Goal: Task Accomplishment & Management: Manage account settings

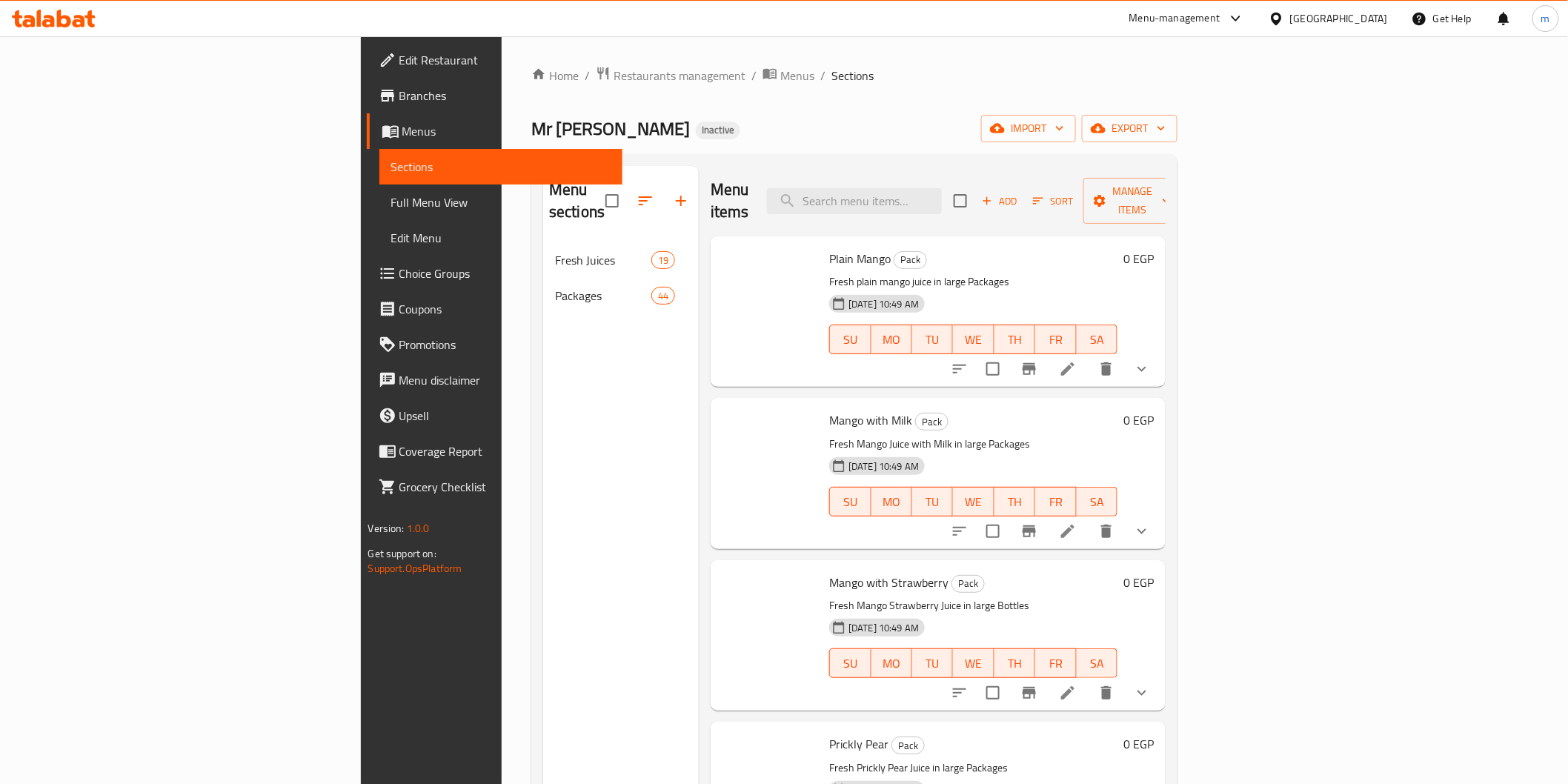
scroll to position [3622, 0]
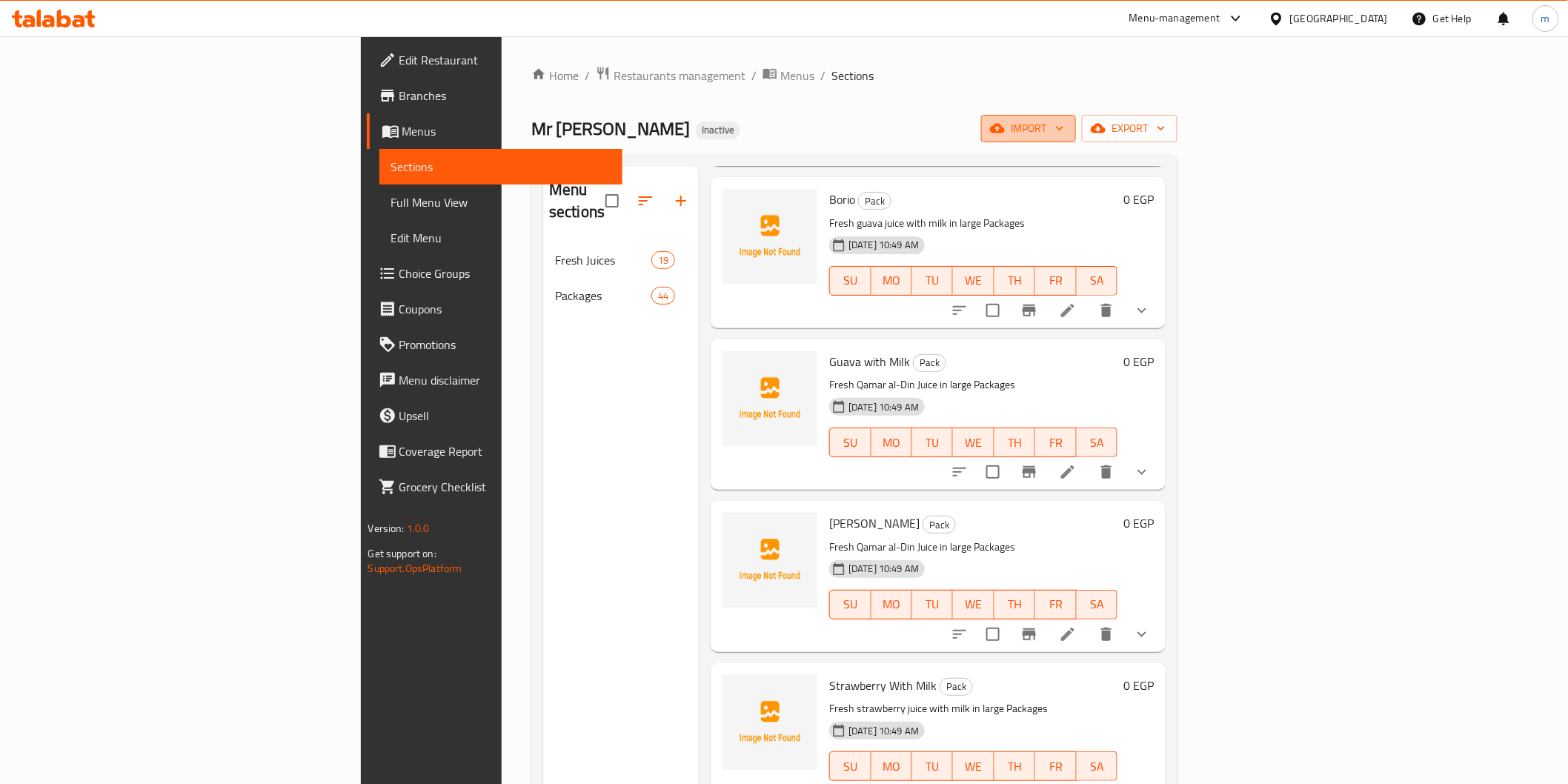
click at [1067, 121] on icon "button" at bounding box center [1060, 128] width 15 height 15
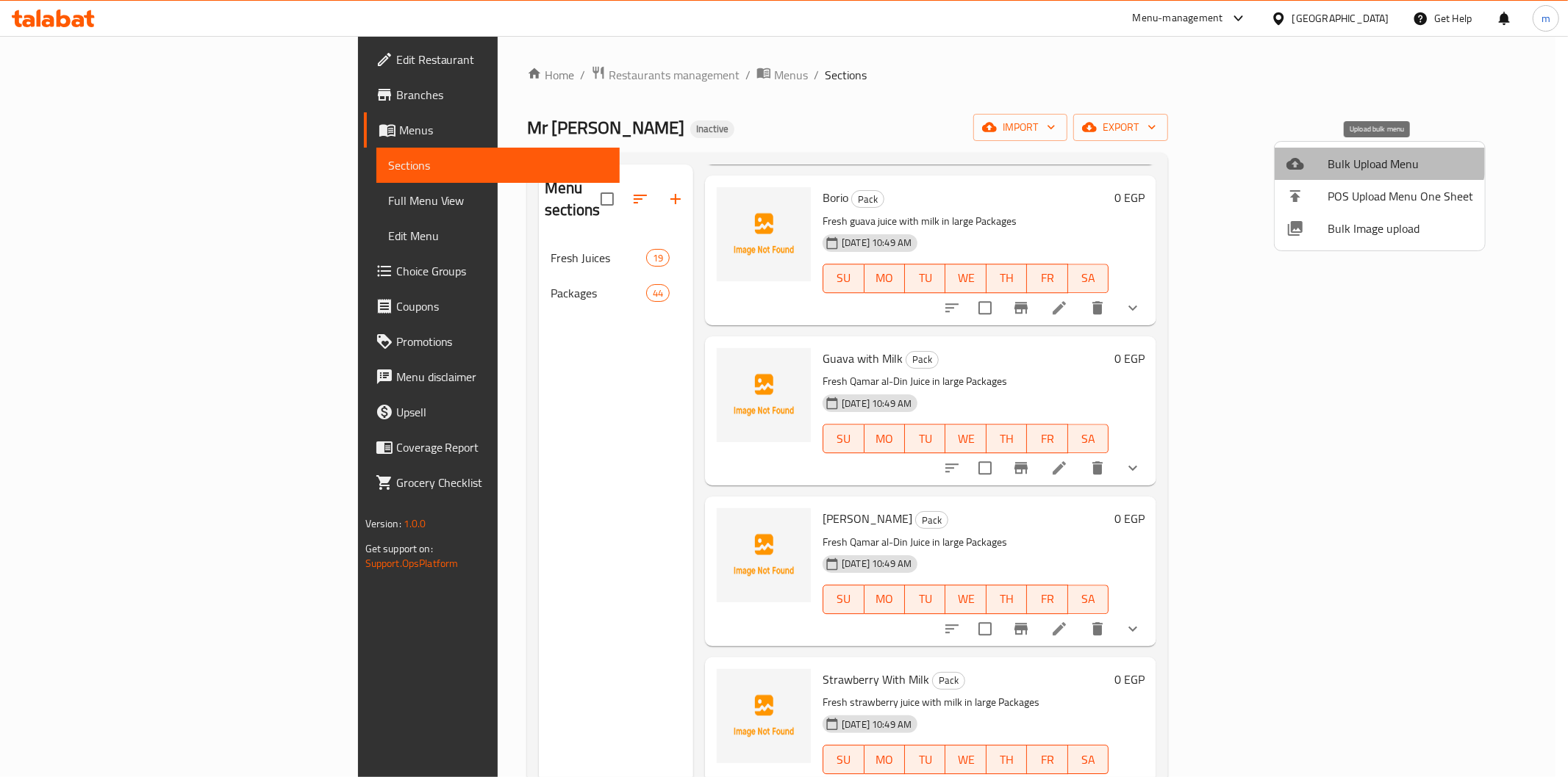
click at [1373, 155] on span "Bulk Upload Menu" at bounding box center [1400, 164] width 146 height 18
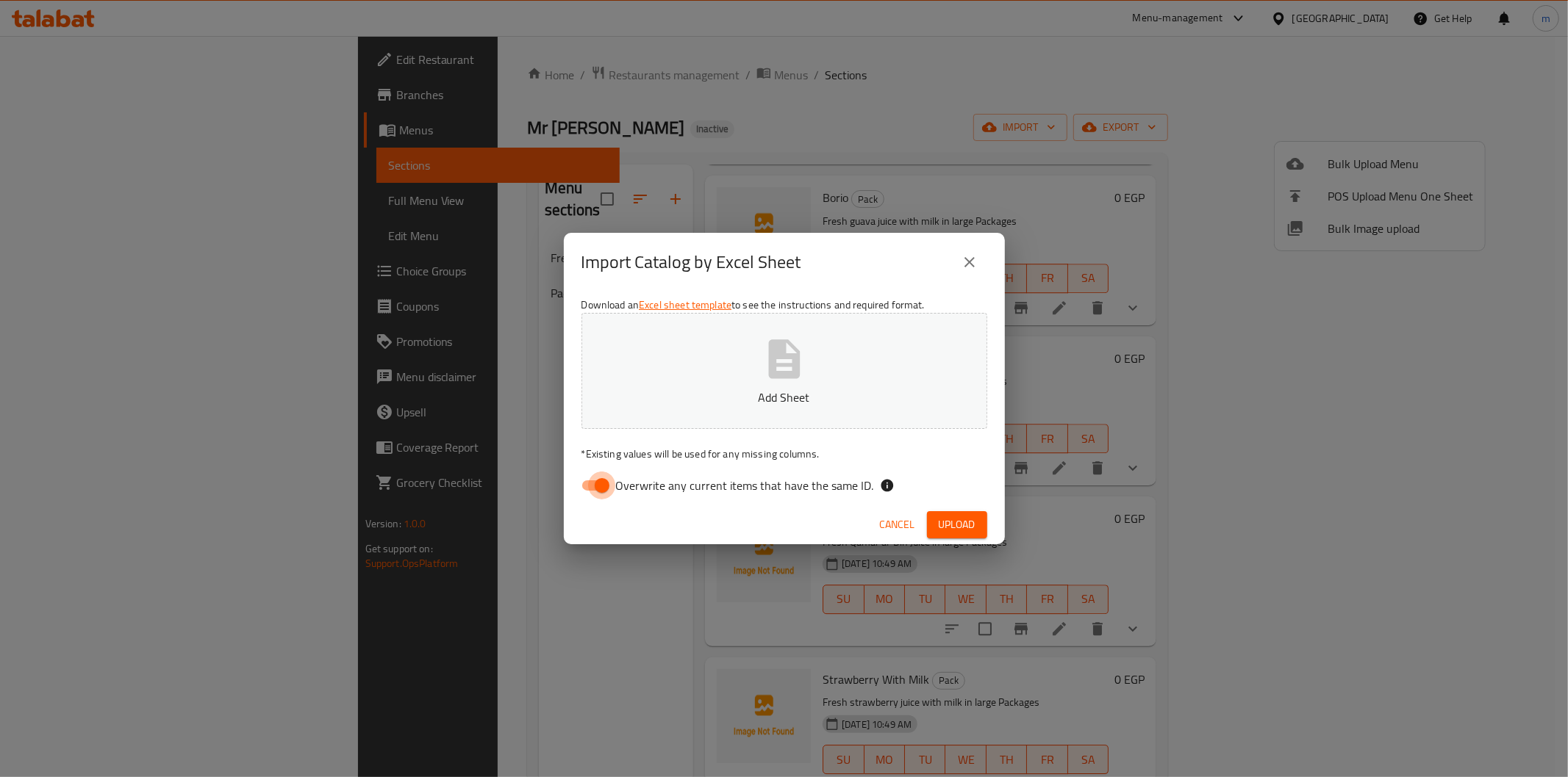
click at [601, 481] on input "Overwrite any current items that have the same ID." at bounding box center [601, 485] width 84 height 28
checkbox input "false"
click at [963, 527] on span "Upload" at bounding box center [957, 525] width 37 height 19
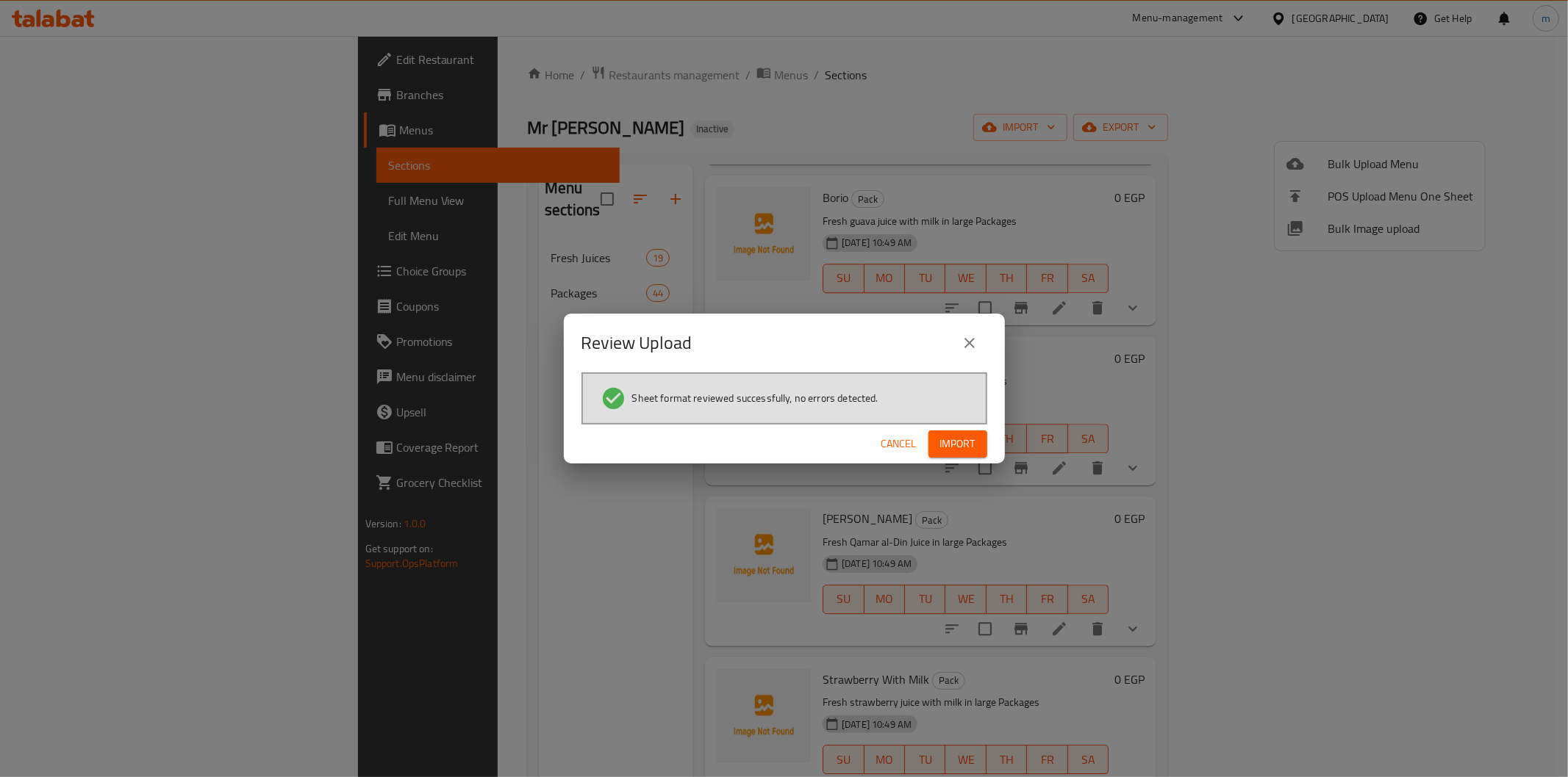
click at [966, 435] on span "Import" at bounding box center [958, 444] width 36 height 19
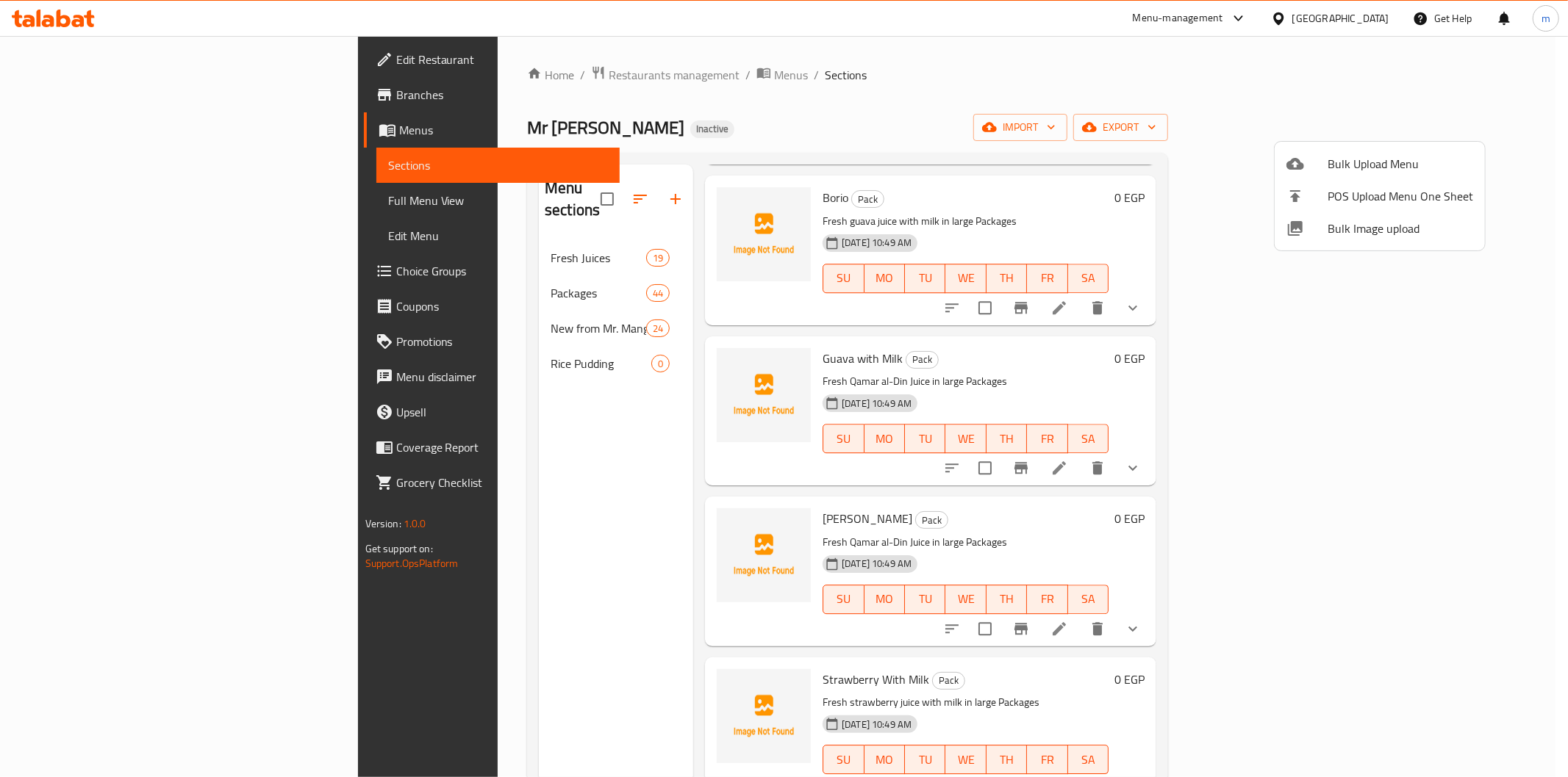
click at [532, 346] on div at bounding box center [784, 388] width 1568 height 777
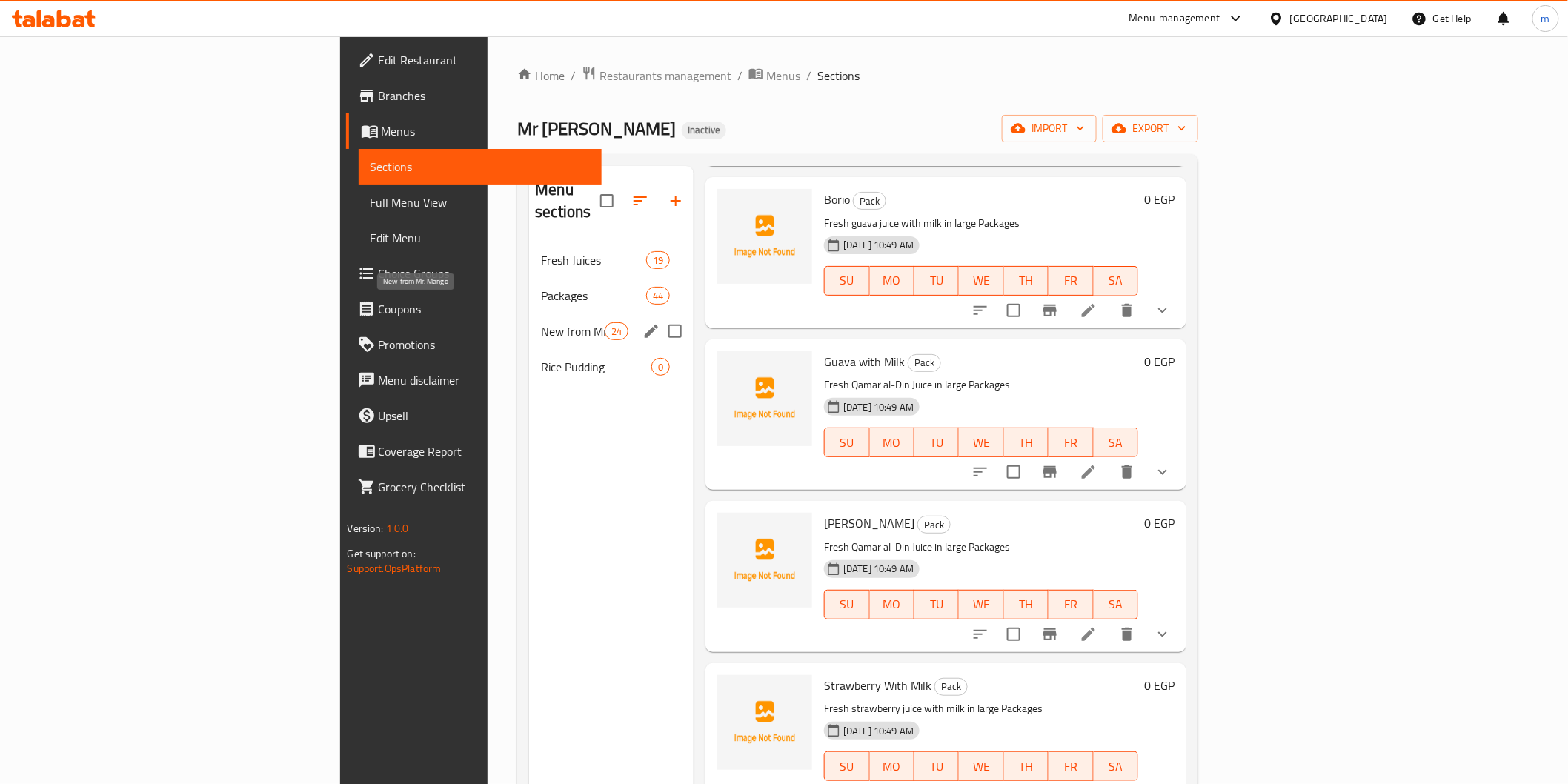
click at [541, 322] on span "New from Mr. Mango" at bounding box center [572, 331] width 63 height 18
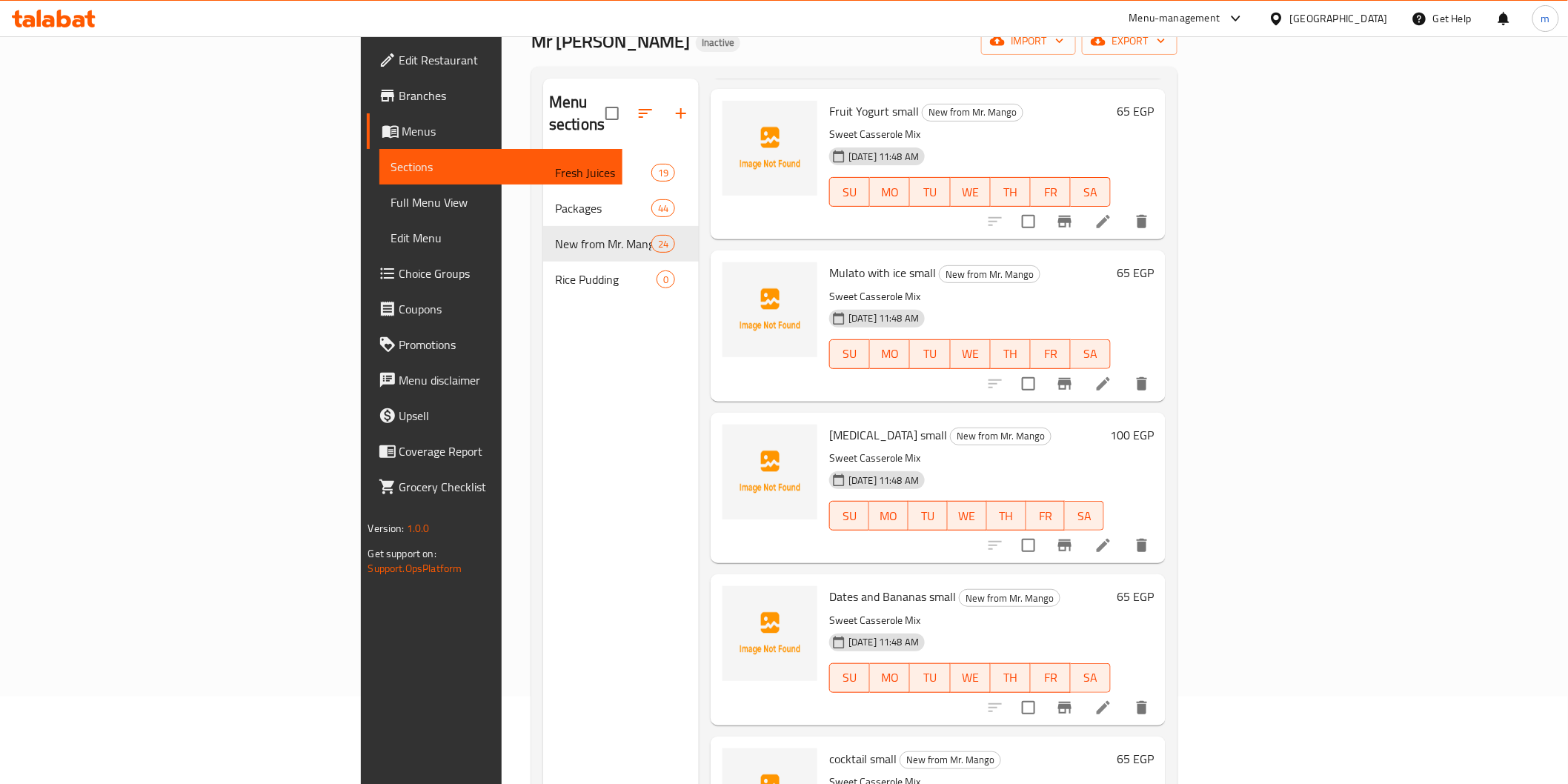
scroll to position [208, 0]
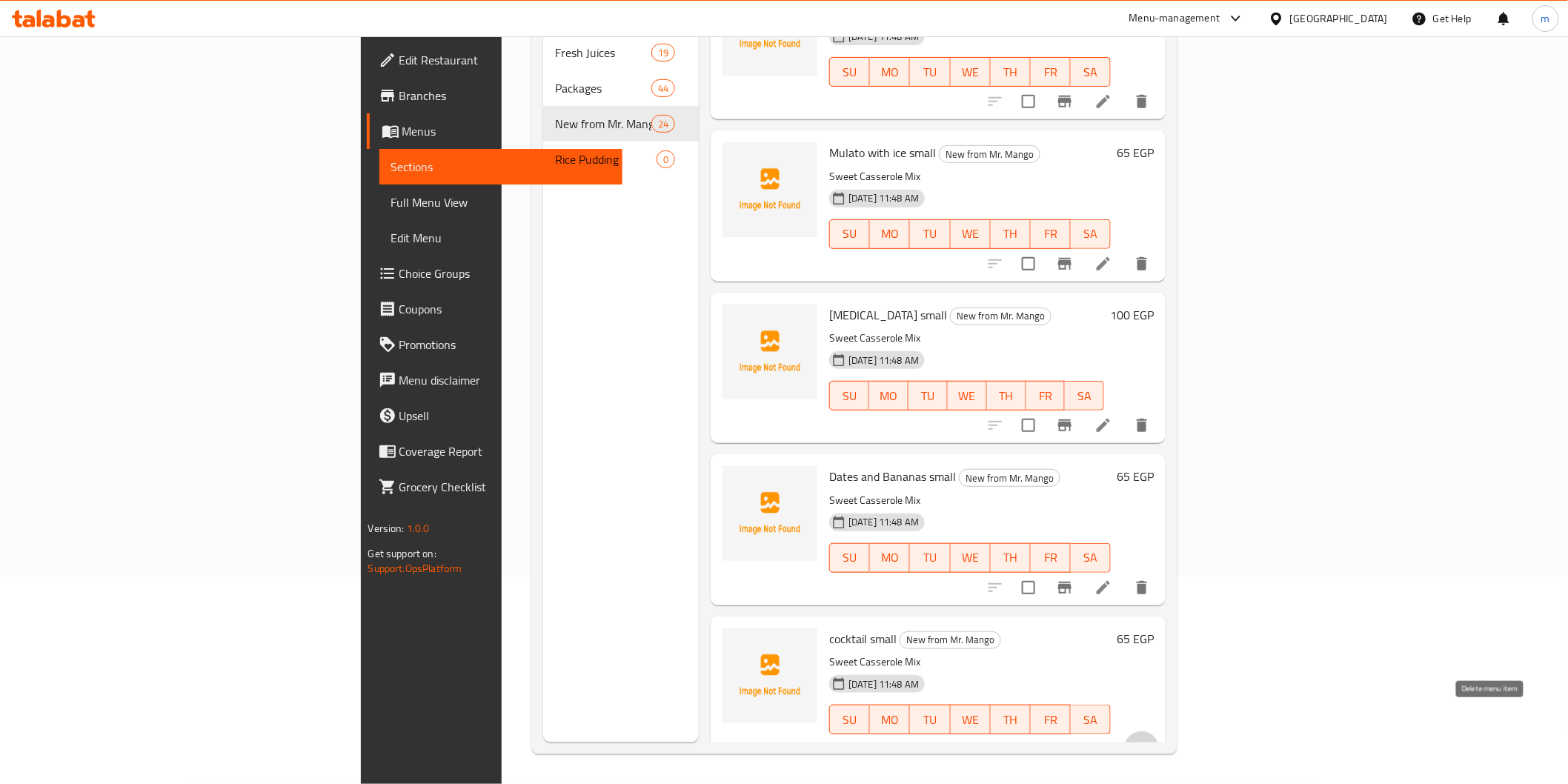
click at [1148, 743] on icon "delete" at bounding box center [1141, 749] width 10 height 13
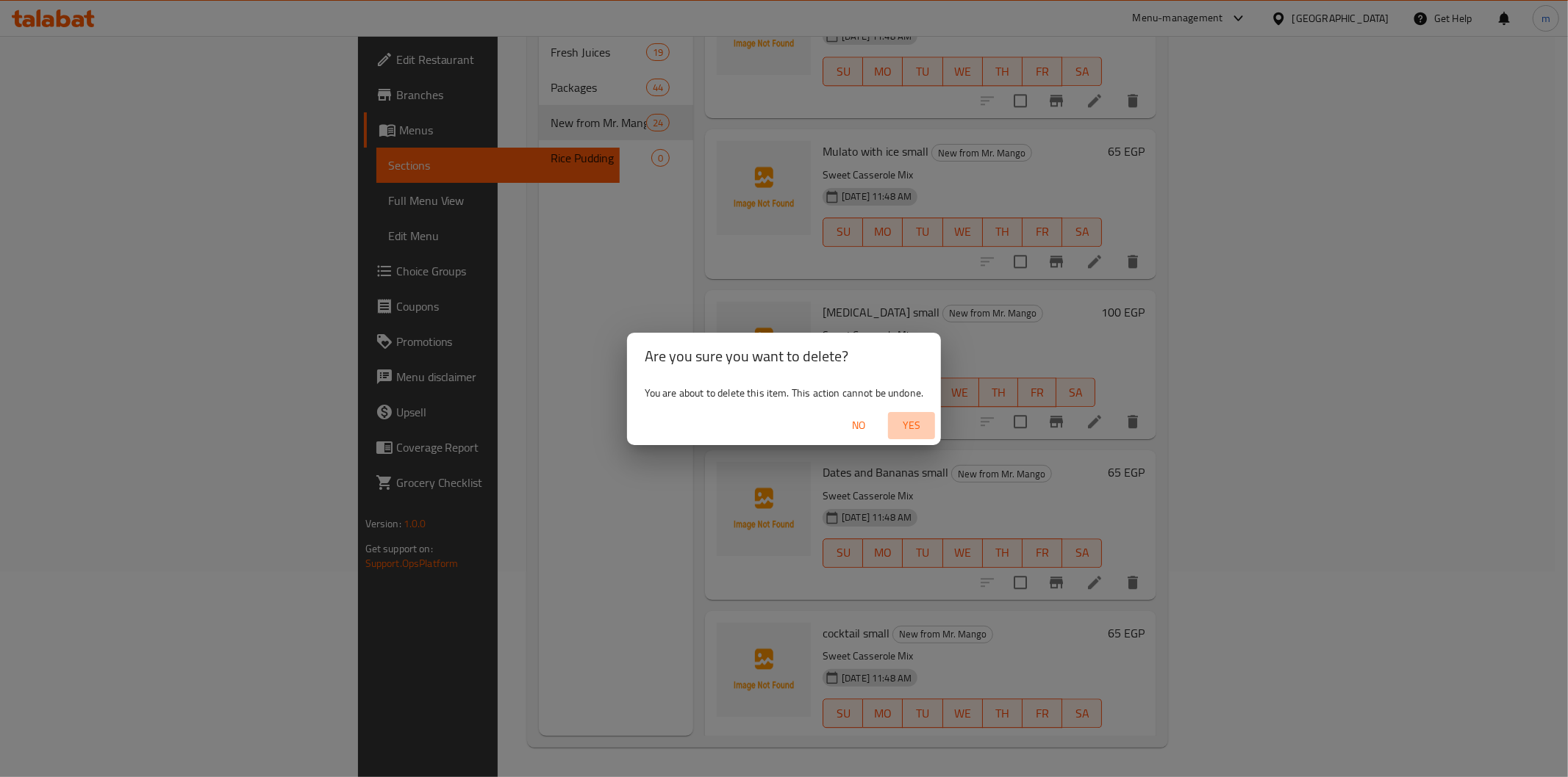
click at [912, 431] on span "Yes" at bounding box center [912, 426] width 36 height 19
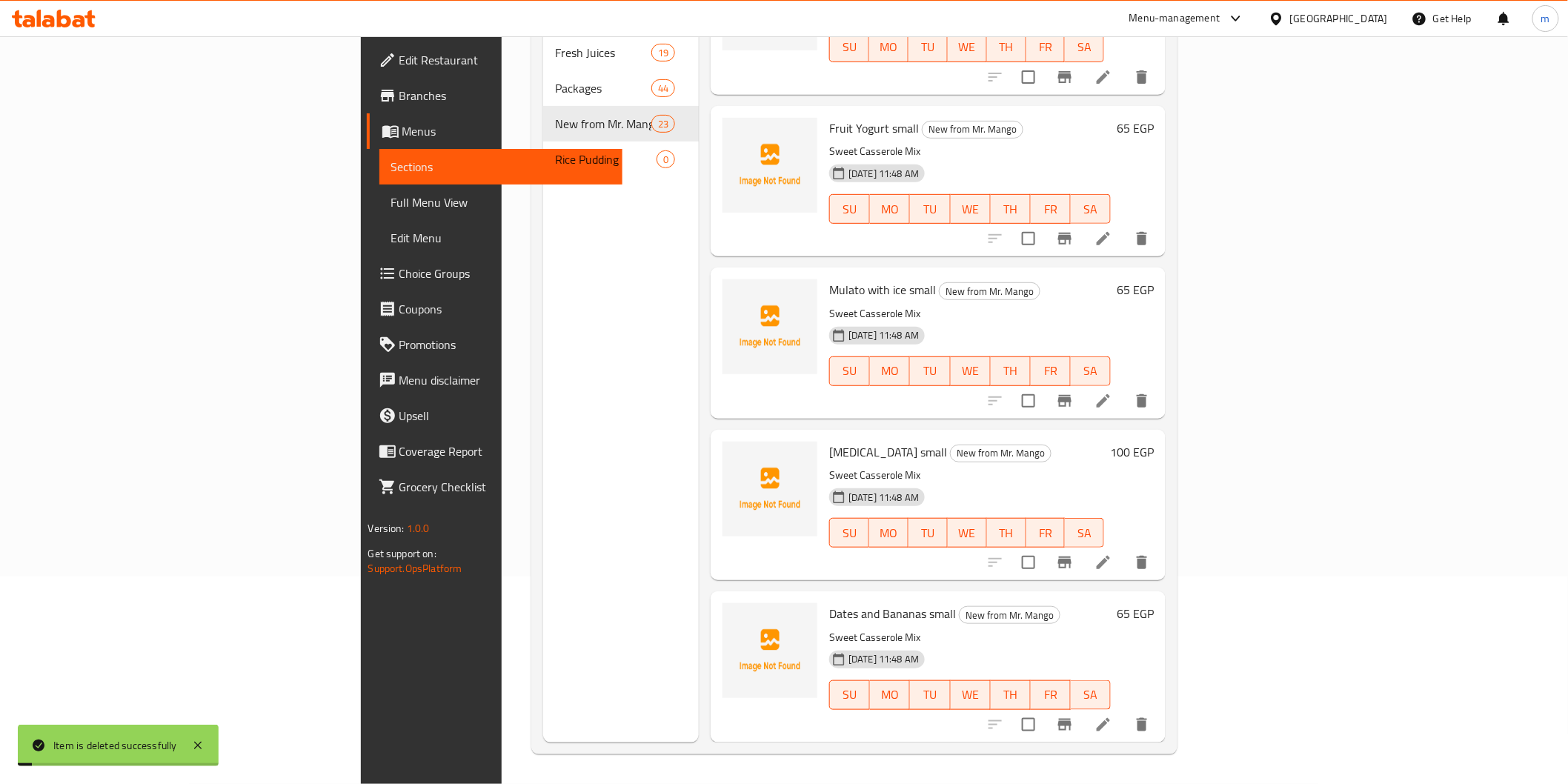
scroll to position [2974, 0]
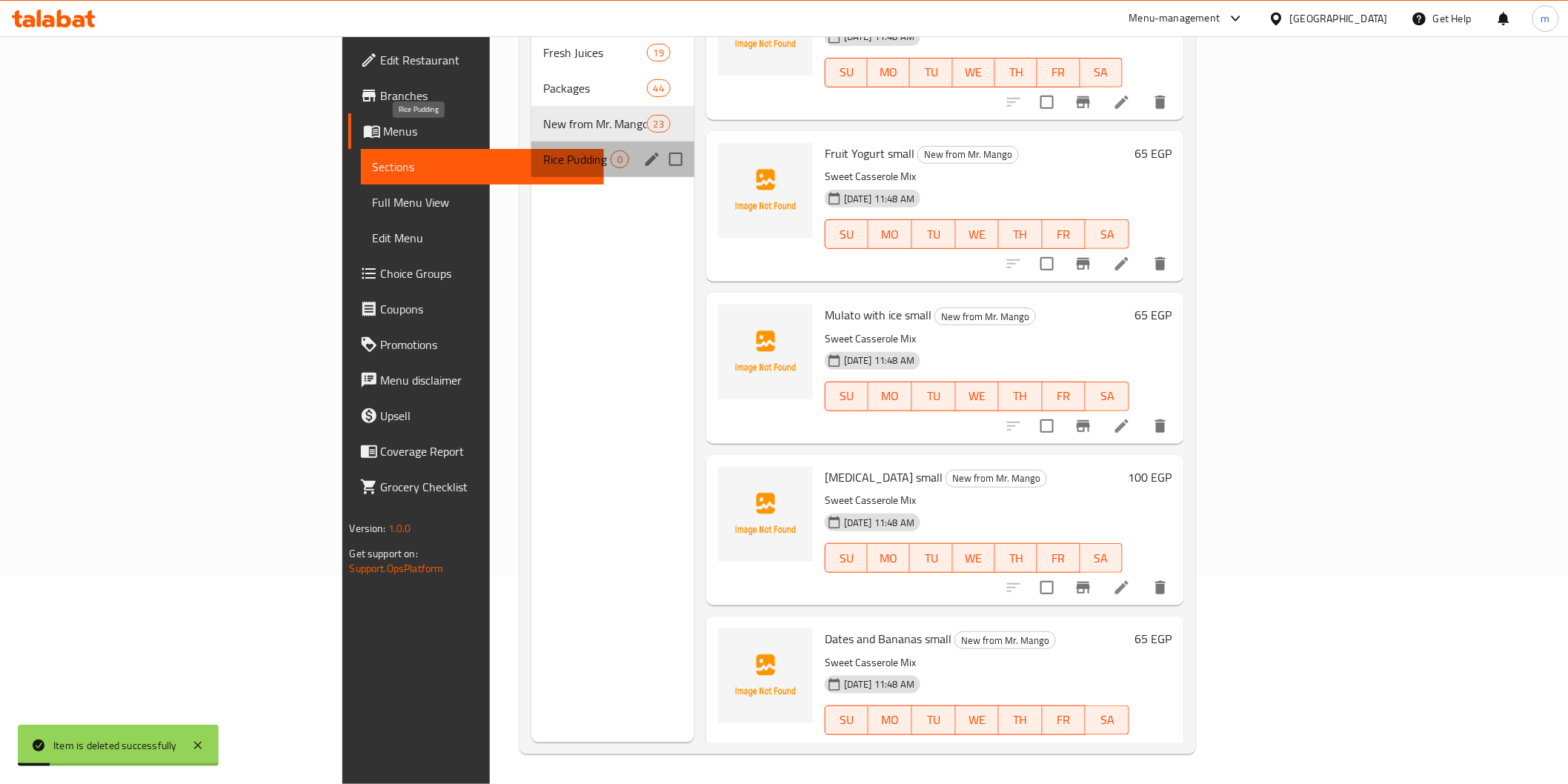
click at [543, 150] on span "Rice Pudding" at bounding box center [577, 159] width 68 height 18
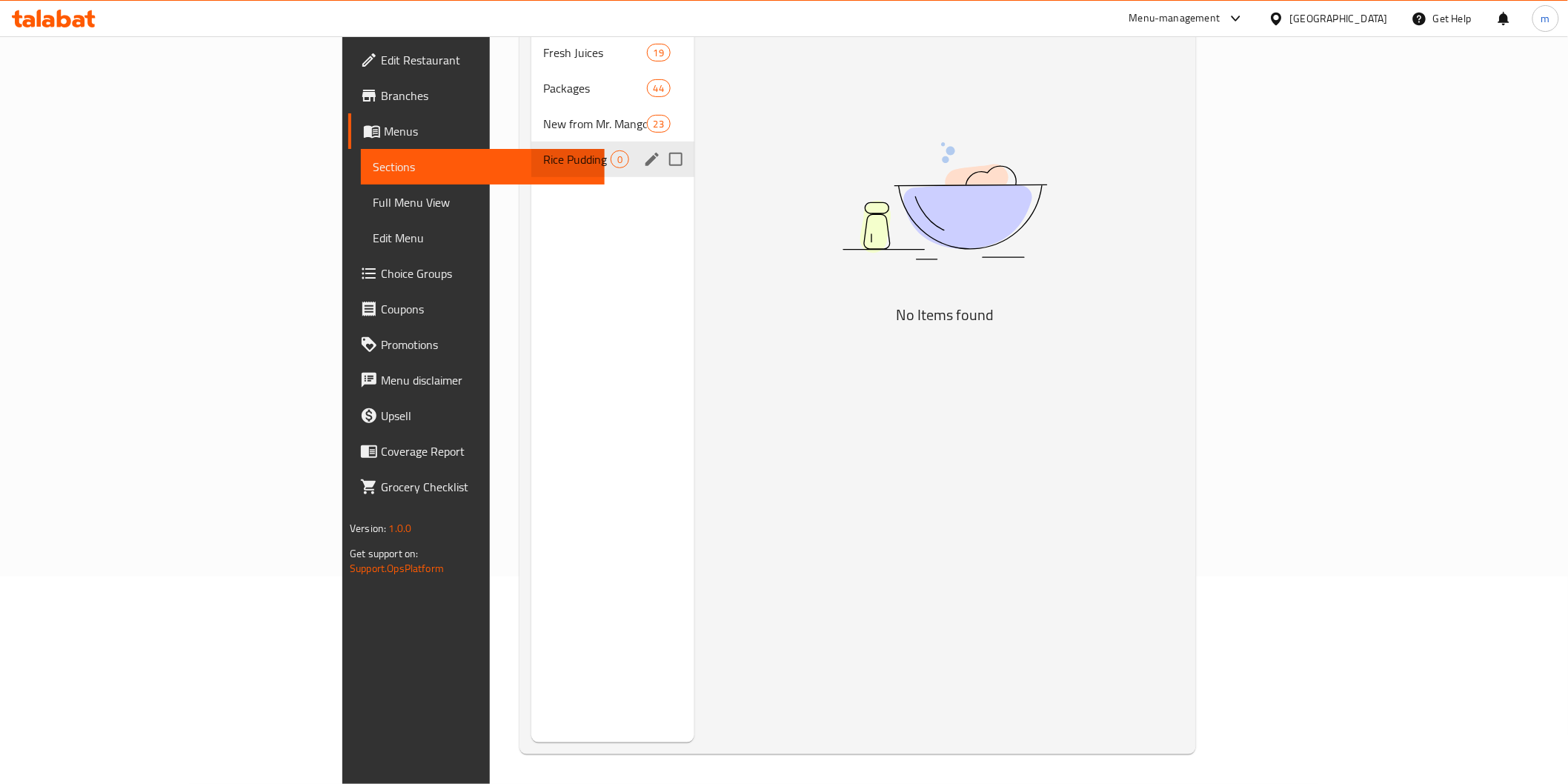
click at [660, 145] on input "Menu sections" at bounding box center [676, 160] width 31 height 31
checkbox input "true"
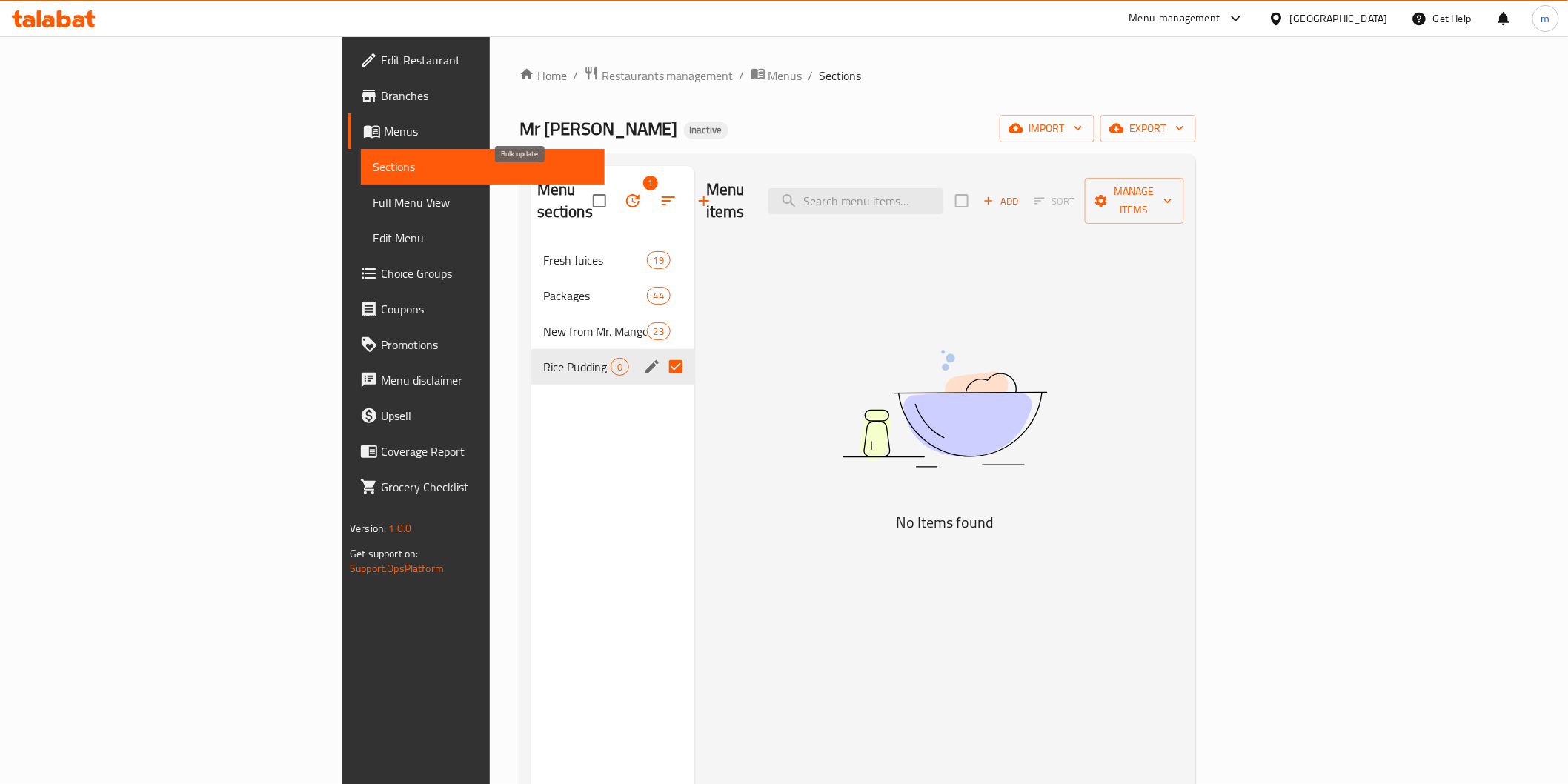
click at [624, 192] on icon "button" at bounding box center [633, 201] width 18 height 18
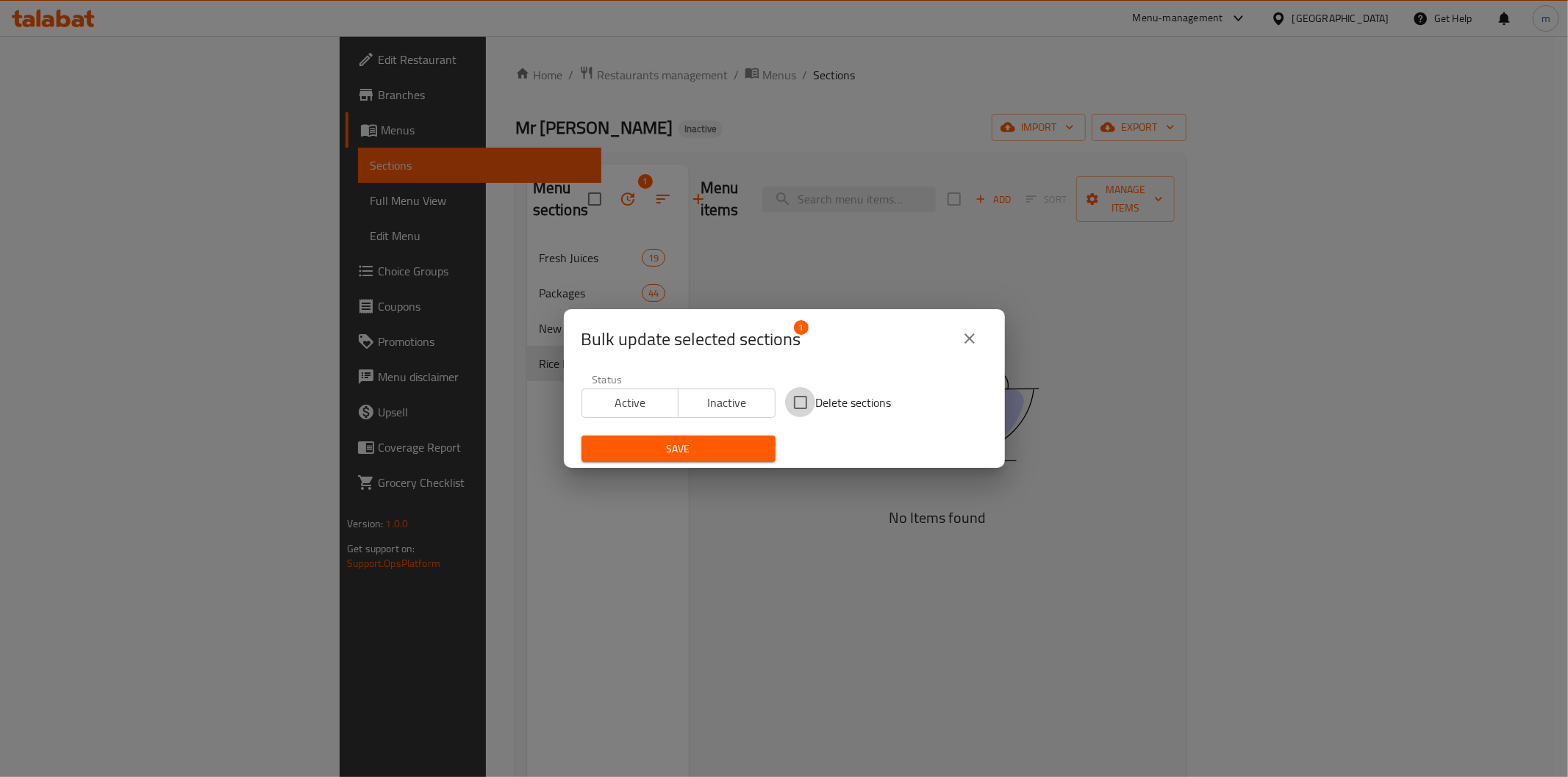
click at [808, 410] on input "Delete sections" at bounding box center [801, 403] width 31 height 31
checkbox input "true"
click at [733, 450] on span "Save" at bounding box center [678, 449] width 171 height 19
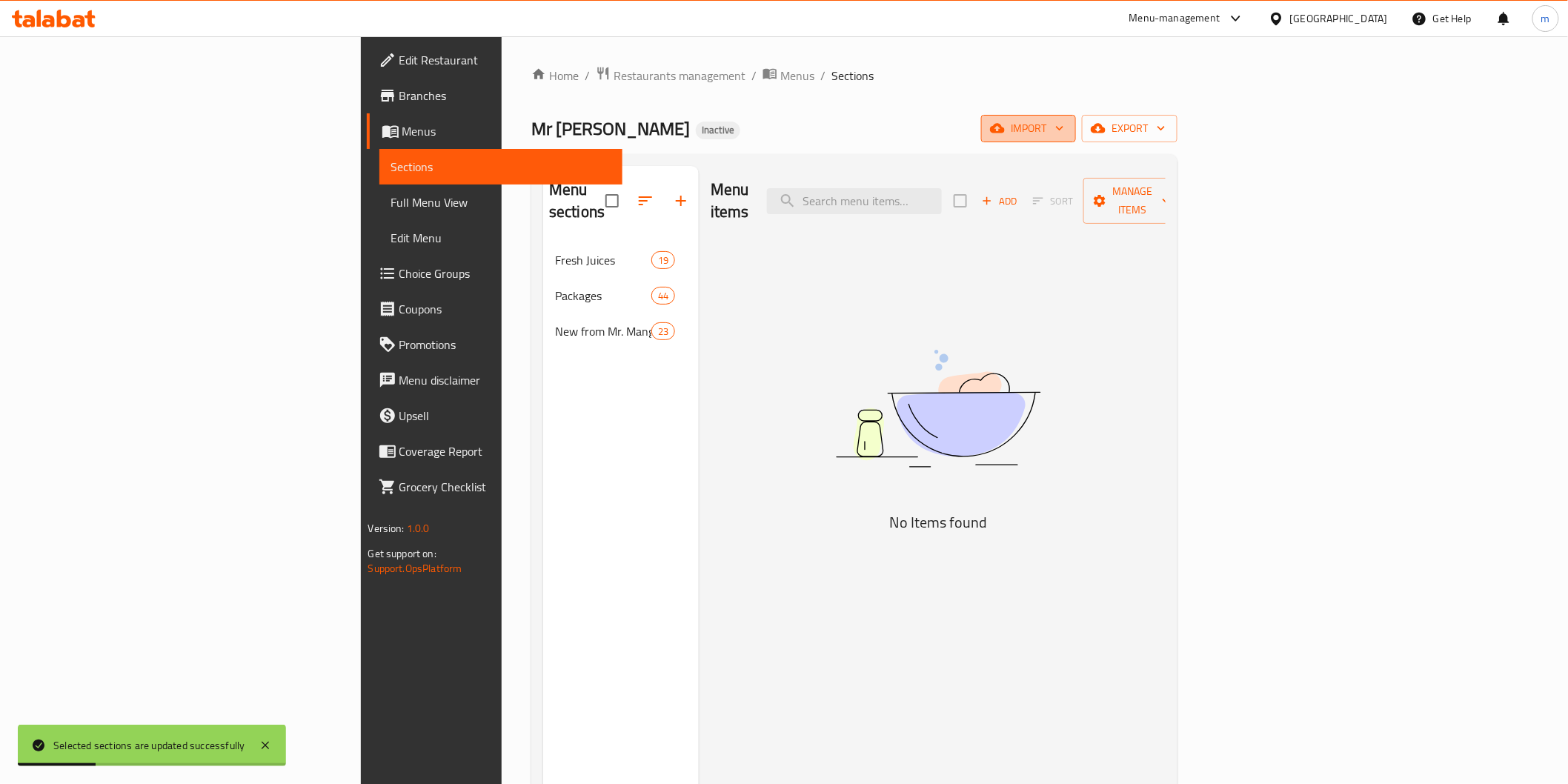
click at [1064, 128] on span "import" at bounding box center [1028, 128] width 71 height 19
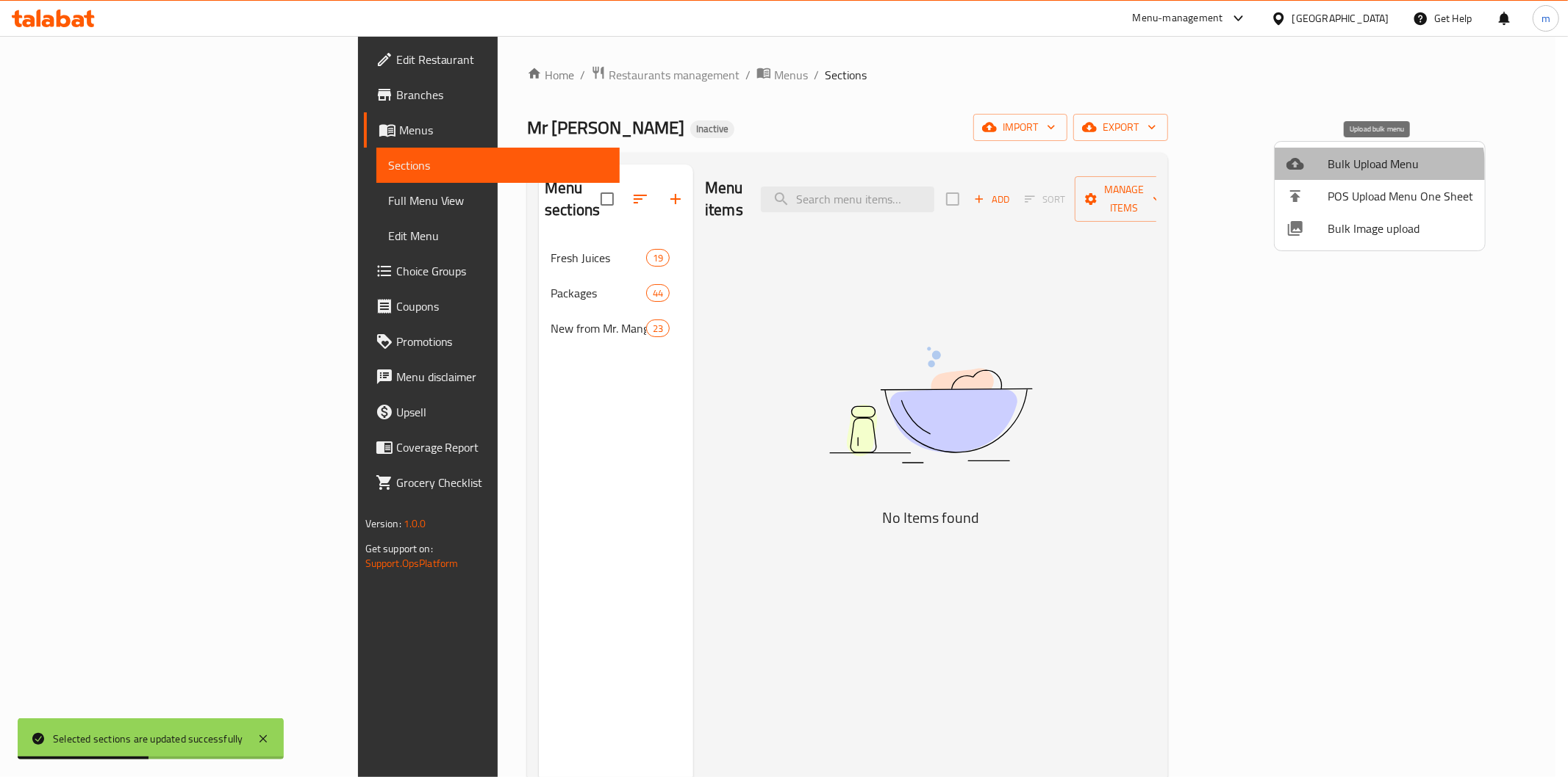
click at [1355, 171] on span "Bulk Upload Menu" at bounding box center [1400, 164] width 146 height 18
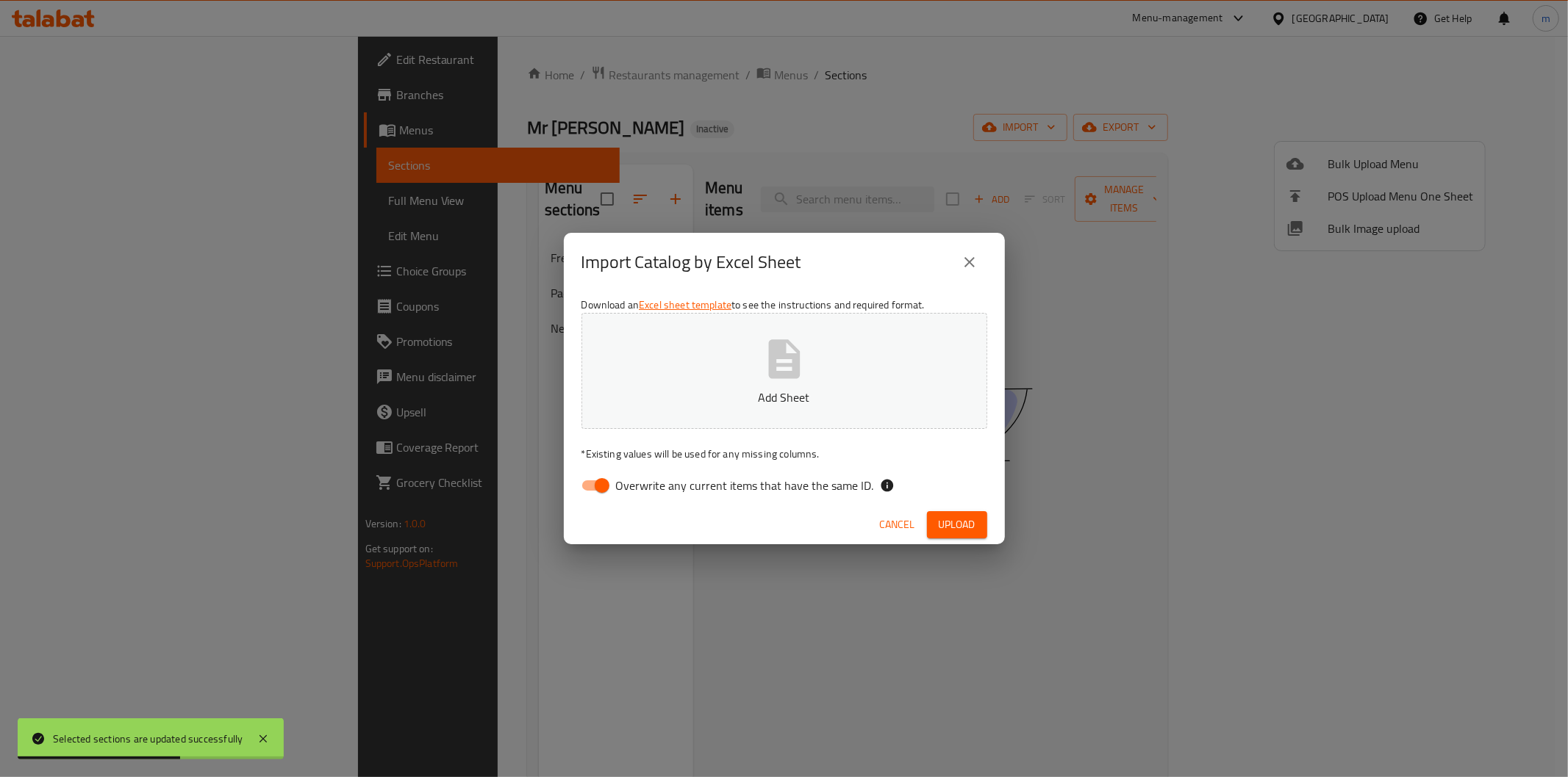
click at [598, 489] on input "Overwrite any current items that have the same ID." at bounding box center [601, 485] width 84 height 28
checkbox input "false"
click at [975, 536] on button "Upload" at bounding box center [957, 525] width 60 height 27
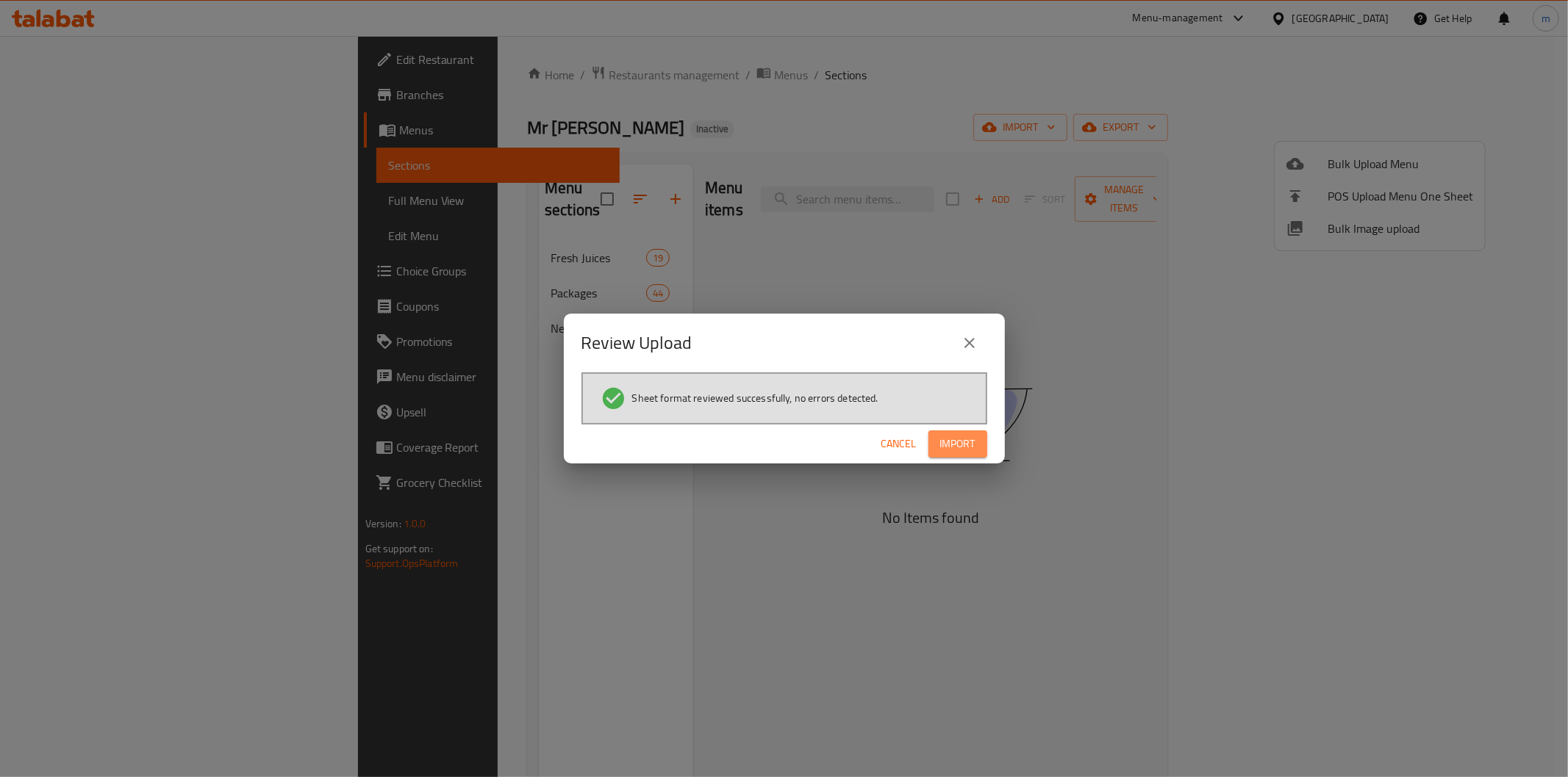
click at [946, 451] on span "Import" at bounding box center [958, 444] width 36 height 19
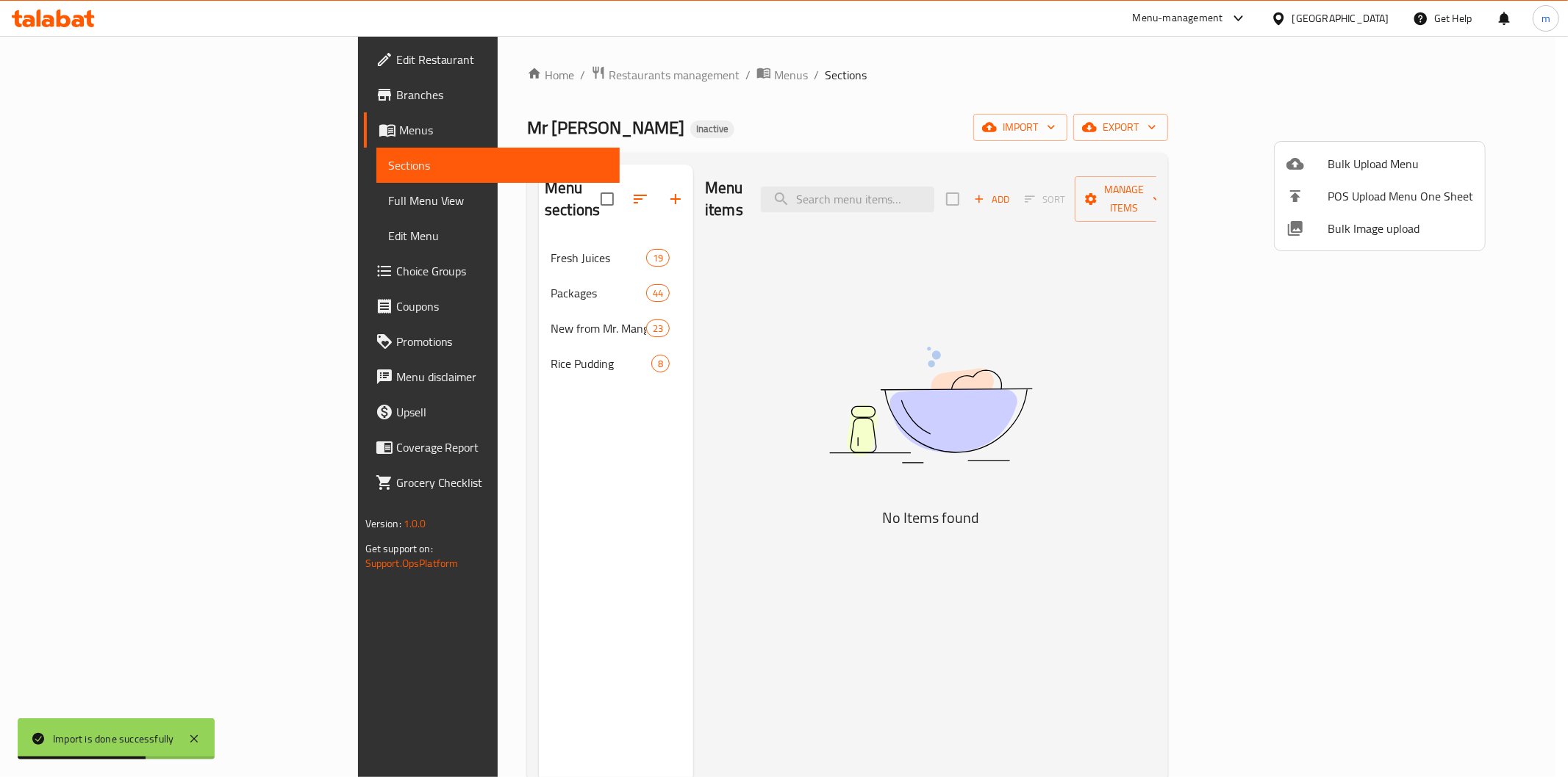
click at [445, 348] on div at bounding box center [784, 388] width 1568 height 777
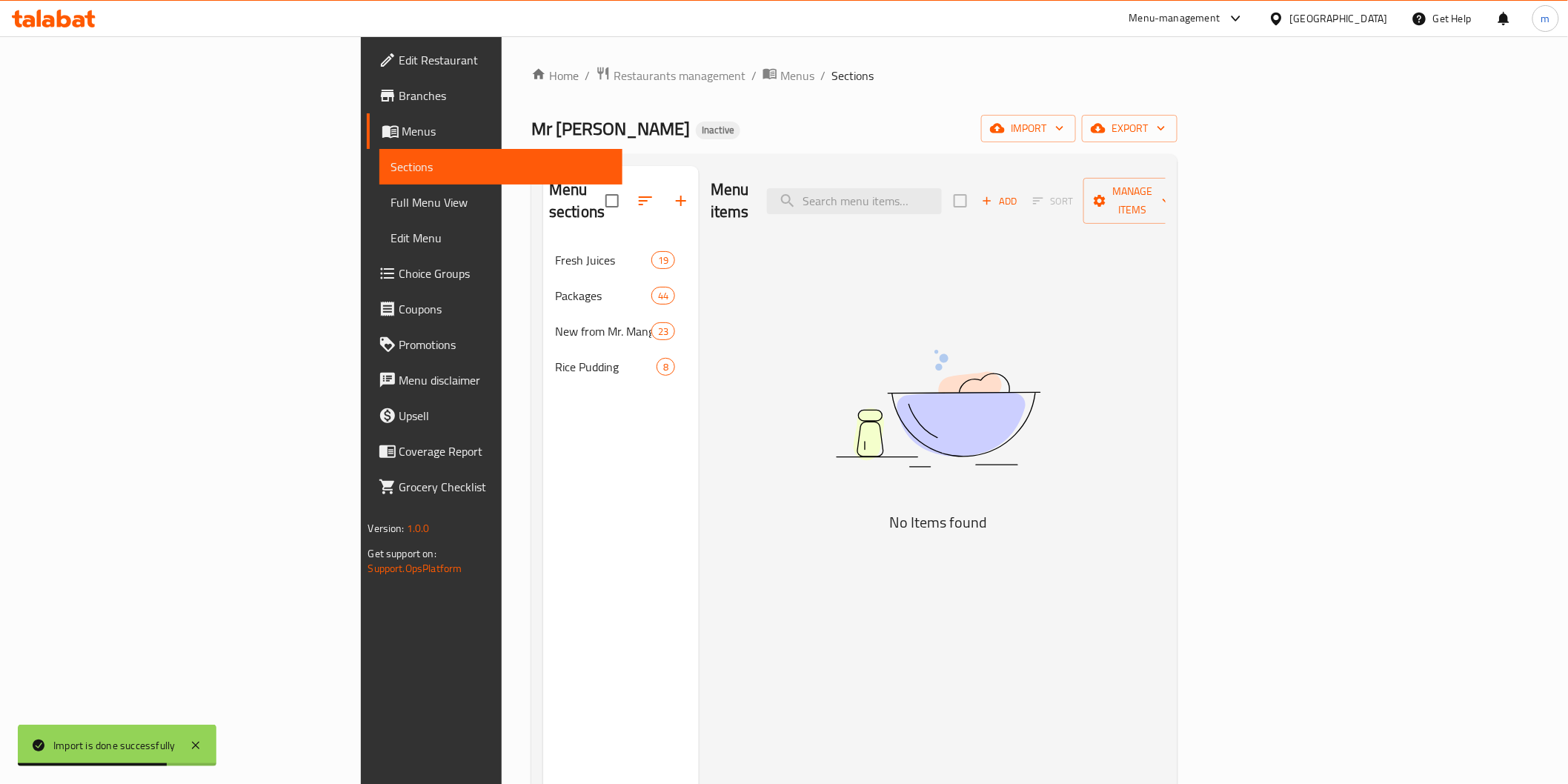
click at [543, 349] on div "Rice Pudding 8" at bounding box center [621, 367] width 156 height 36
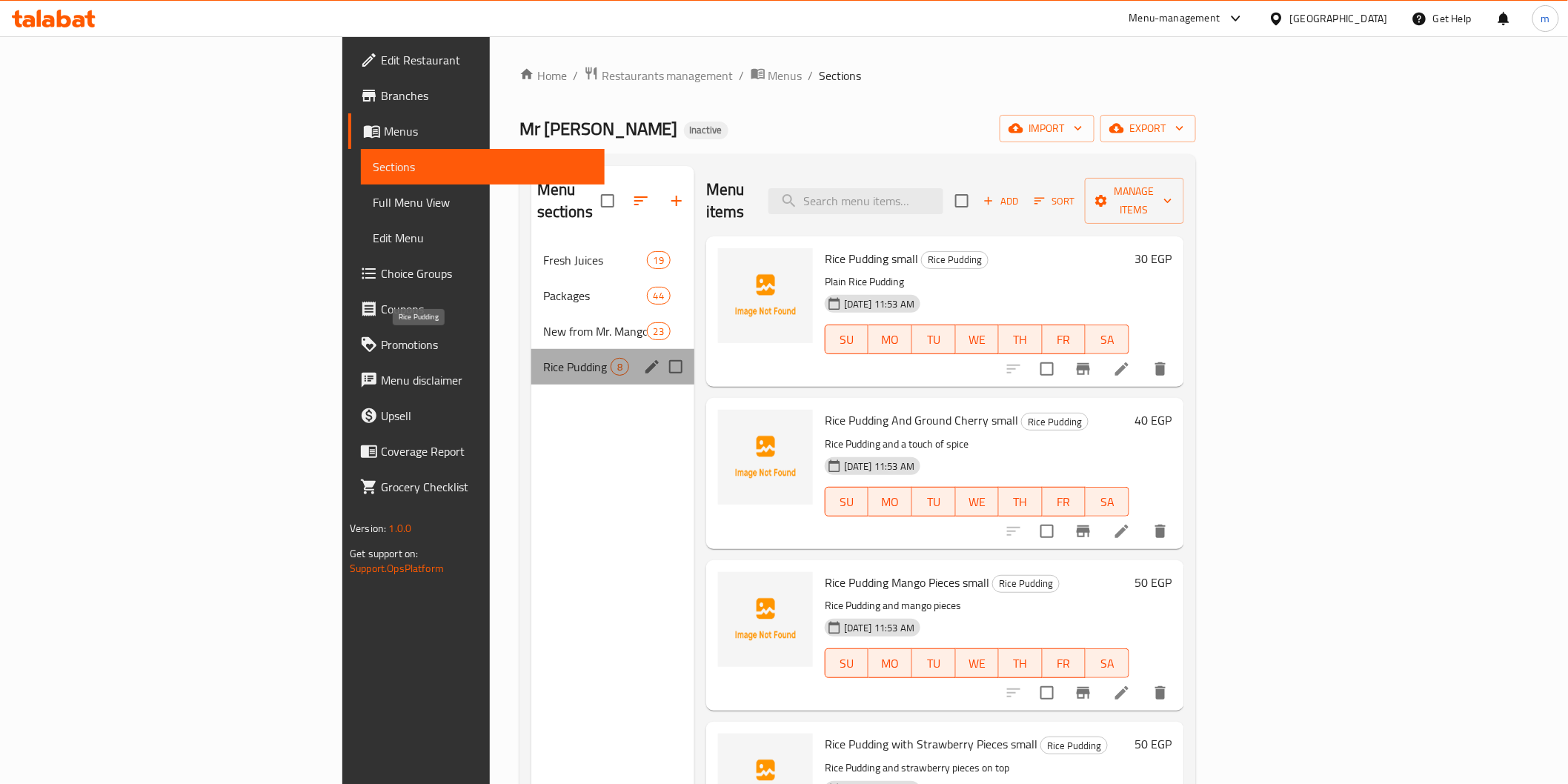
click at [543, 358] on span "Rice Pudding" at bounding box center [577, 367] width 68 height 18
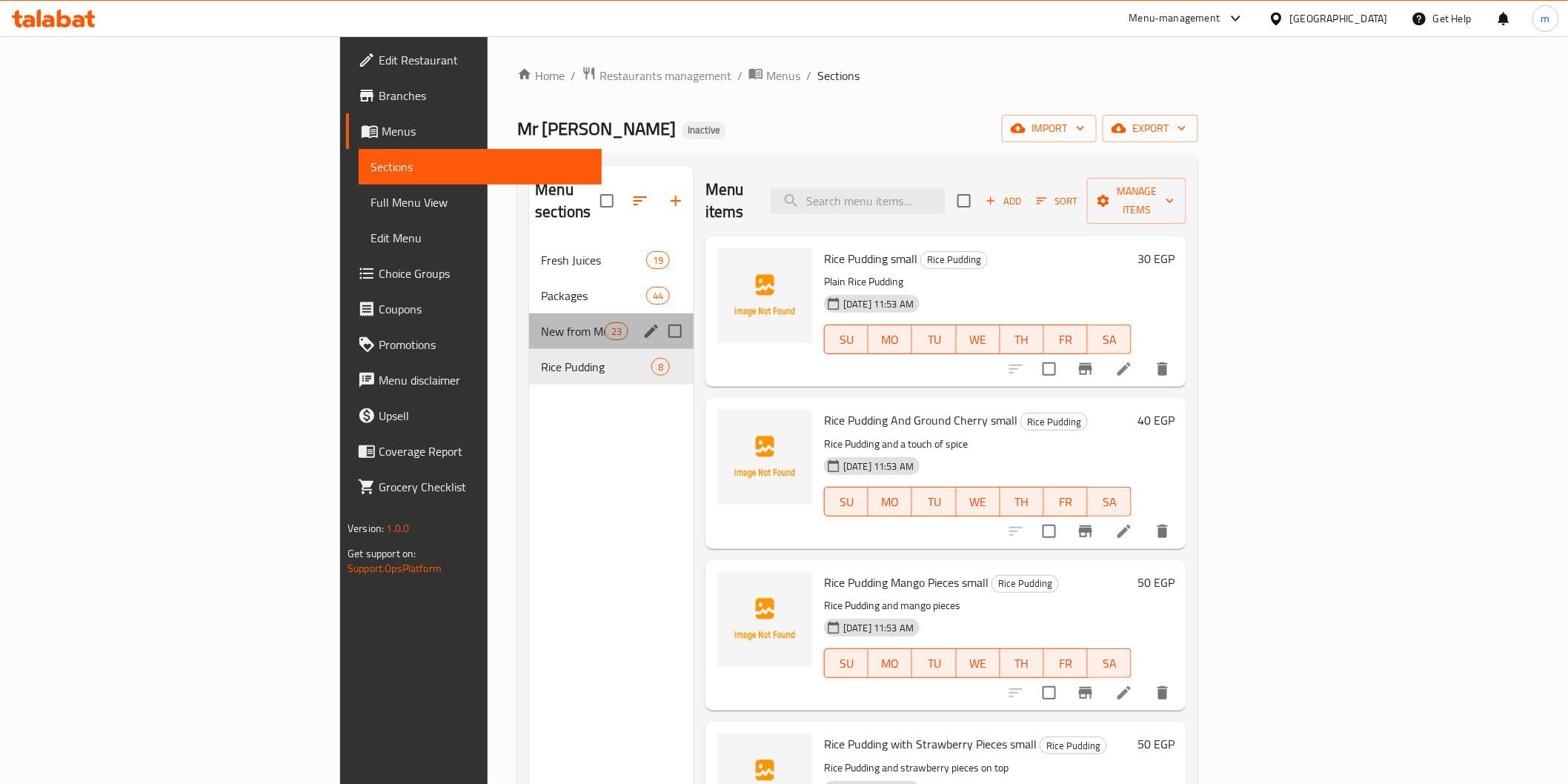
click at [529, 314] on div "New from Mr. Mango 23" at bounding box center [611, 332] width 164 height 36
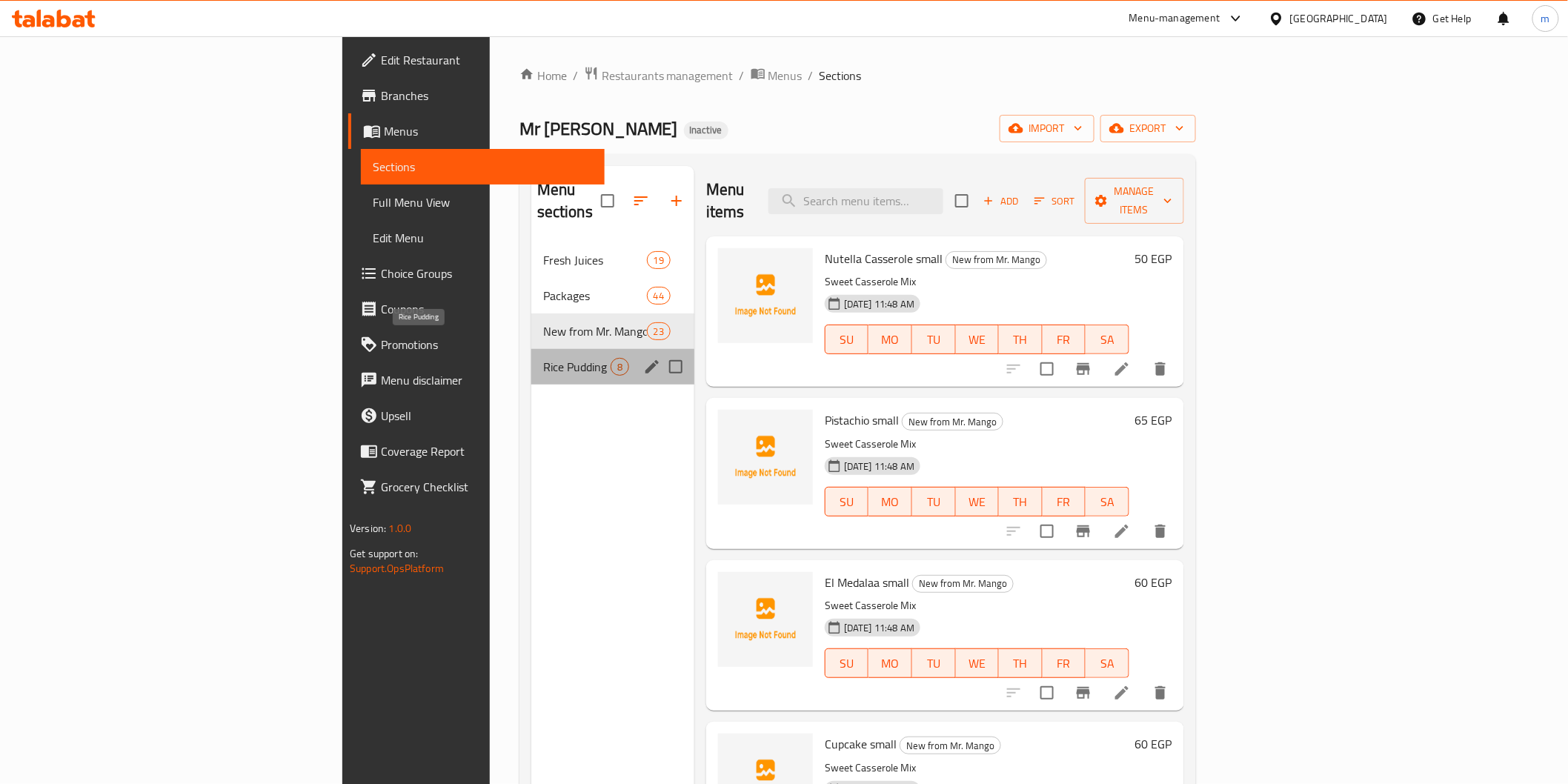
click at [543, 358] on span "Rice Pudding" at bounding box center [577, 367] width 68 height 18
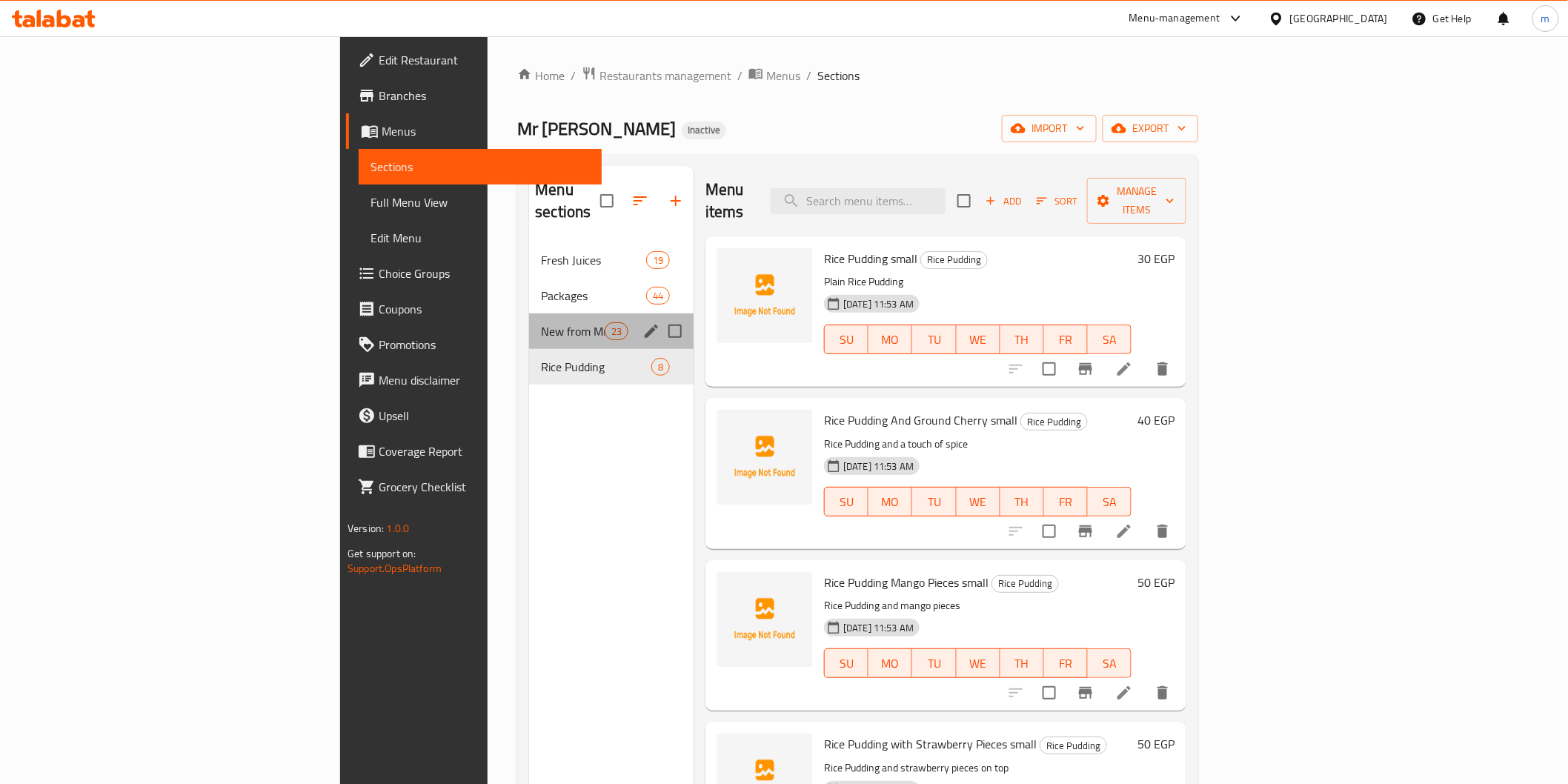
click at [529, 314] on div "New from Mr. Mango 23" at bounding box center [611, 332] width 164 height 36
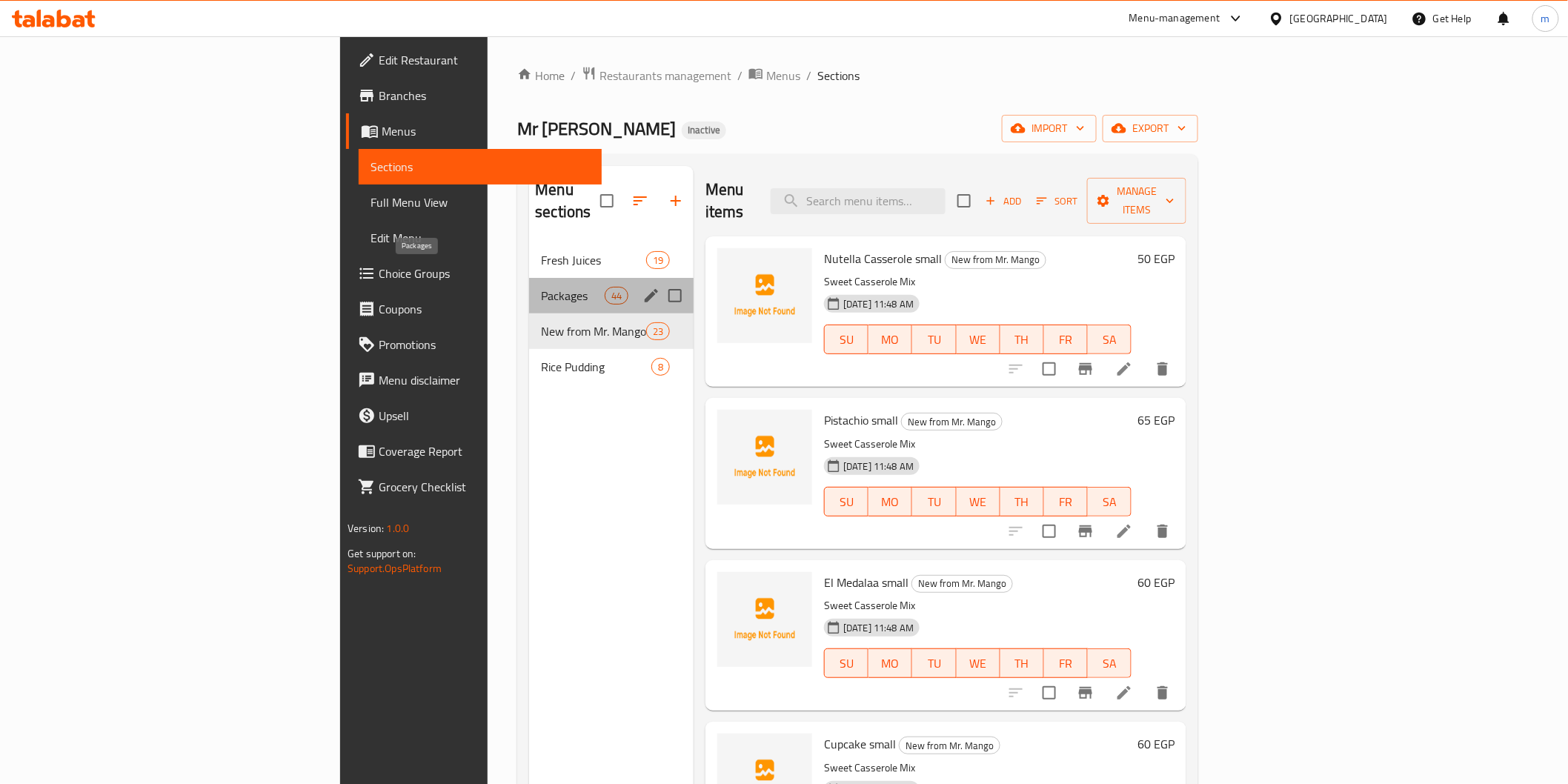
click at [541, 287] on span "Packages" at bounding box center [572, 295] width 63 height 18
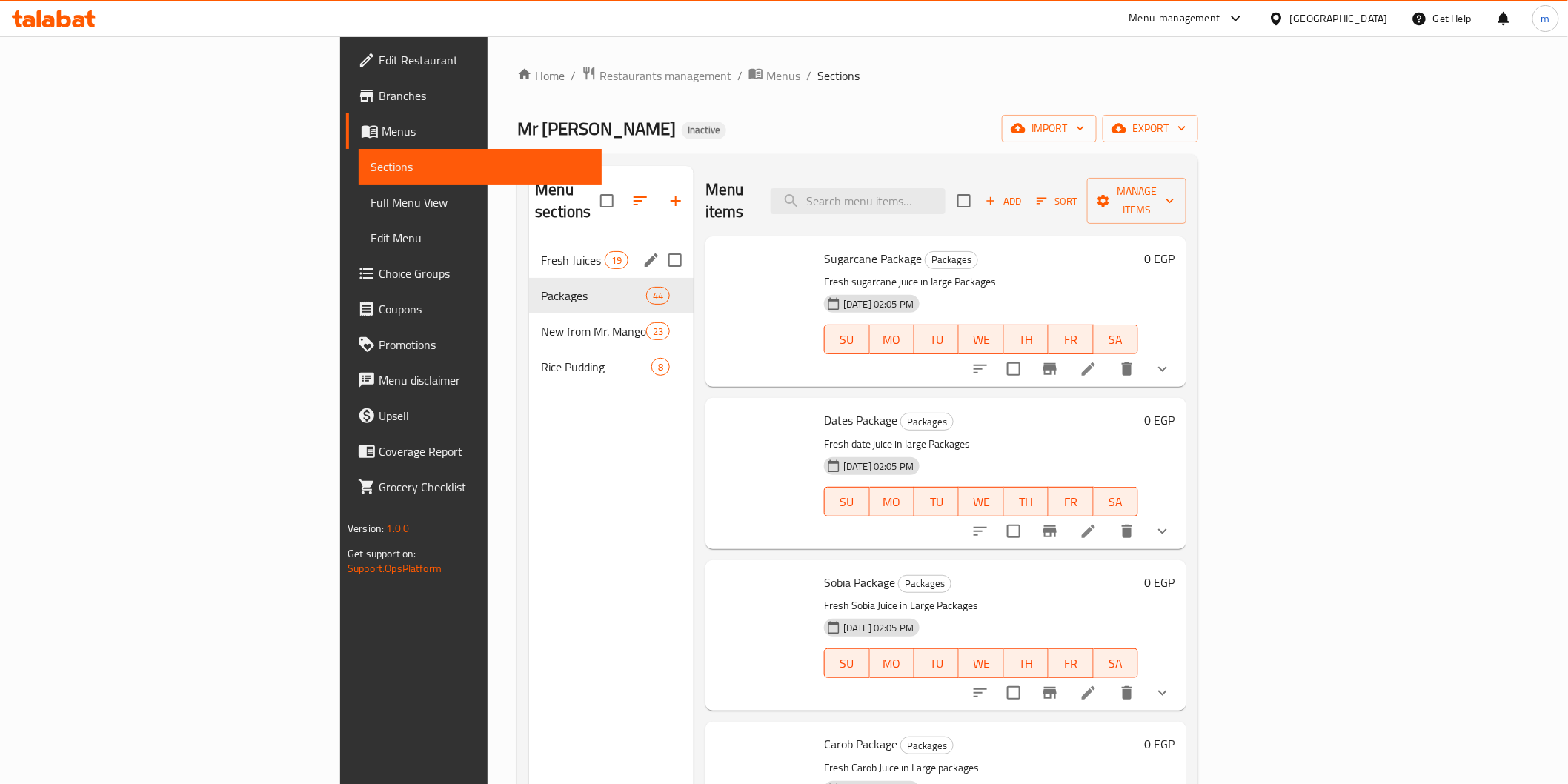
click at [541, 251] on span "Fresh Juices" at bounding box center [572, 260] width 63 height 18
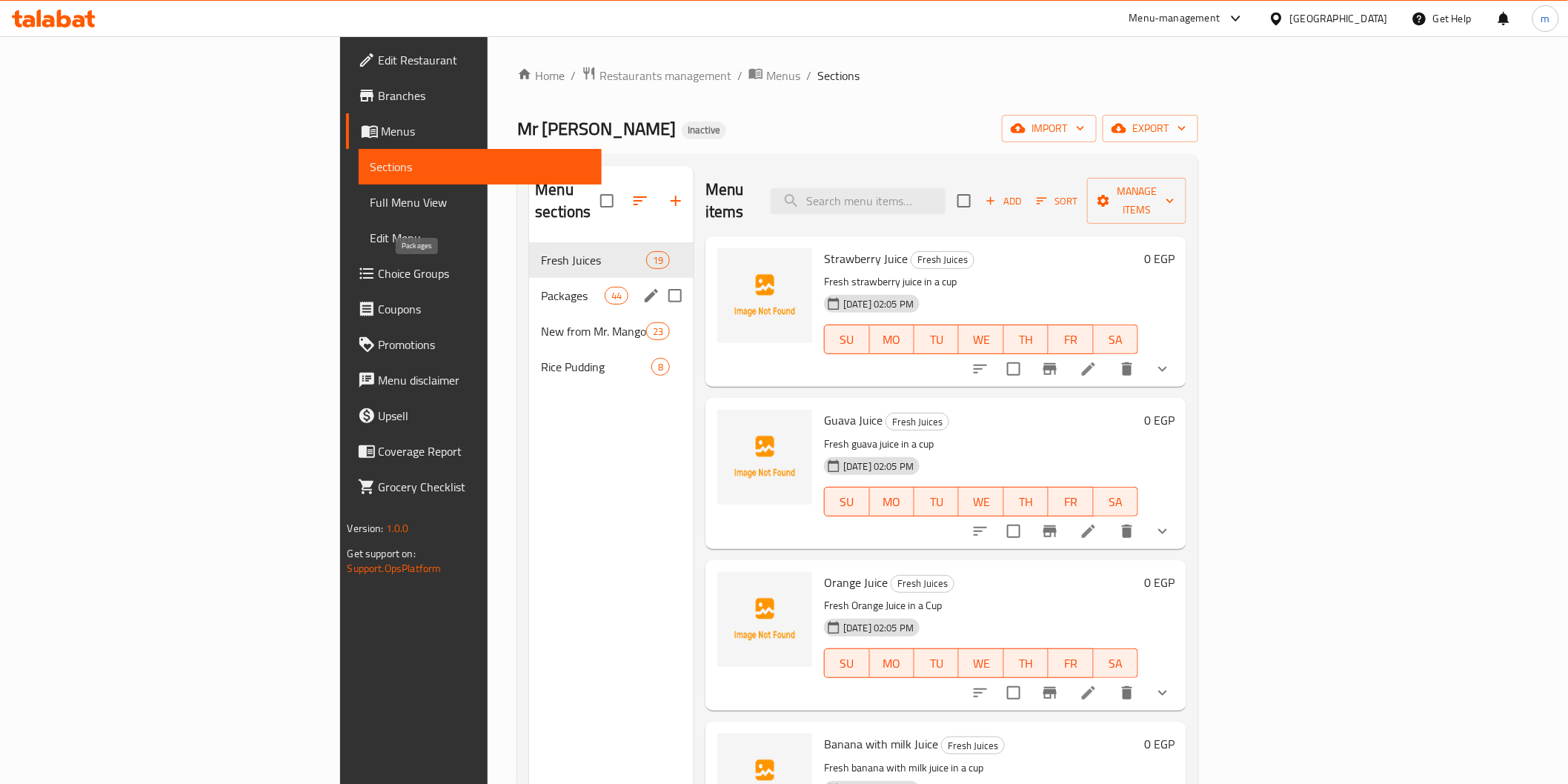
click at [541, 287] on span "Packages" at bounding box center [572, 295] width 63 height 18
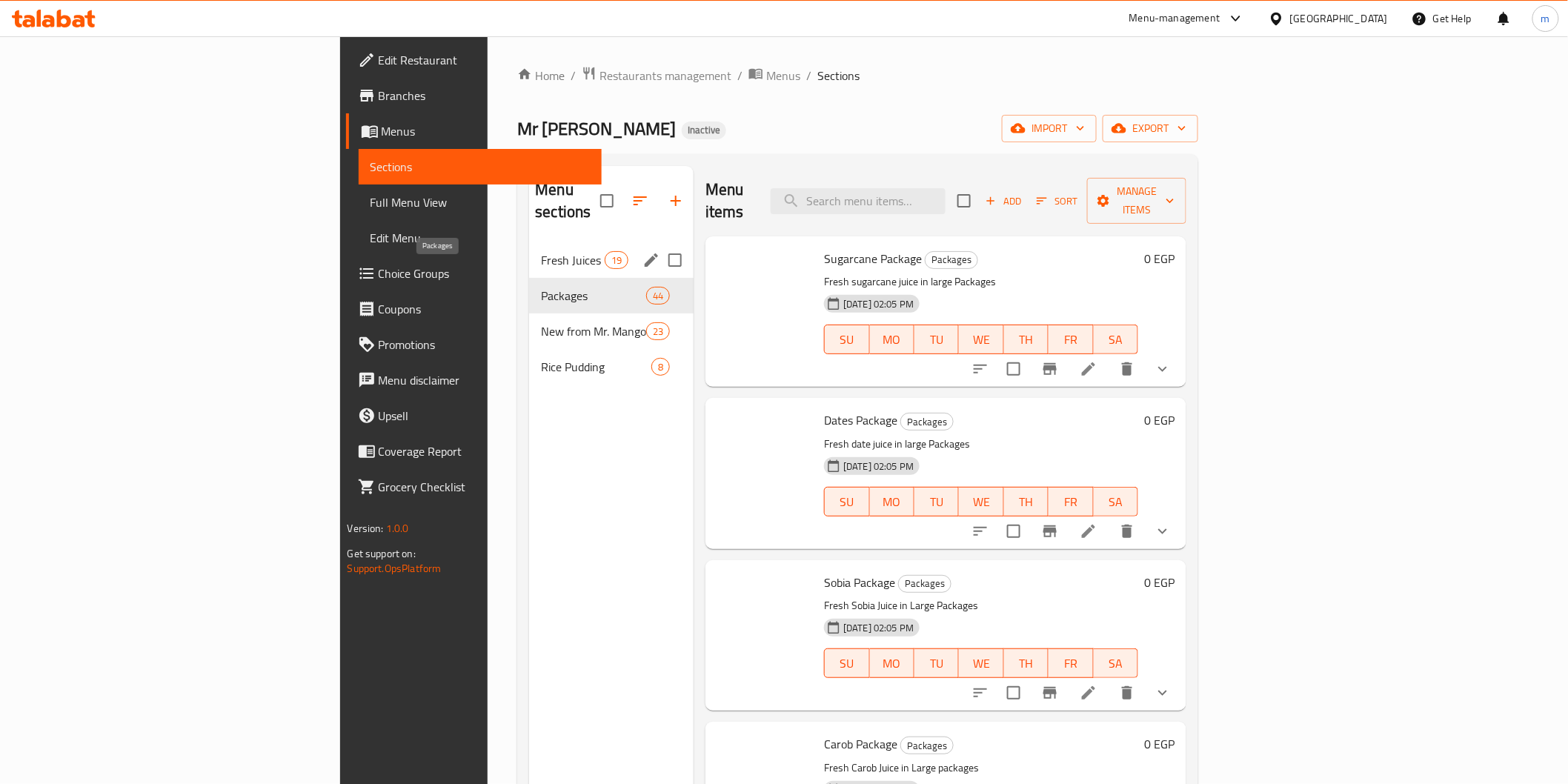
click at [541, 251] on span "Fresh Juices" at bounding box center [572, 260] width 63 height 18
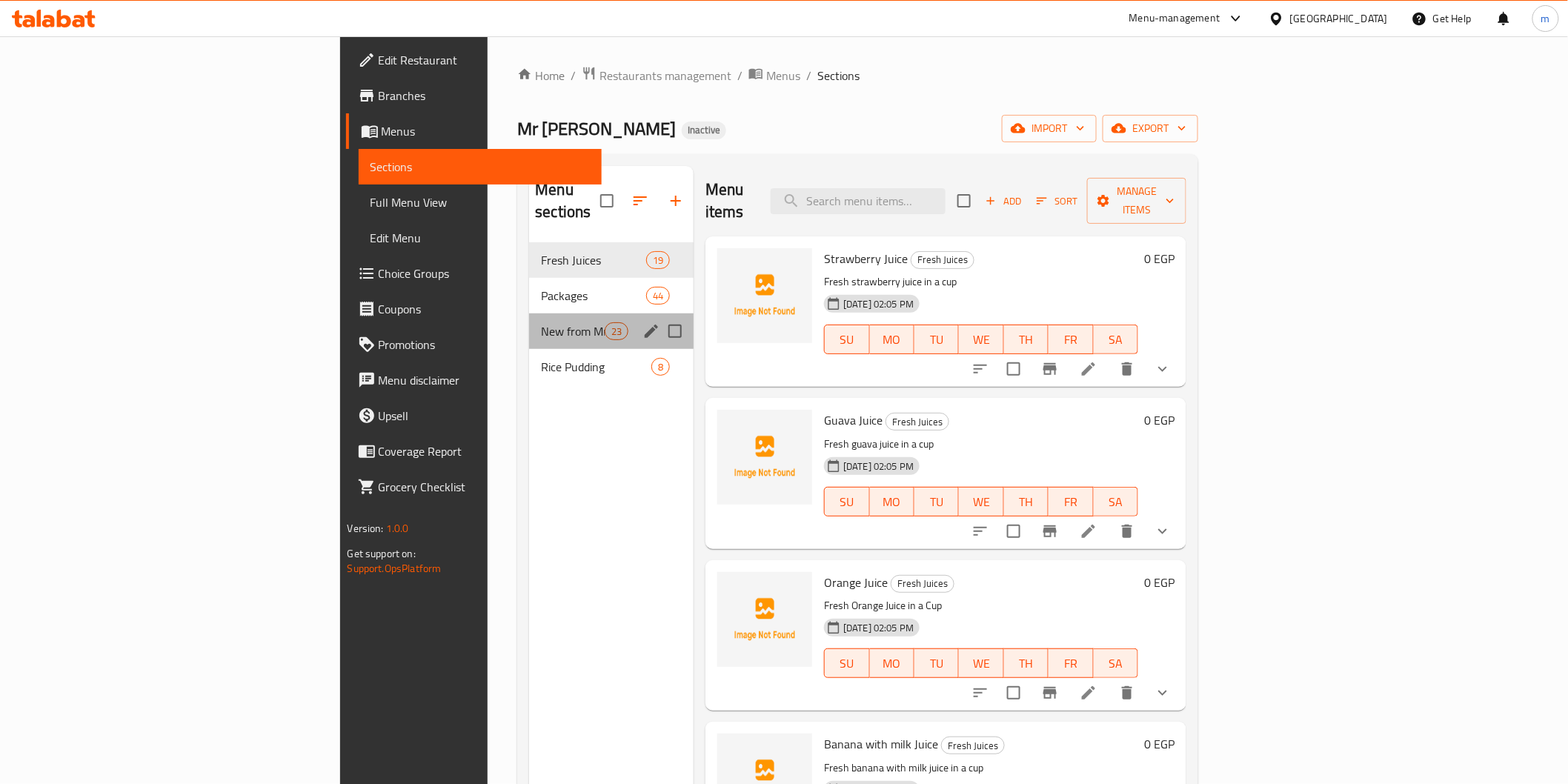
click at [529, 314] on div "New from Mr. Mango 23" at bounding box center [611, 332] width 164 height 36
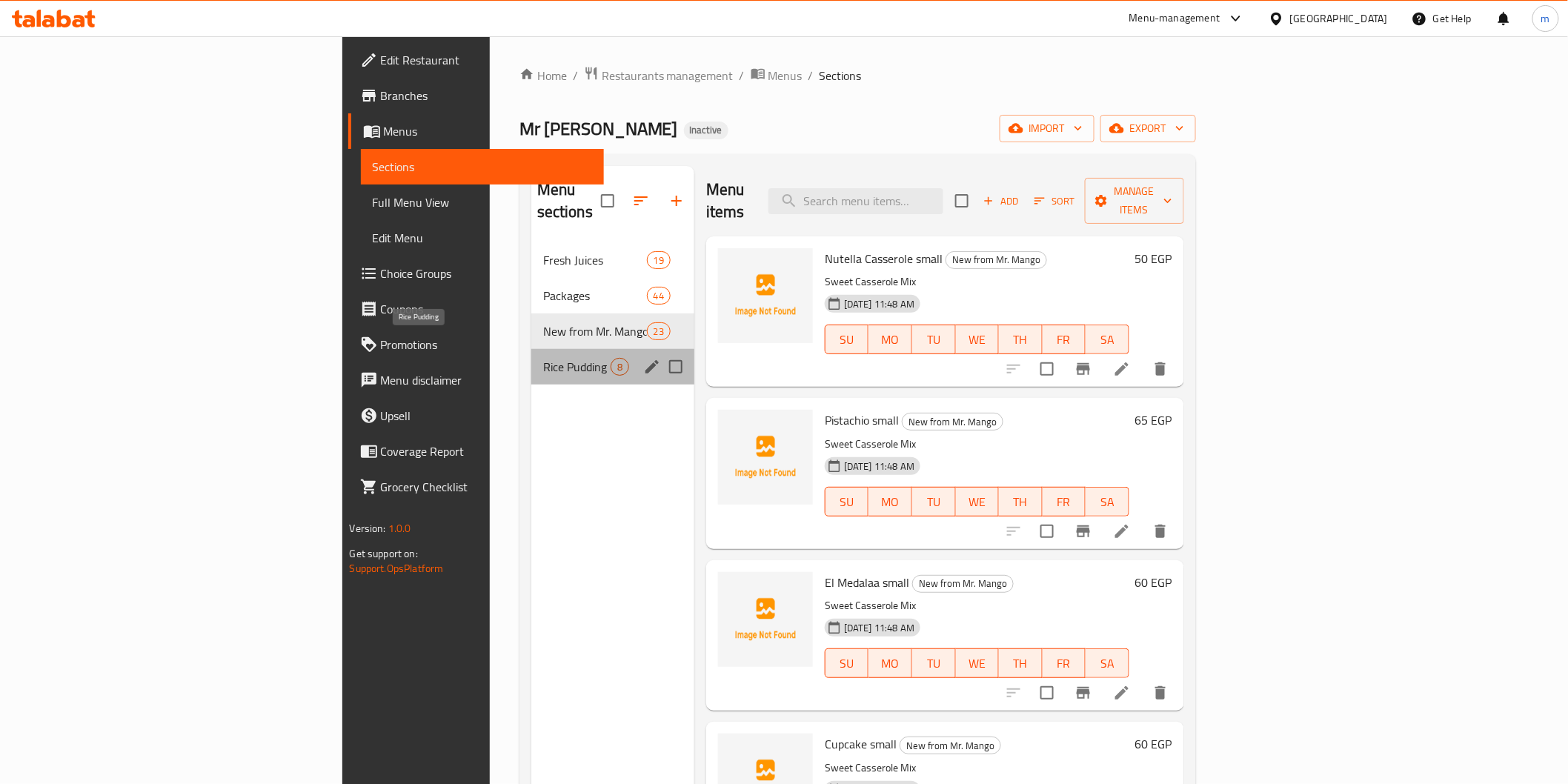
click at [543, 358] on span "Rice Pudding" at bounding box center [577, 367] width 68 height 18
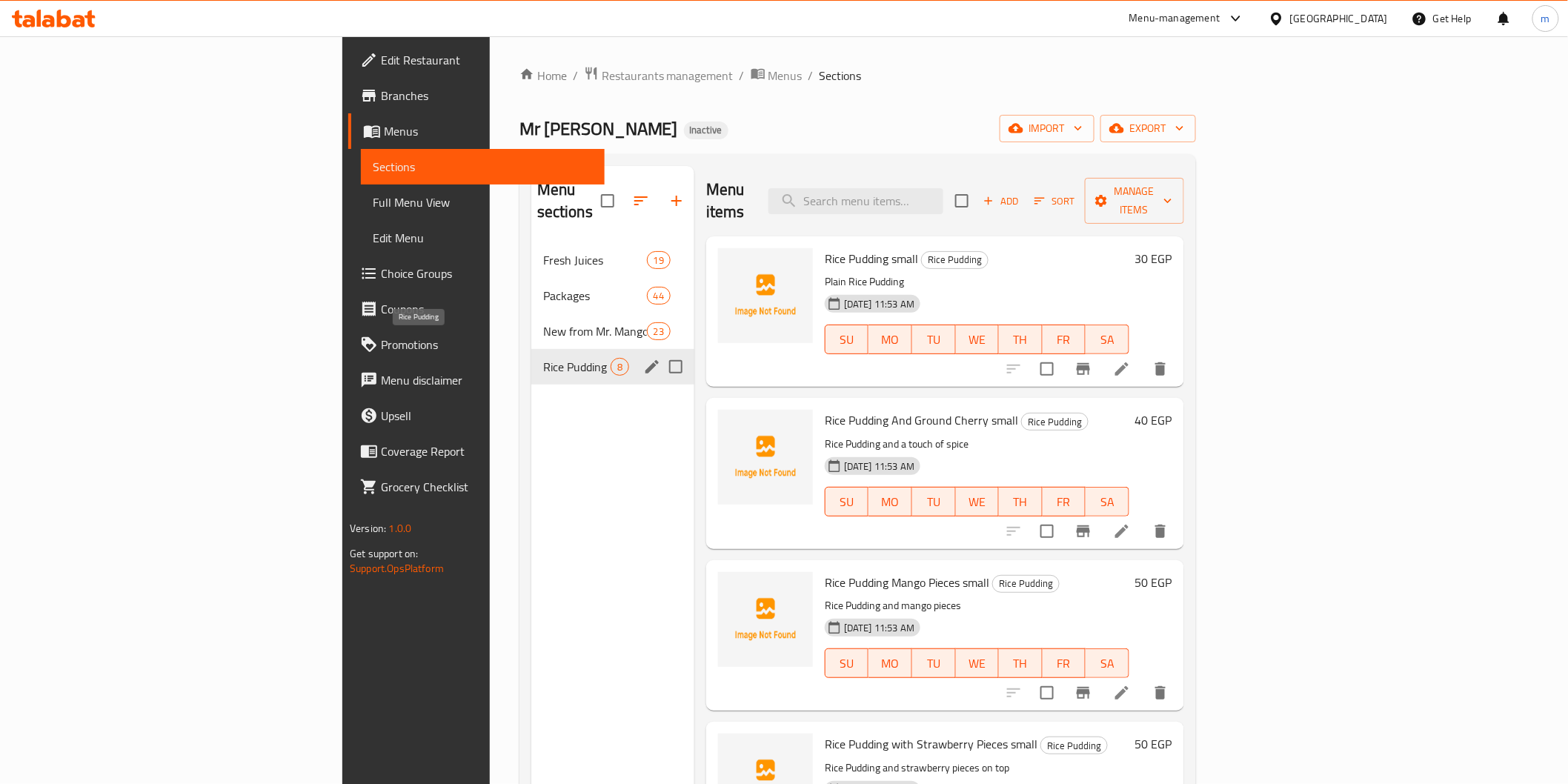
click at [543, 358] on span "Rice Pudding" at bounding box center [577, 367] width 68 height 18
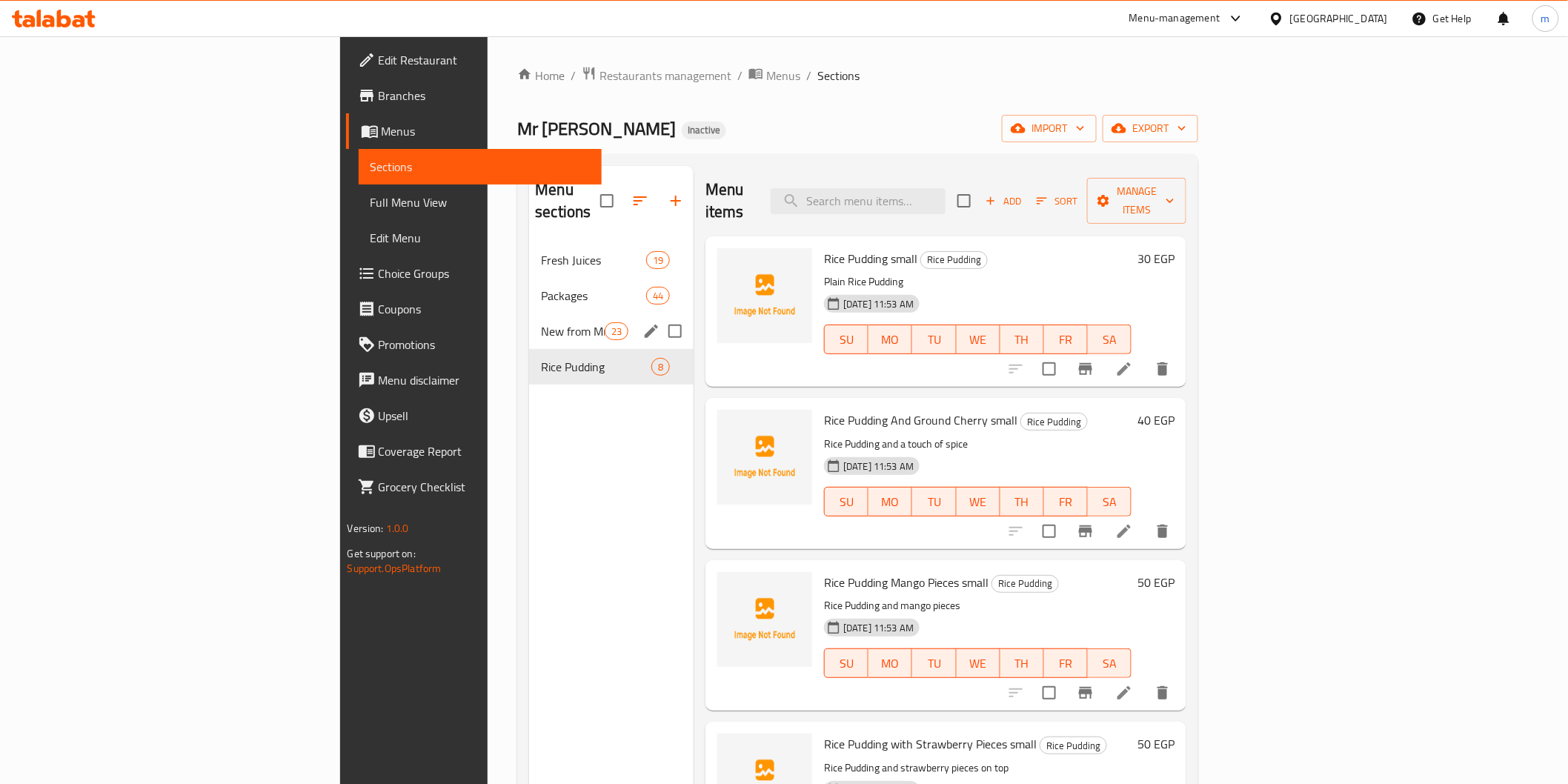
click at [541, 322] on span "New from Mr. Mango" at bounding box center [572, 331] width 63 height 18
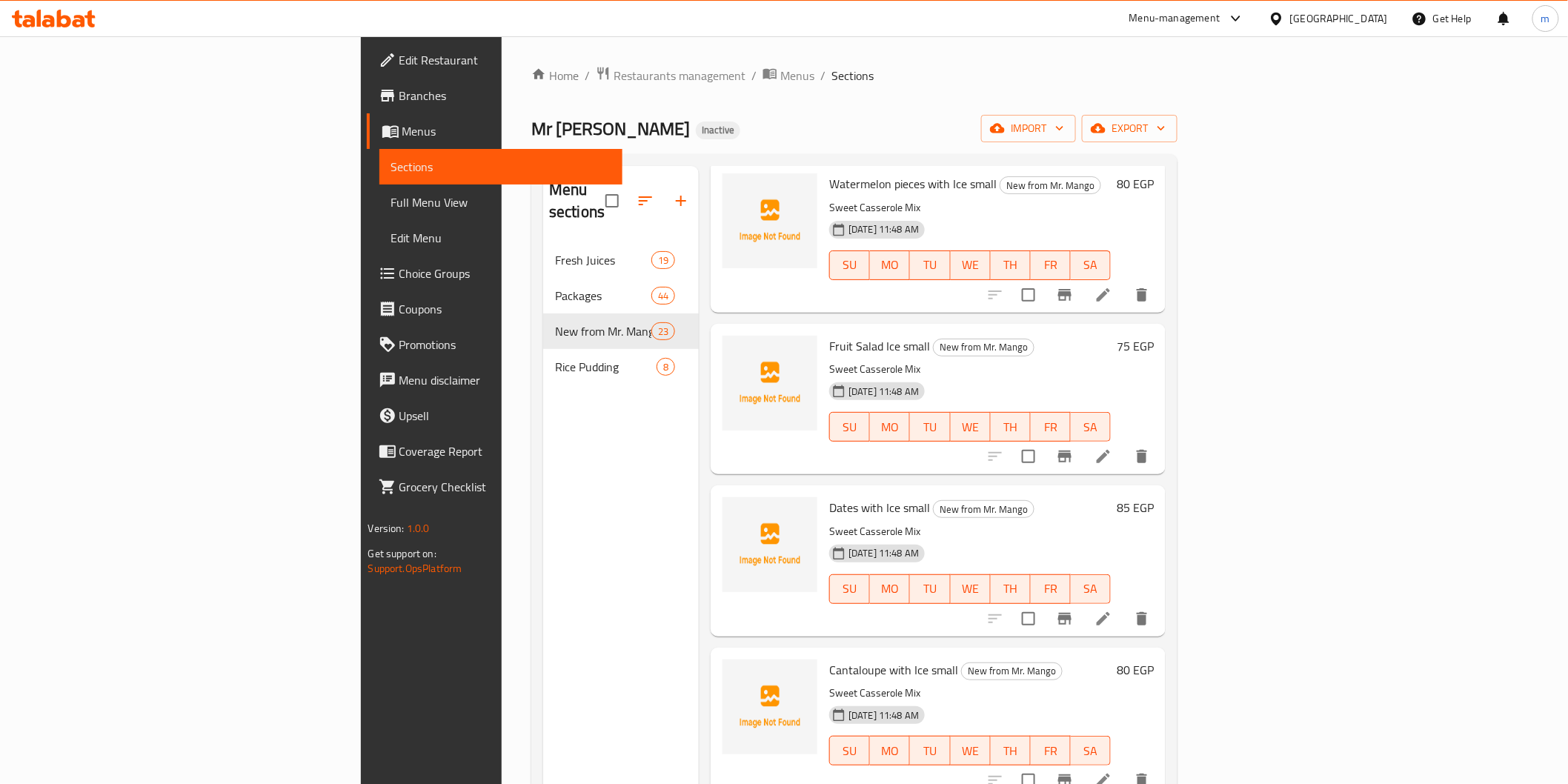
scroll to position [1427, 0]
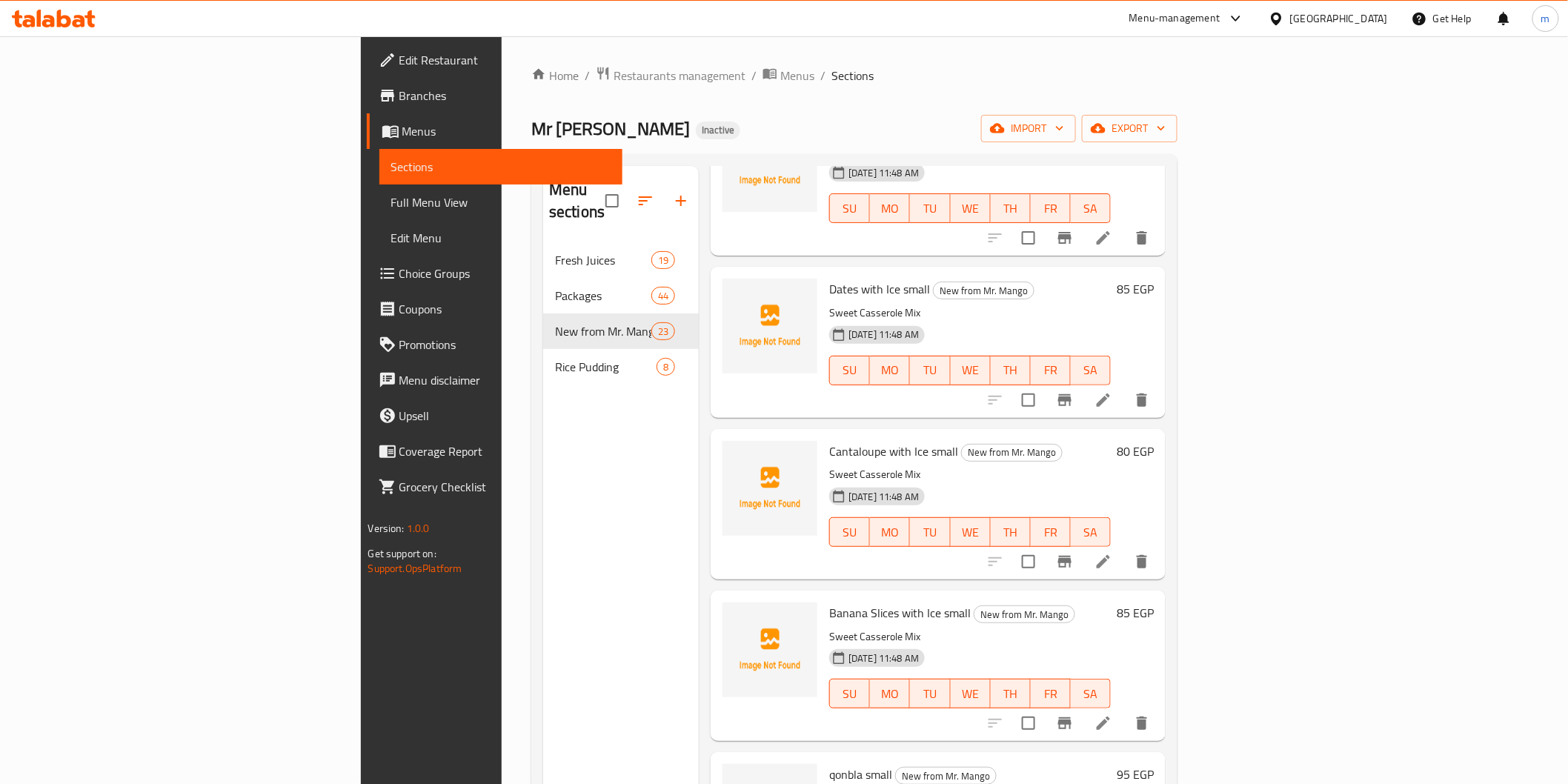
click at [1124, 710] on li at bounding box center [1103, 723] width 41 height 26
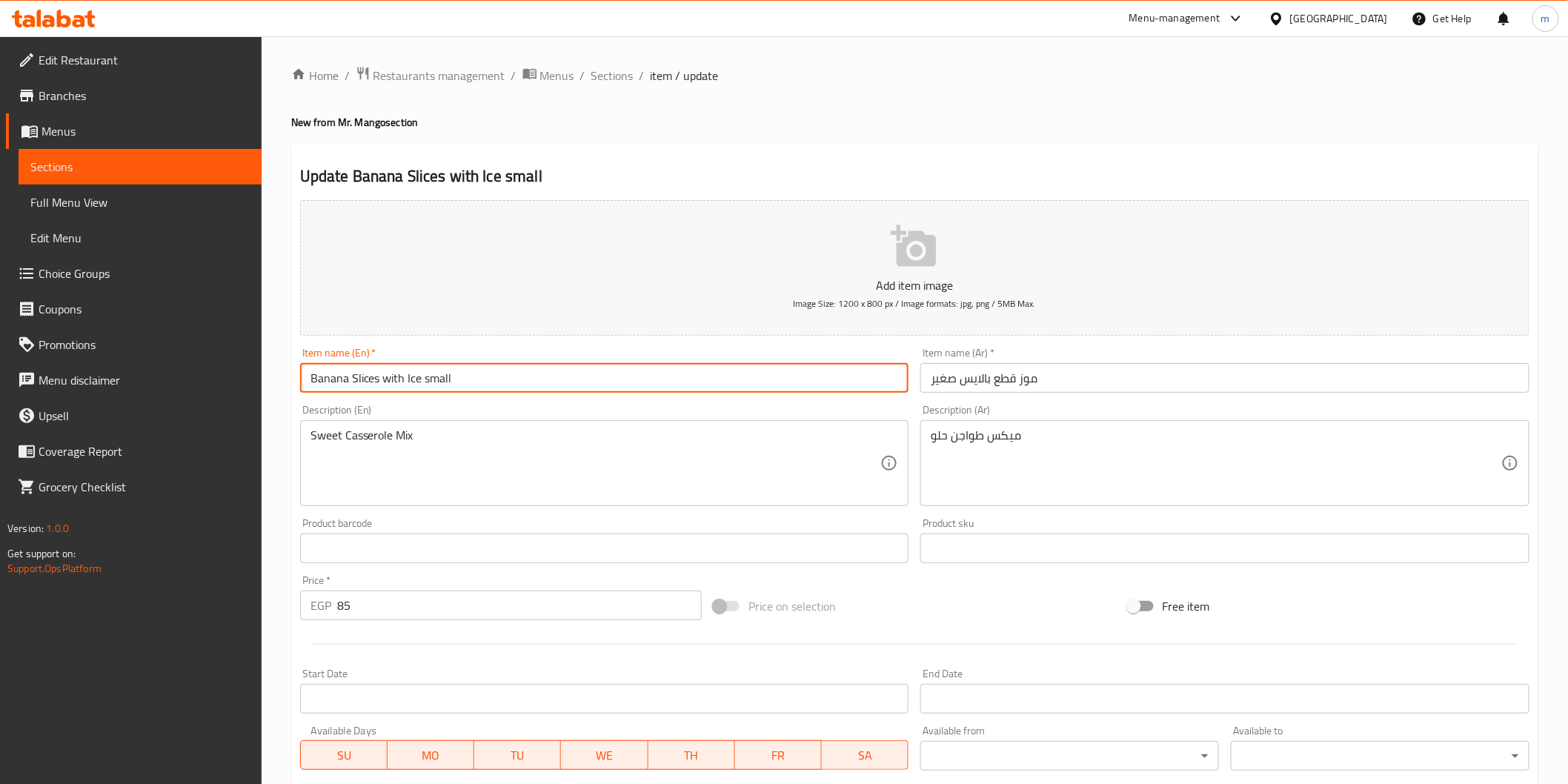
click at [371, 390] on input "Banana Slices with Ice small" at bounding box center [605, 378] width 610 height 30
drag, startPoint x: 366, startPoint y: 379, endPoint x: 374, endPoint y: 381, distance: 8.2
click at [367, 379] on input "Banana pieves with Ice small" at bounding box center [605, 378] width 610 height 30
click at [381, 380] on input "Banana pieces with Ice small" at bounding box center [605, 378] width 610 height 30
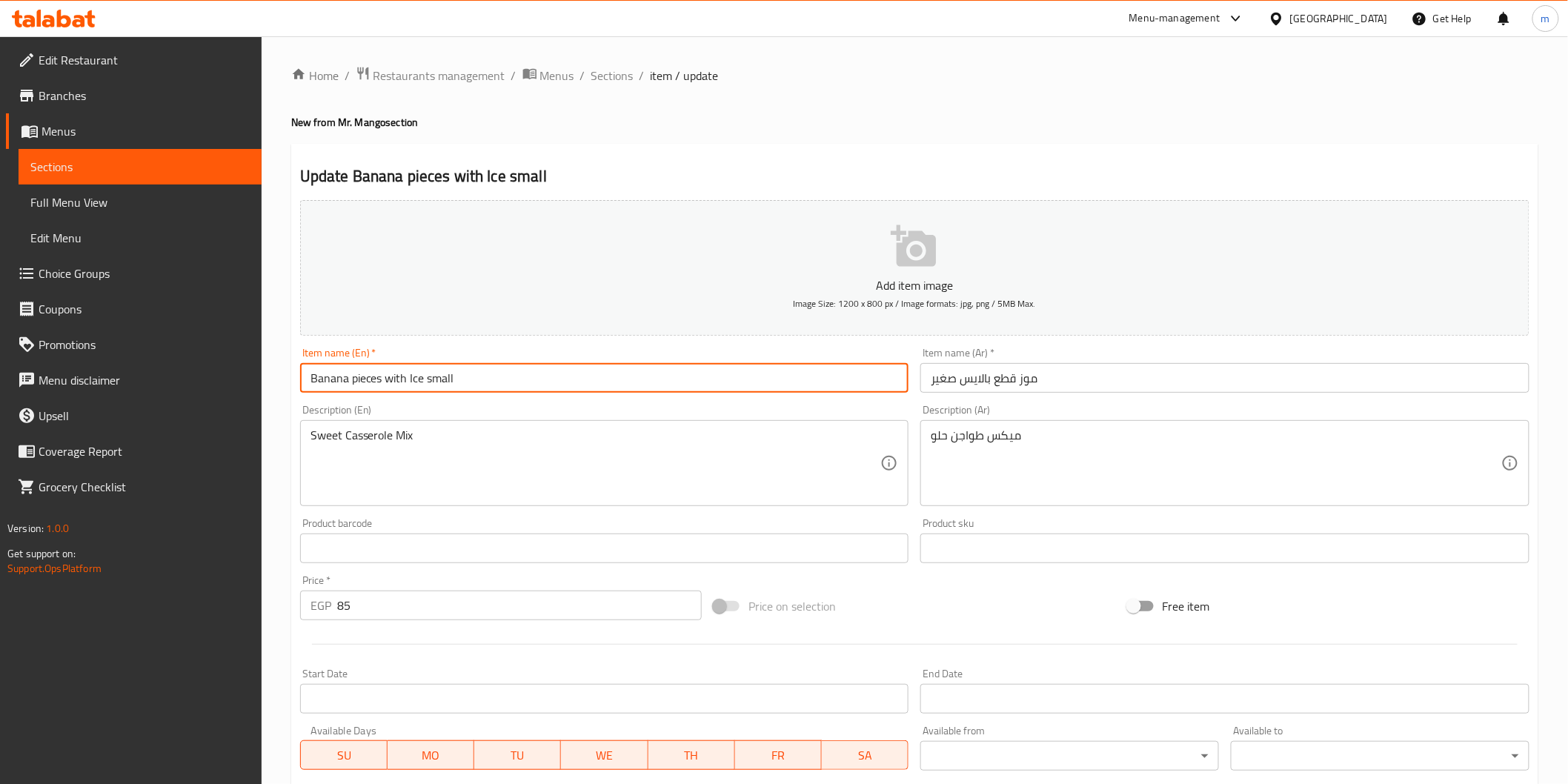
click at [381, 380] on input "Banana pieces with Ice small" at bounding box center [605, 378] width 610 height 30
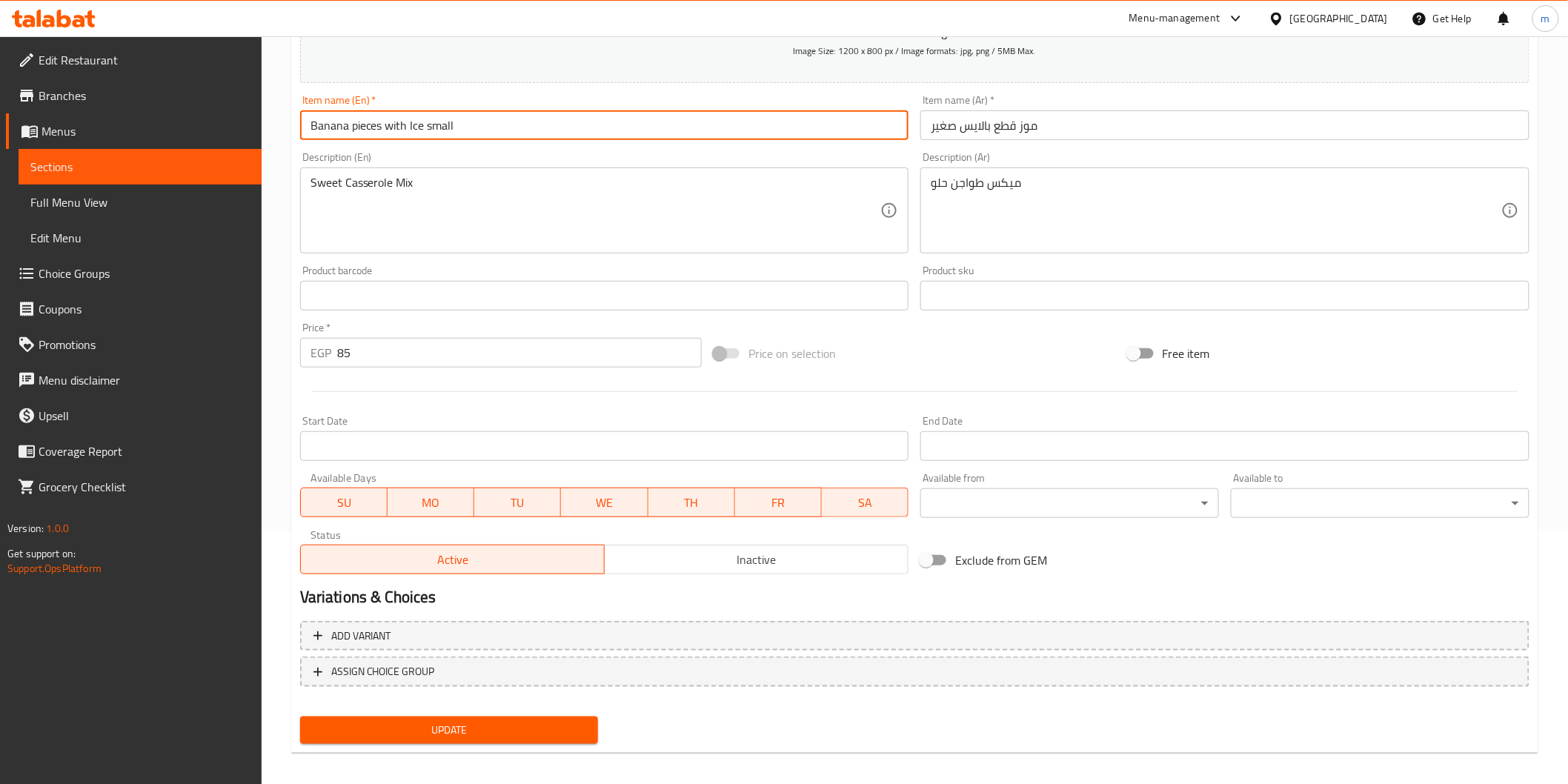
scroll to position [260, 0]
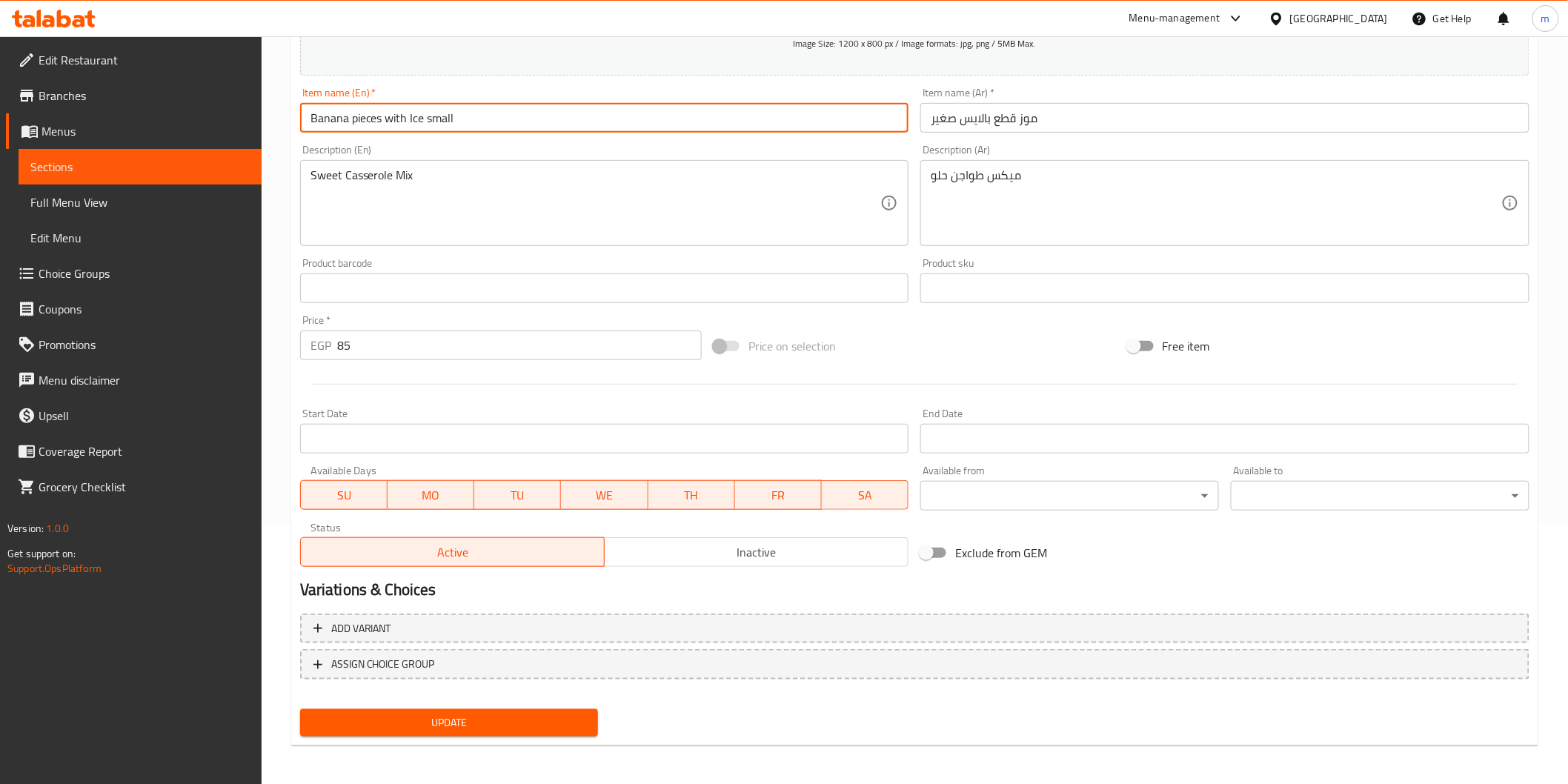
type input "Banana Pieces With Ice Small"
click at [484, 718] on span "Update" at bounding box center [449, 723] width 275 height 19
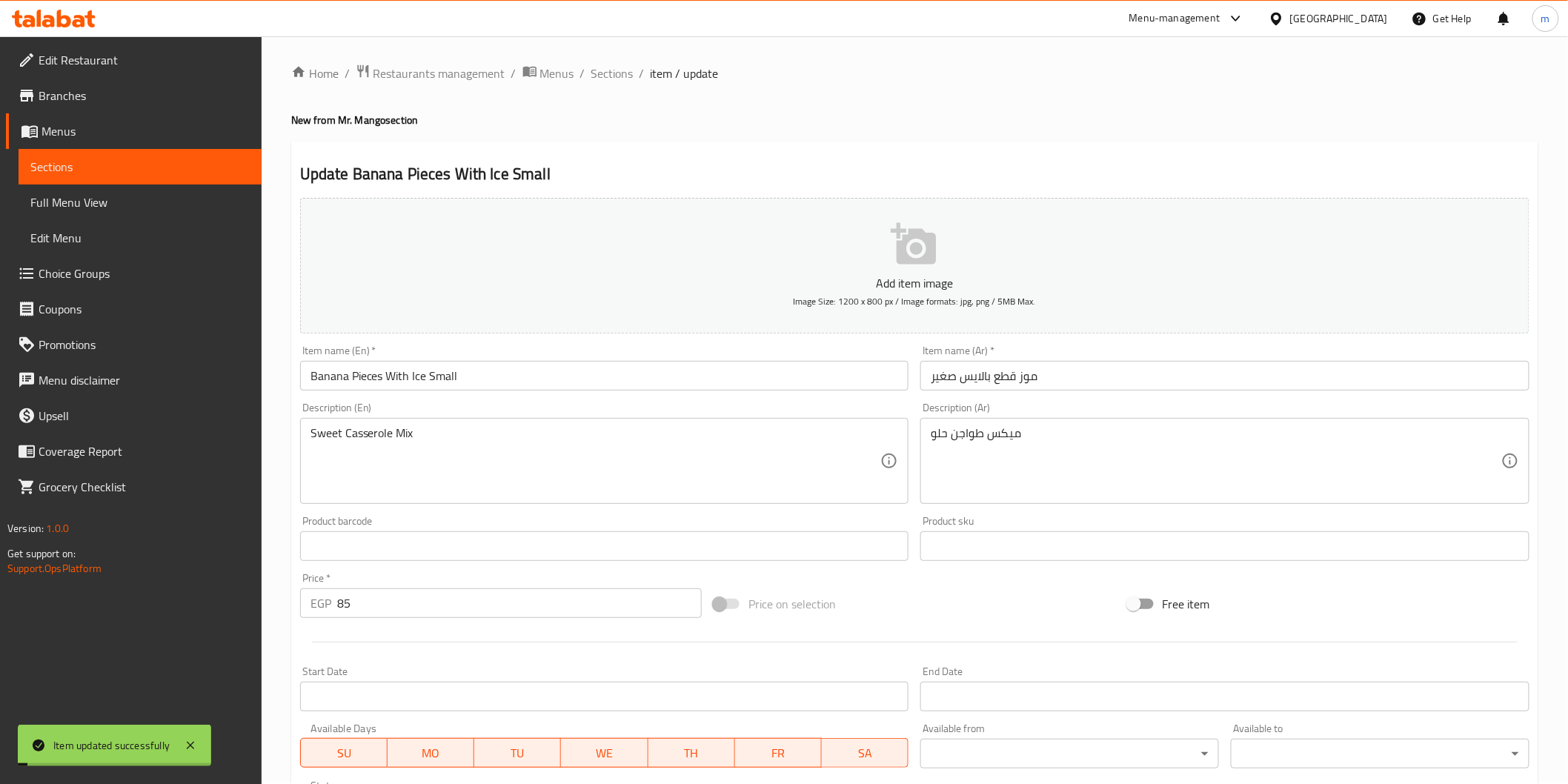
scroll to position [0, 0]
click at [593, 75] on span "Sections" at bounding box center [613, 76] width 42 height 18
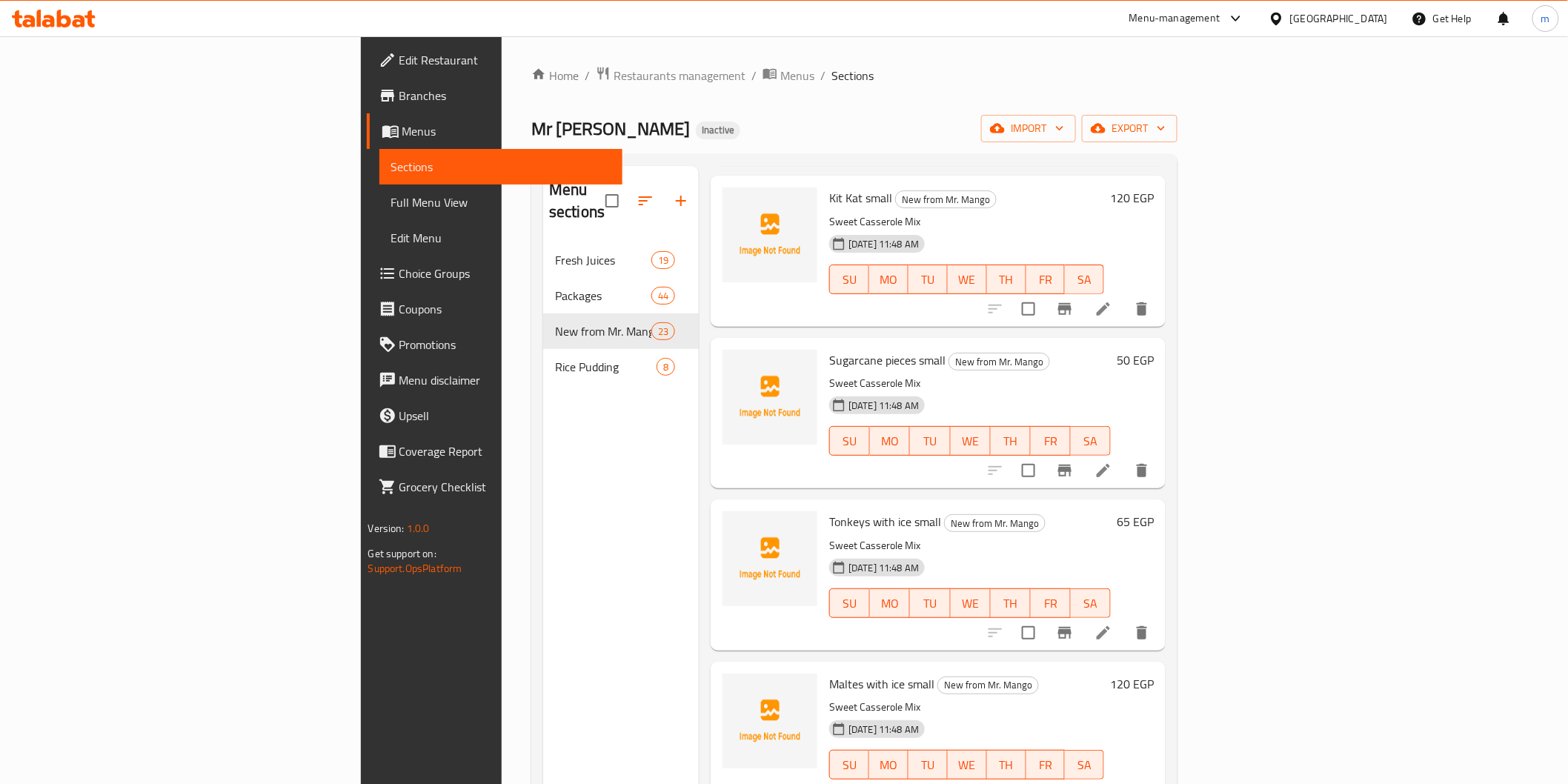
scroll to position [2526, 0]
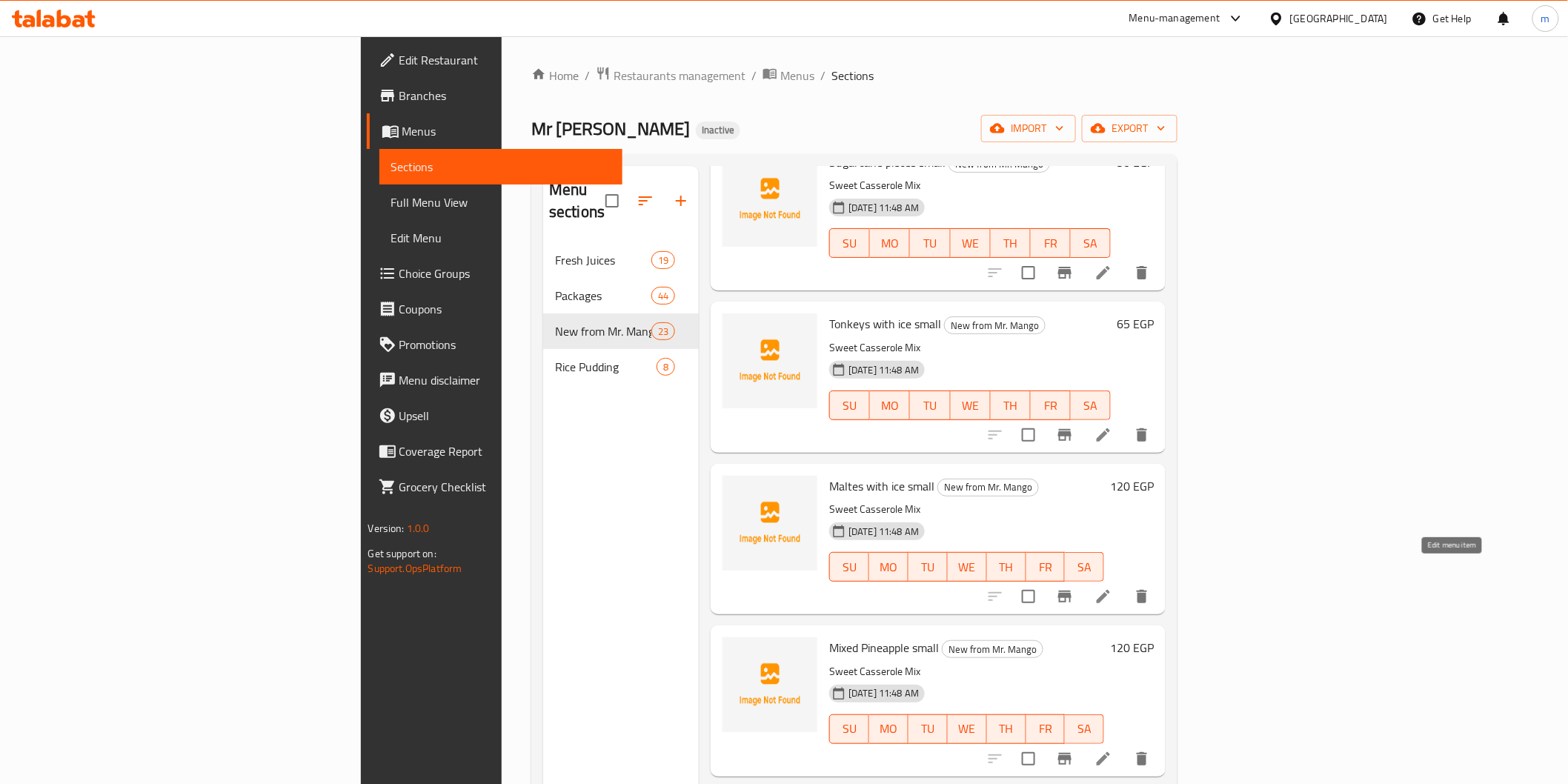
click at [1113, 588] on icon at bounding box center [1103, 596] width 18 height 18
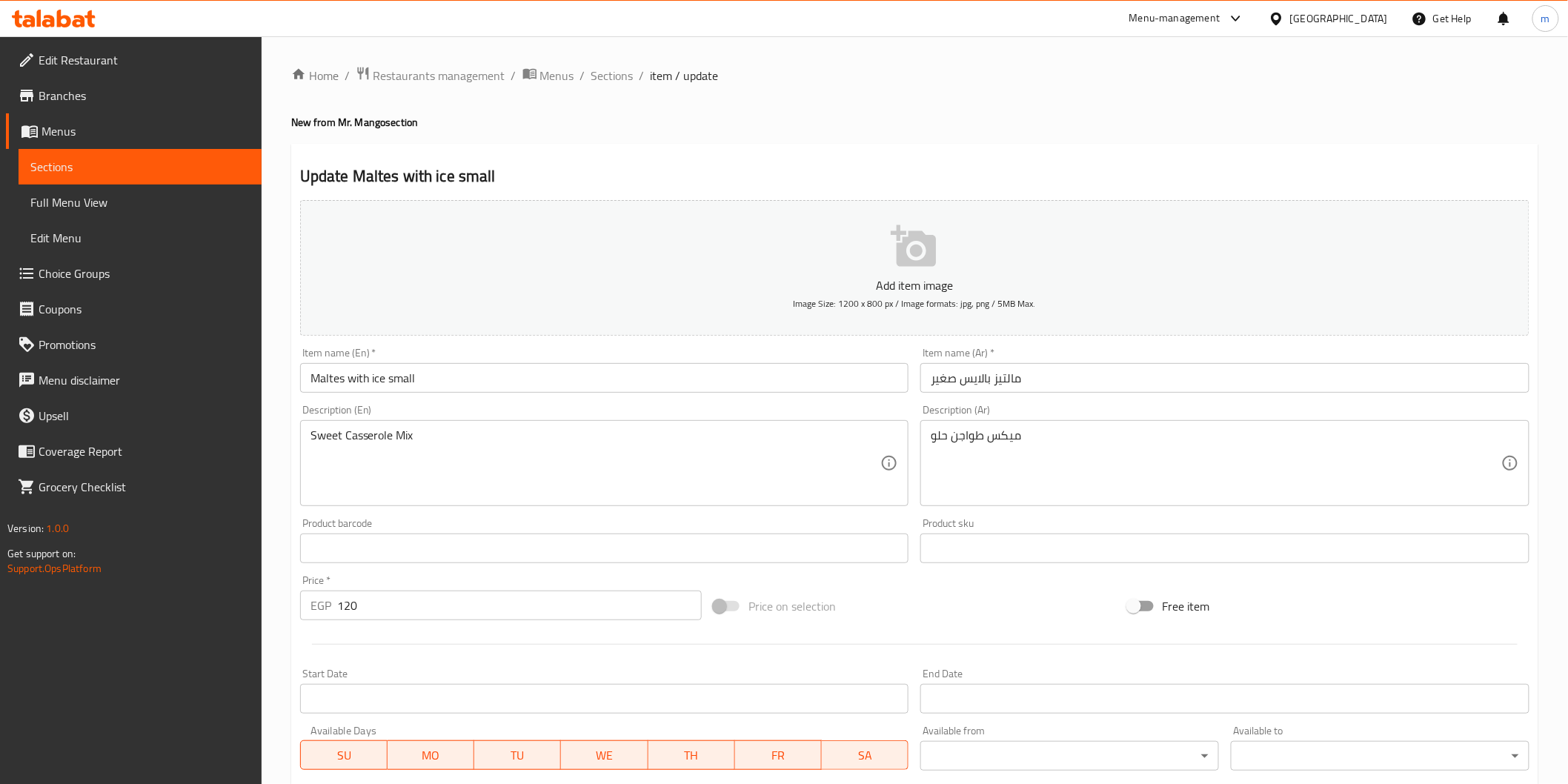
click at [325, 383] on input "Maltes with ice small" at bounding box center [605, 378] width 610 height 30
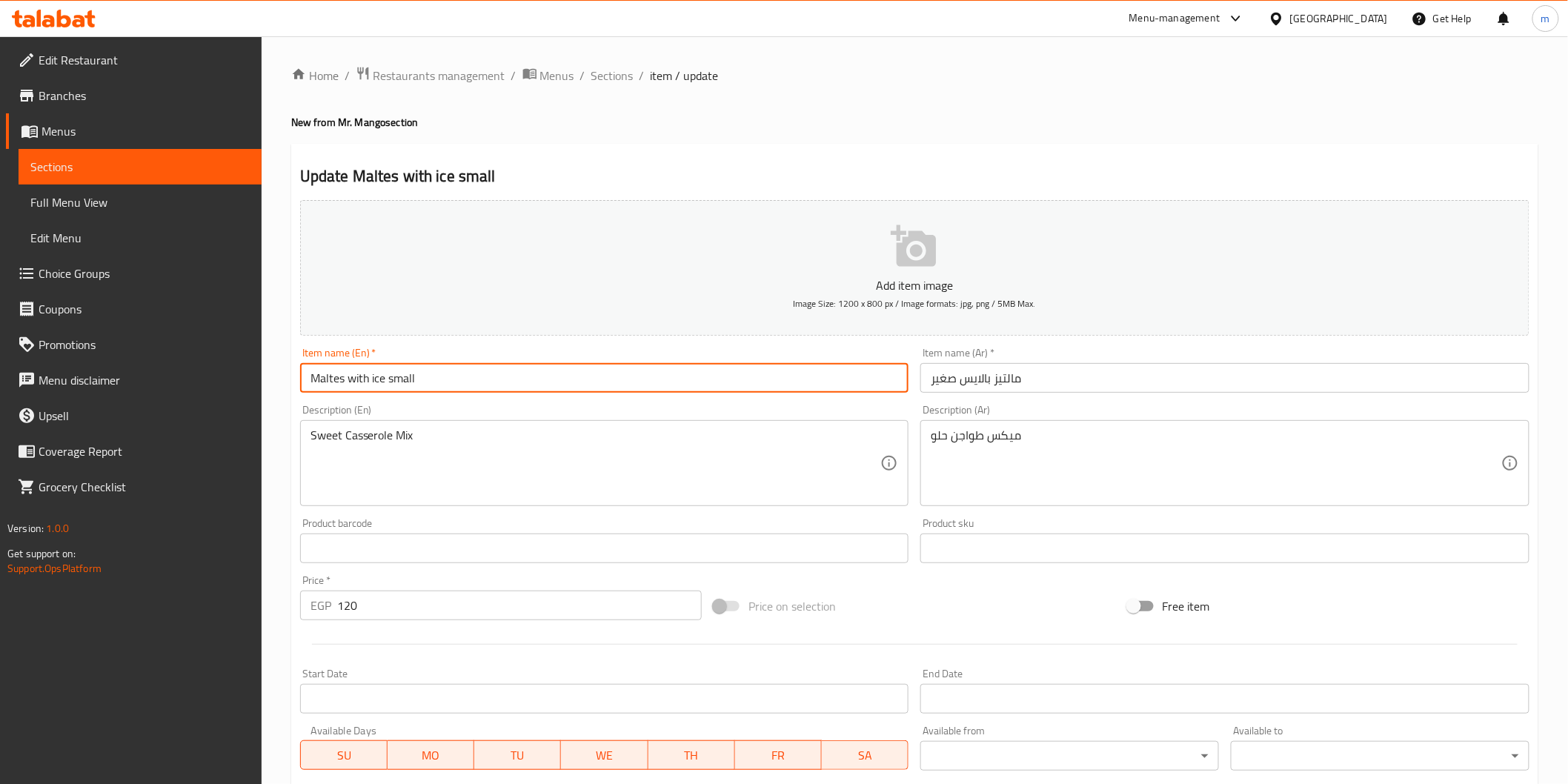
click at [325, 383] on input "Maltes with ice small" at bounding box center [605, 378] width 610 height 30
paste input "ers"
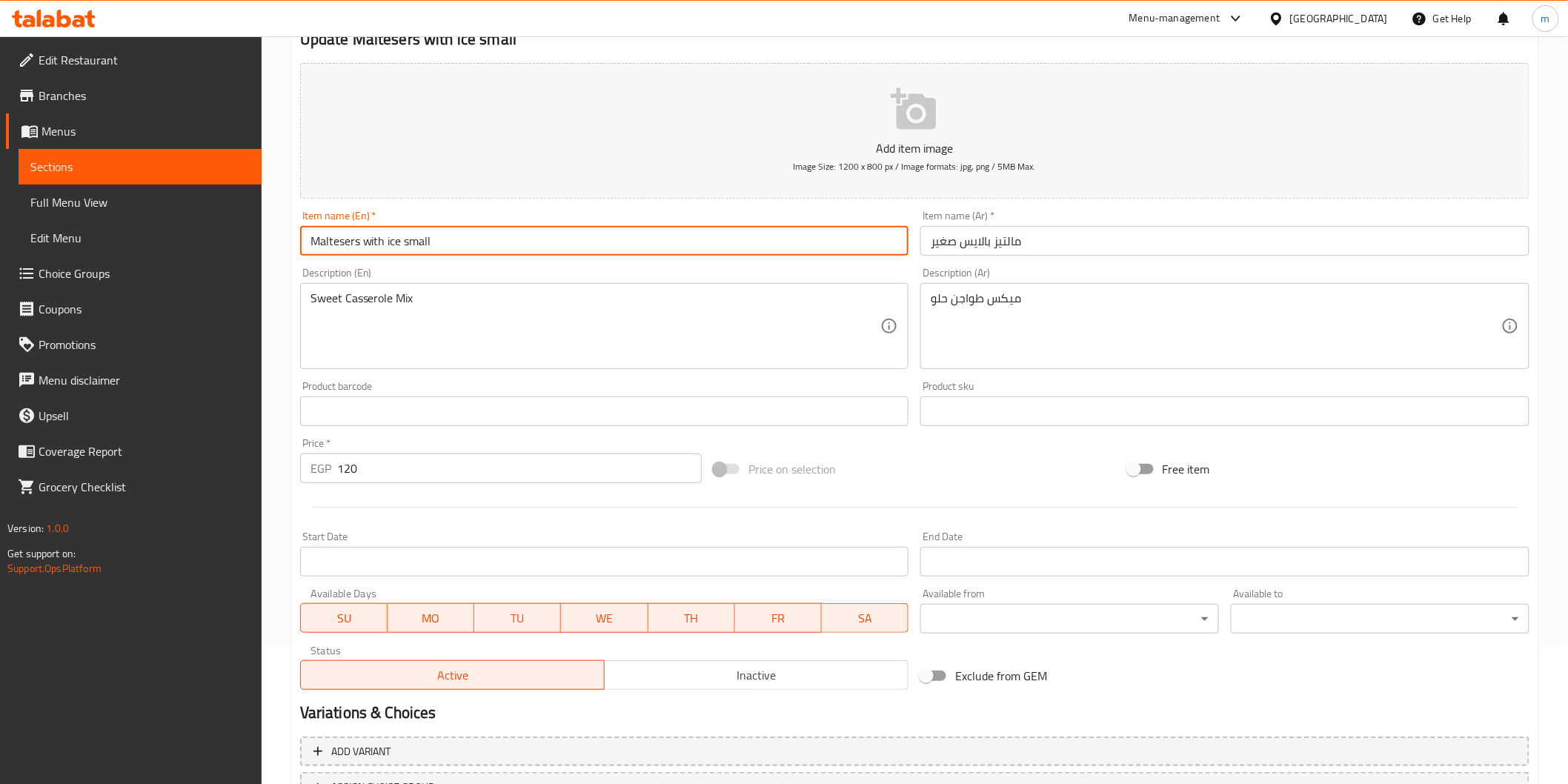
scroll to position [260, 0]
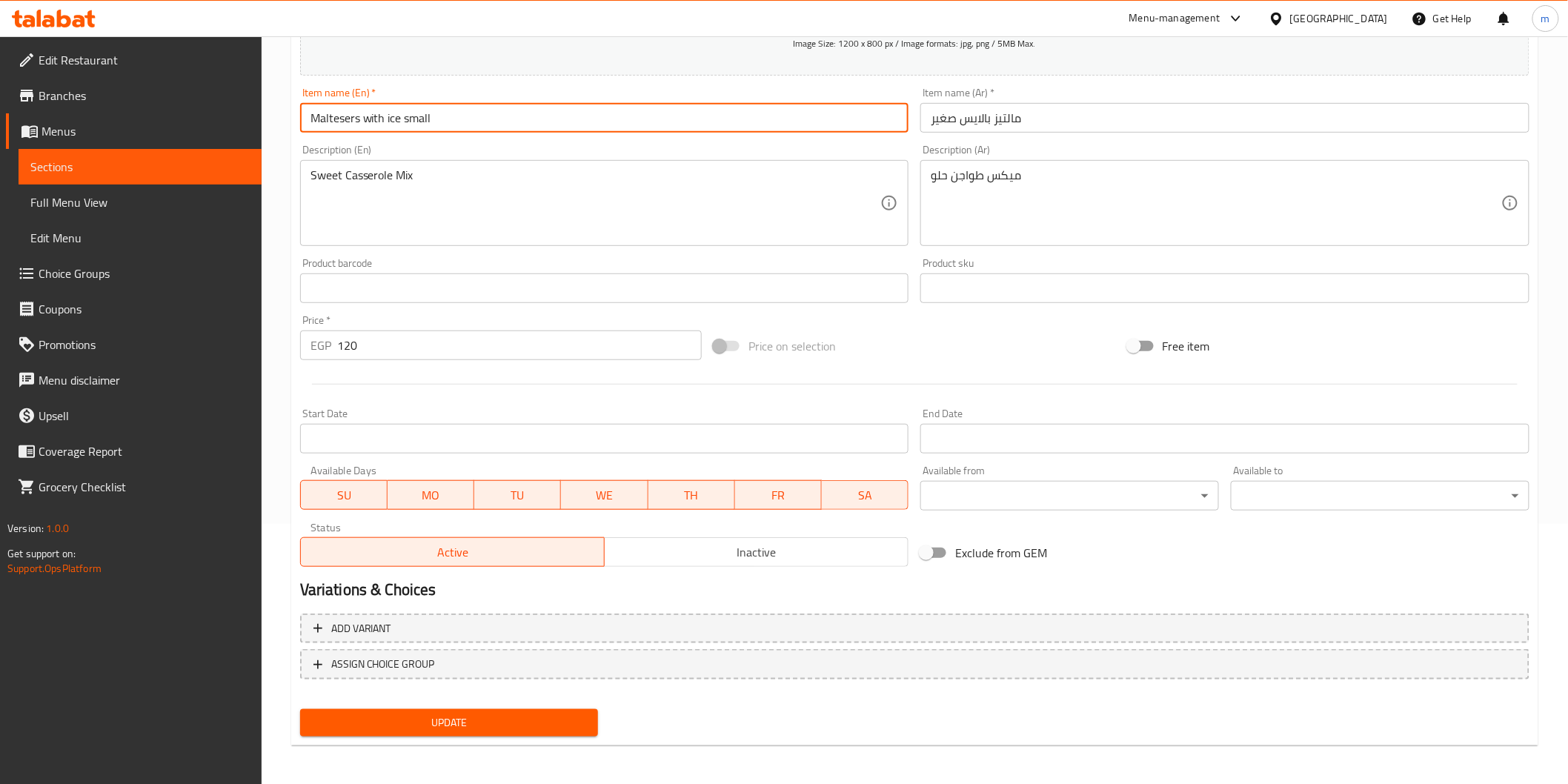
type input "Maltesers with ice small"
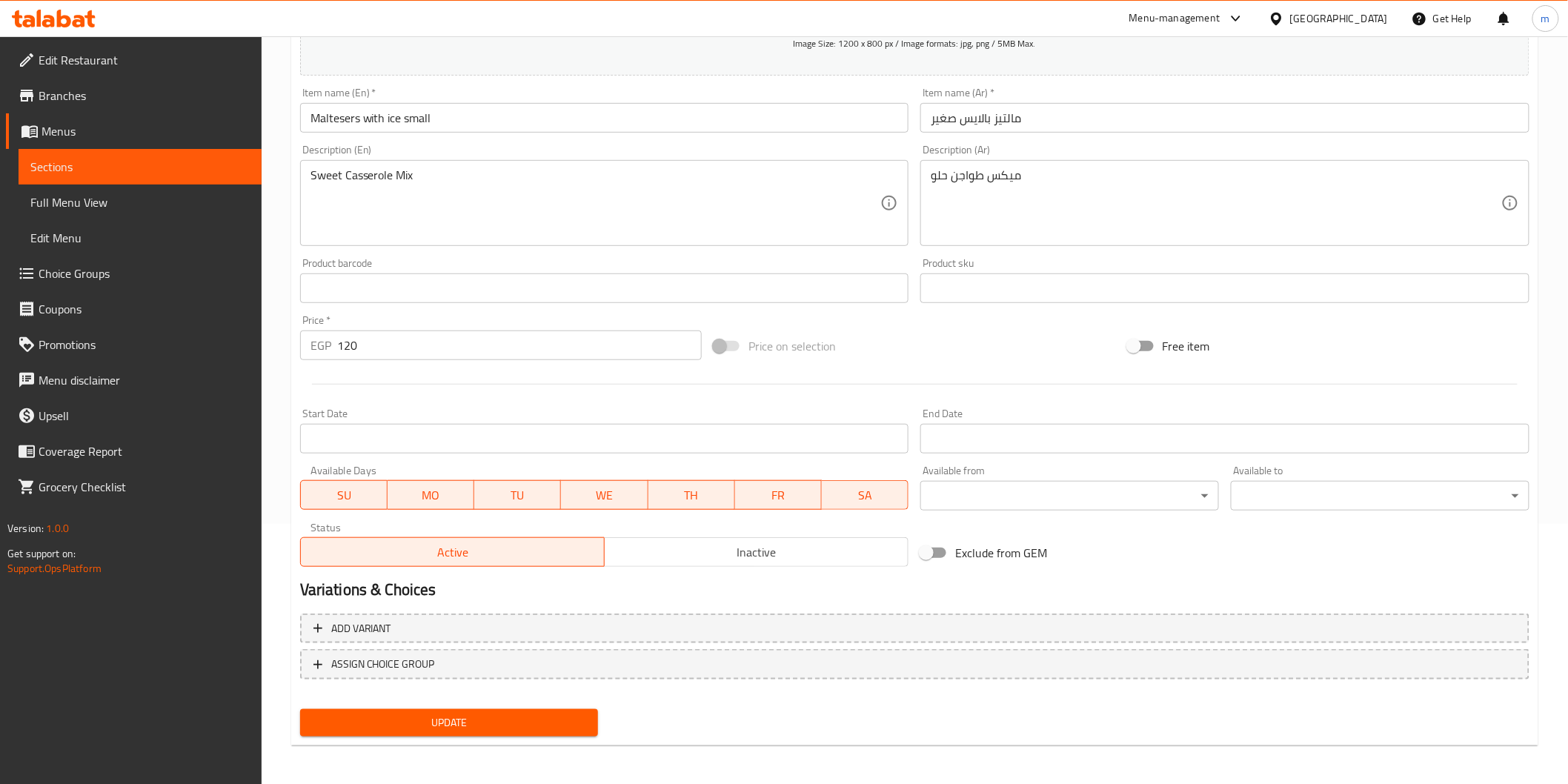
click at [533, 734] on div "Update" at bounding box center [449, 722] width 311 height 39
click at [535, 714] on span "Update" at bounding box center [449, 723] width 275 height 19
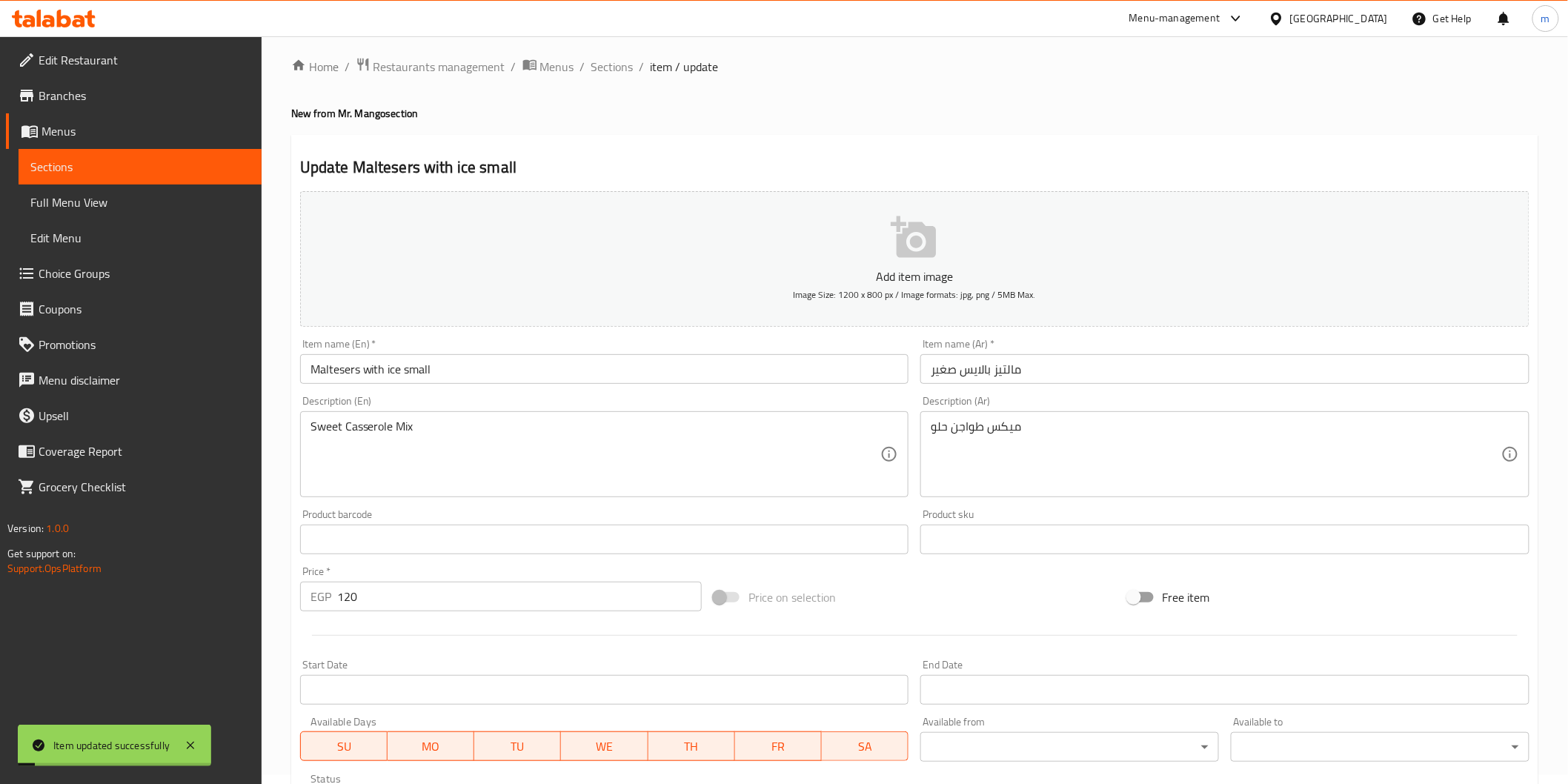
scroll to position [0, 0]
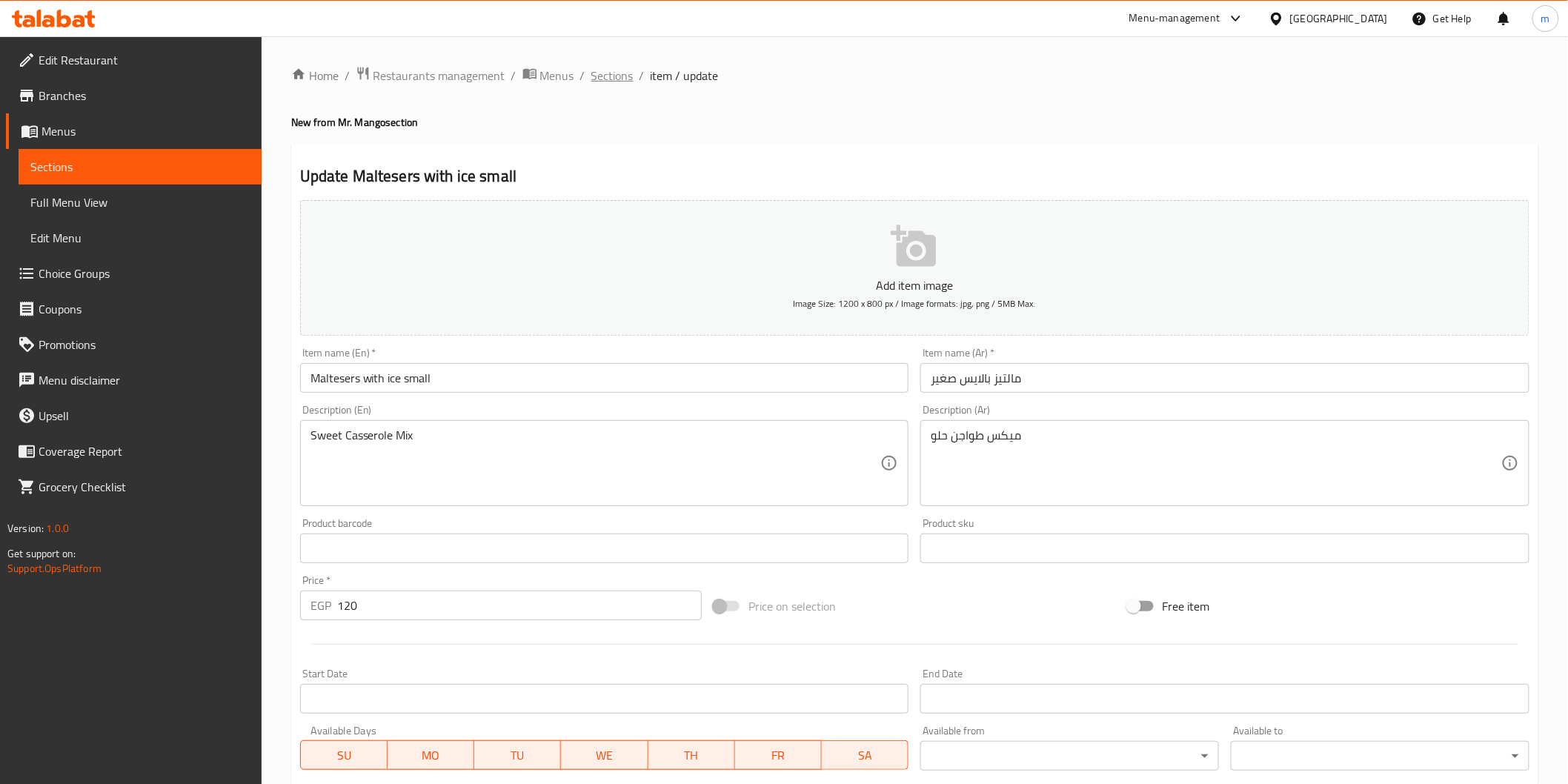
click at [612, 74] on span "Sections" at bounding box center [613, 76] width 42 height 18
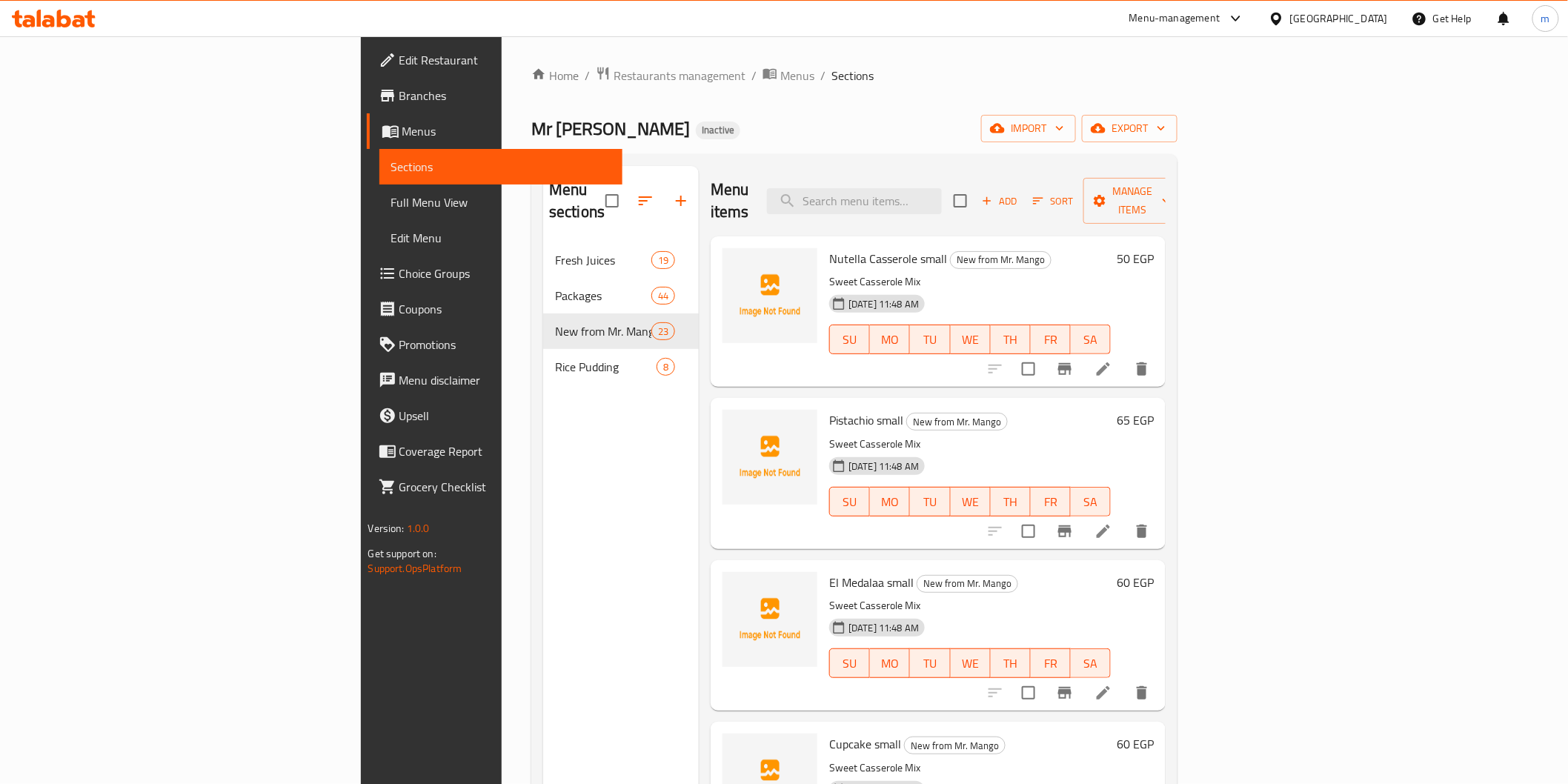
scroll to position [208, 0]
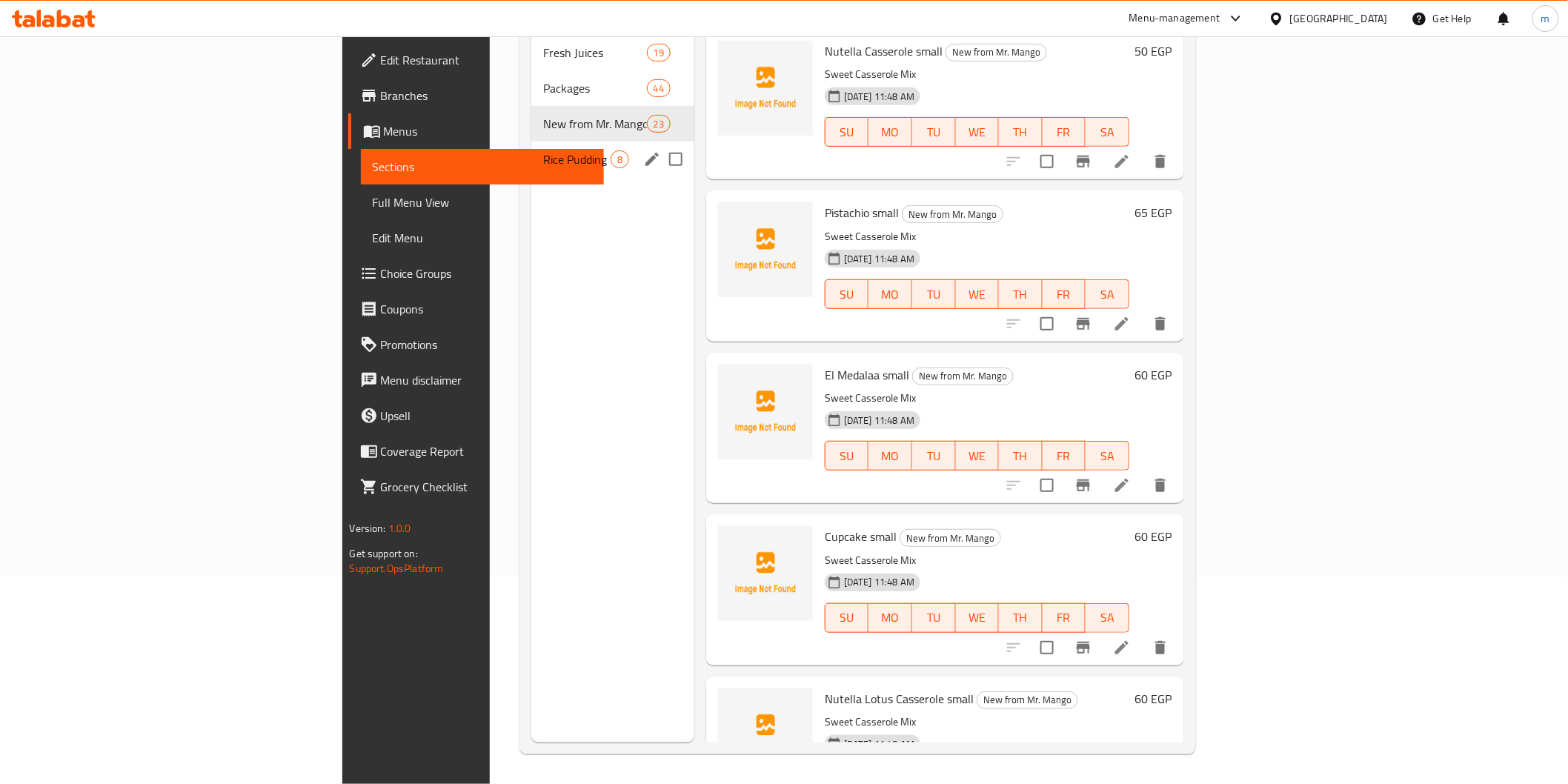
click at [532, 149] on div "Rice Pudding 8" at bounding box center [613, 160] width 163 height 36
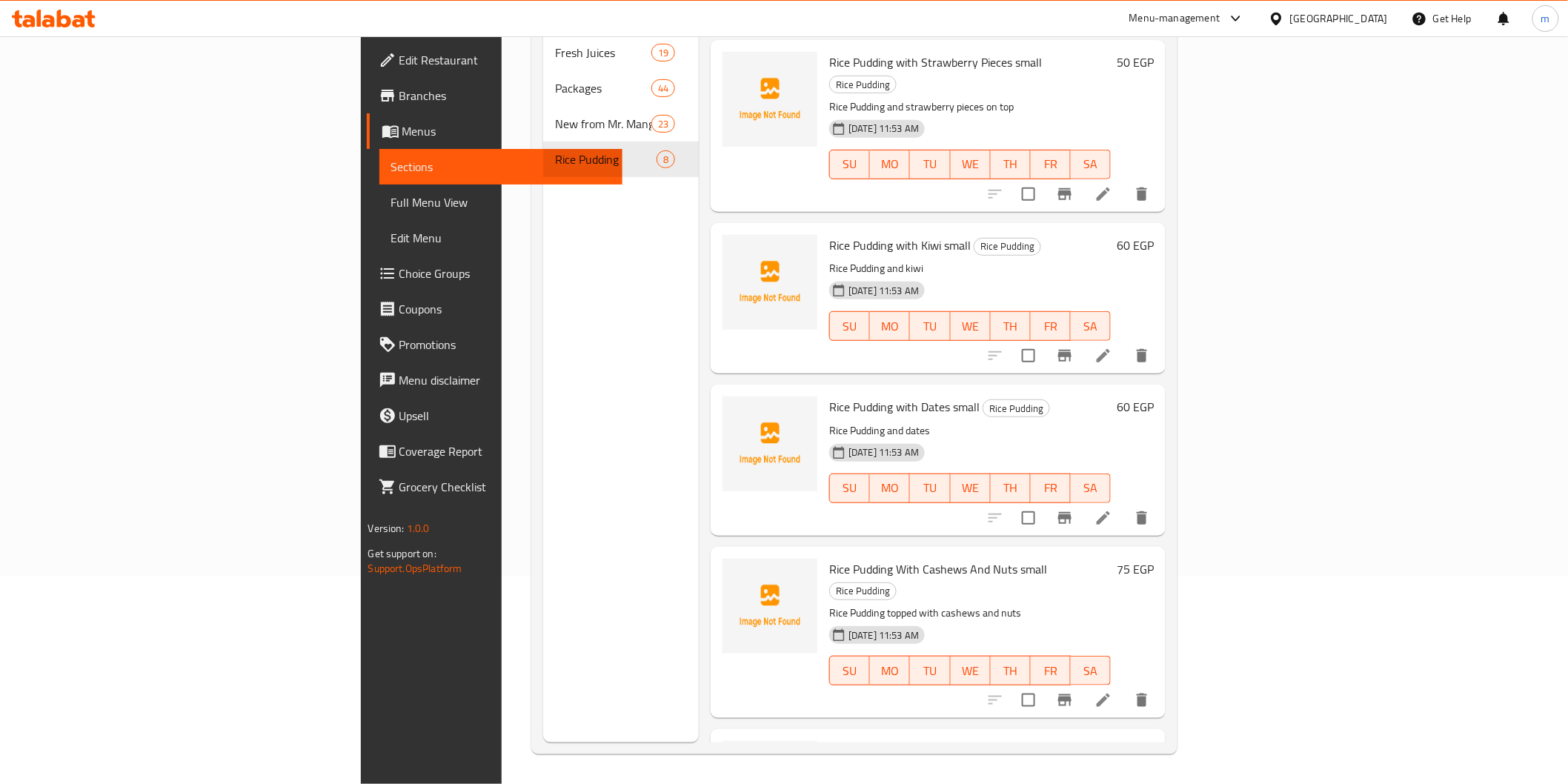
scroll to position [524, 0]
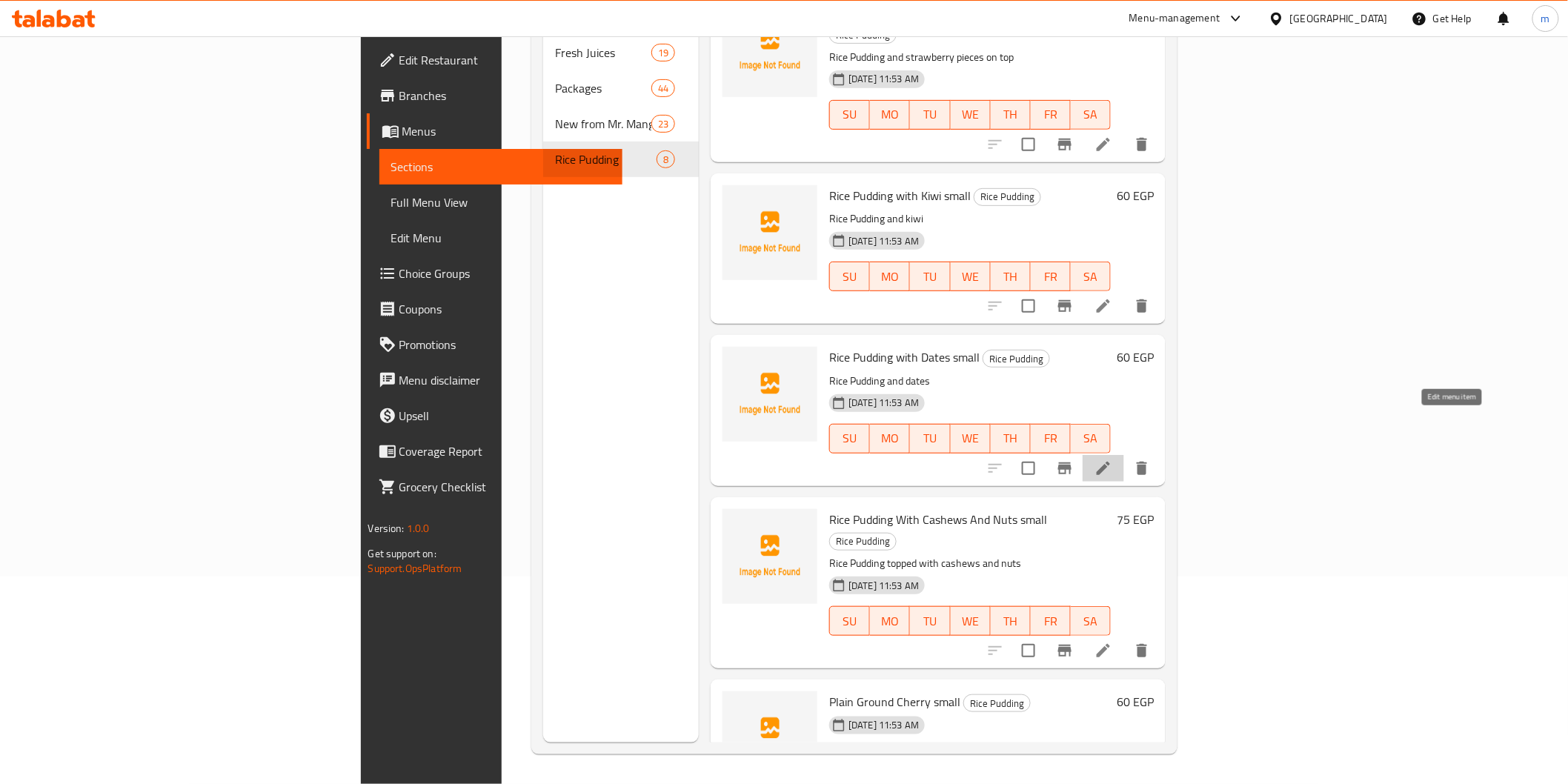
click at [1113, 459] on icon at bounding box center [1103, 468] width 18 height 18
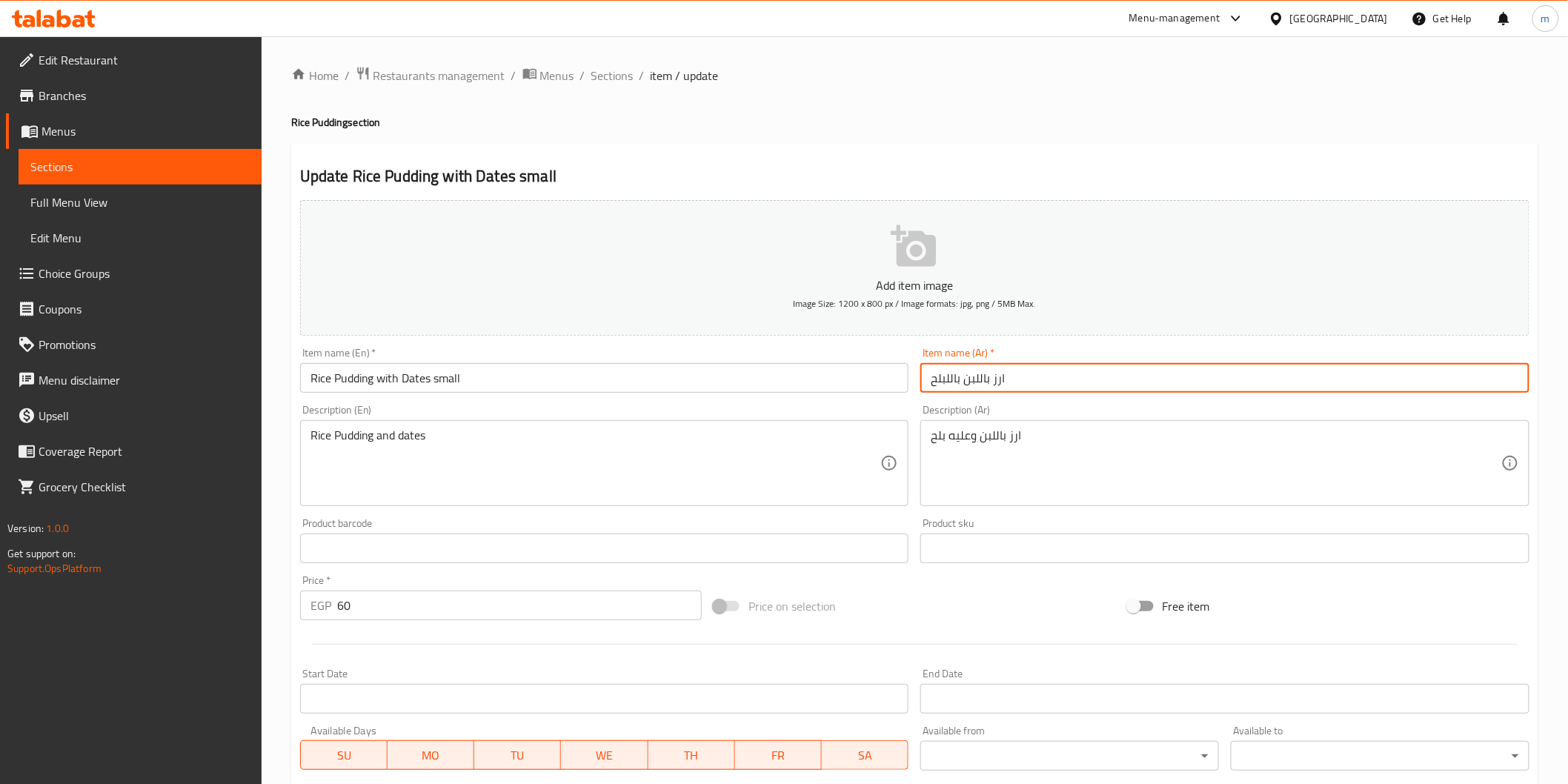
click at [945, 386] on input "ارز باللبن باللبلح" at bounding box center [1225, 378] width 610 height 30
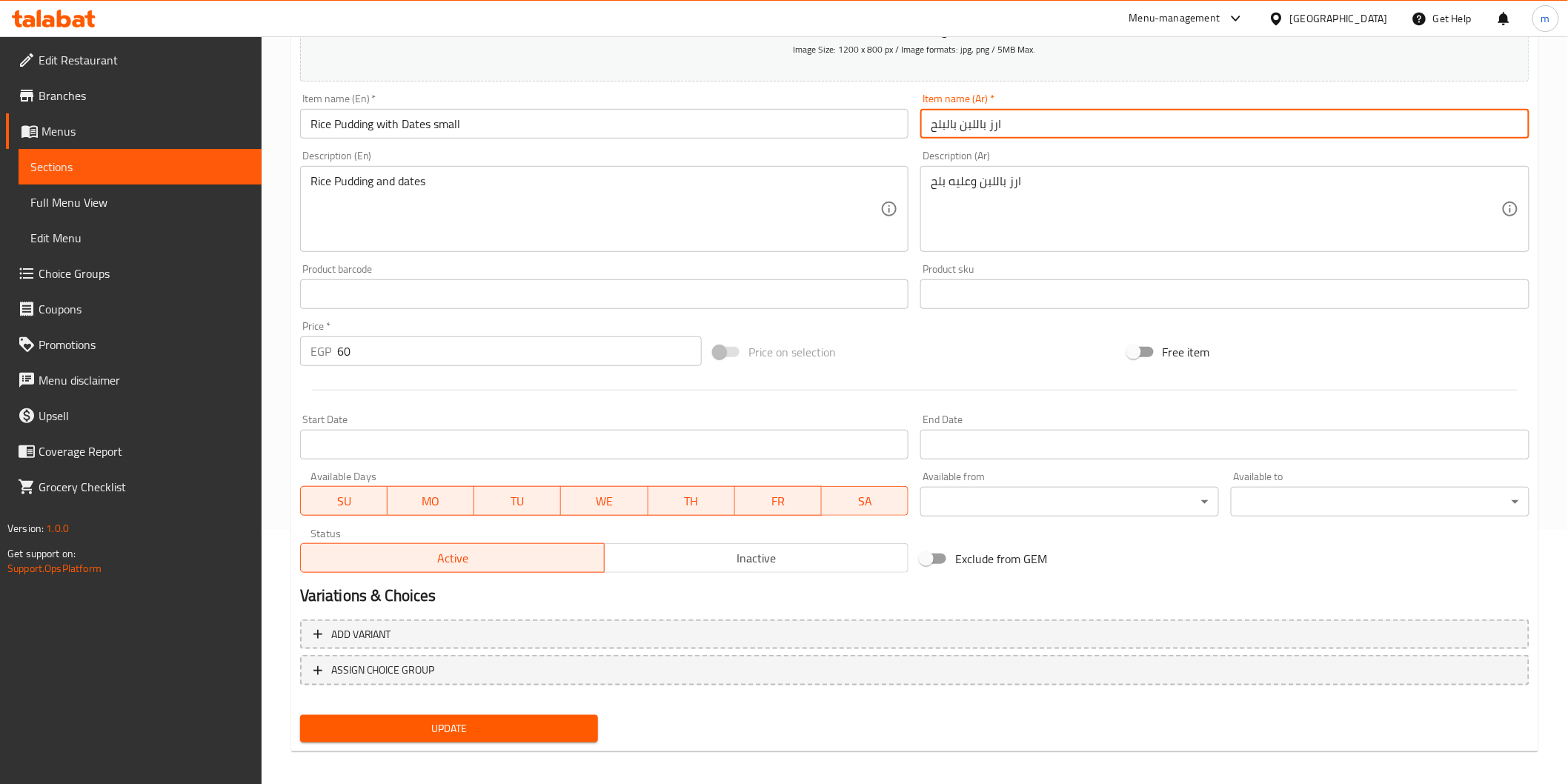
scroll to position [260, 0]
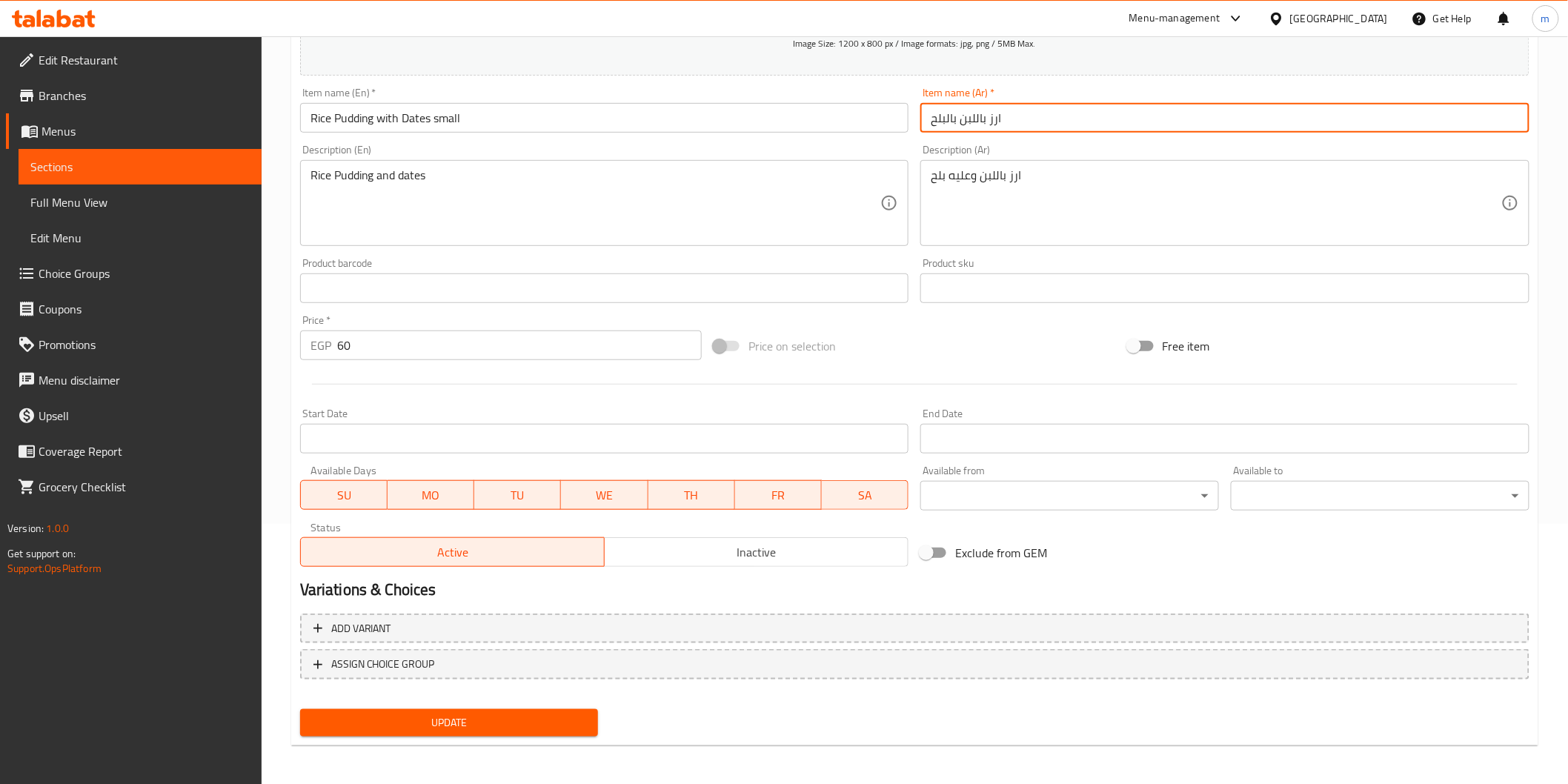
type input "ارز باللبن بالبلح"
click at [434, 730] on button "Update" at bounding box center [450, 722] width 299 height 27
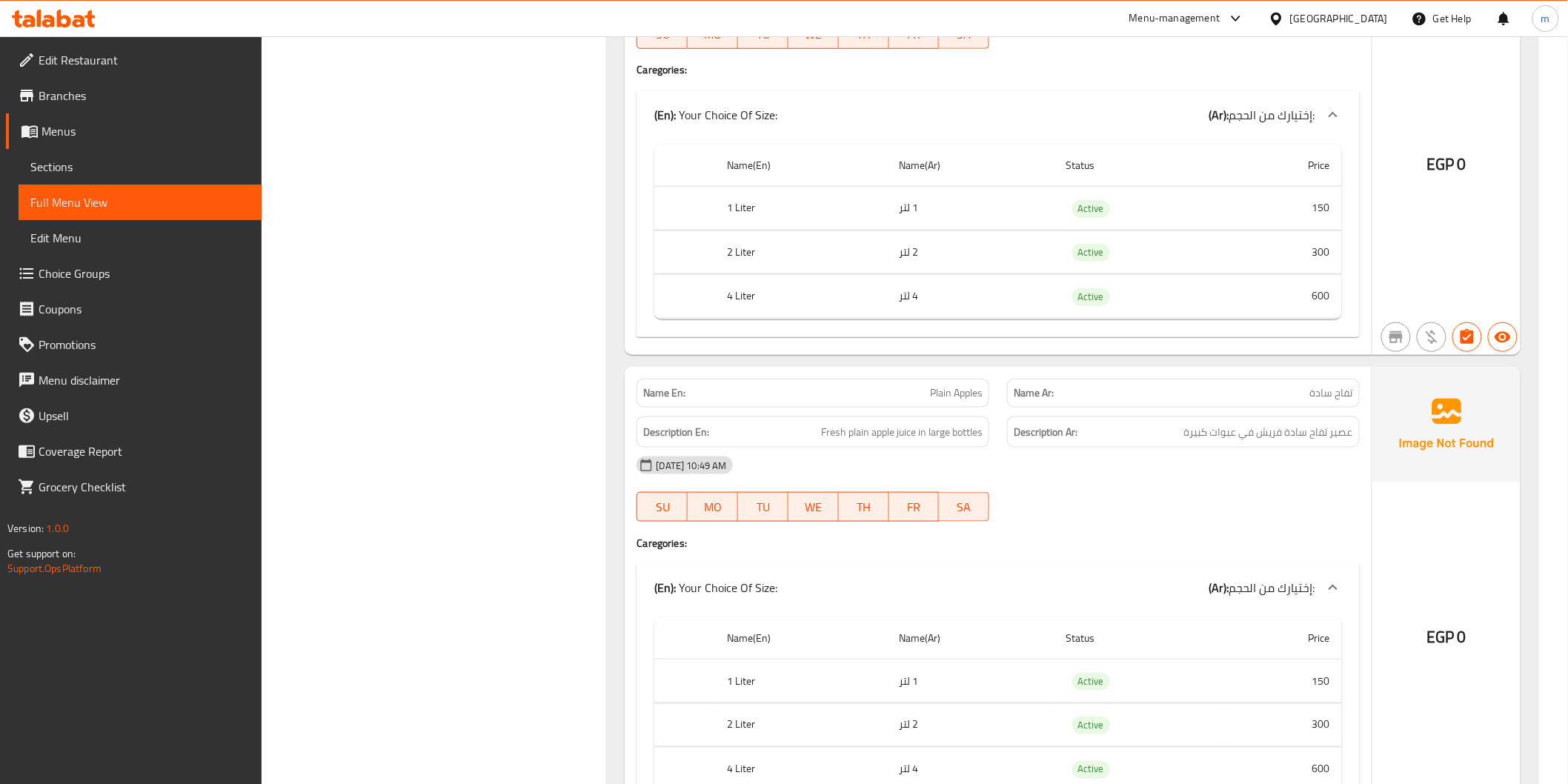
scroll to position [7538, 0]
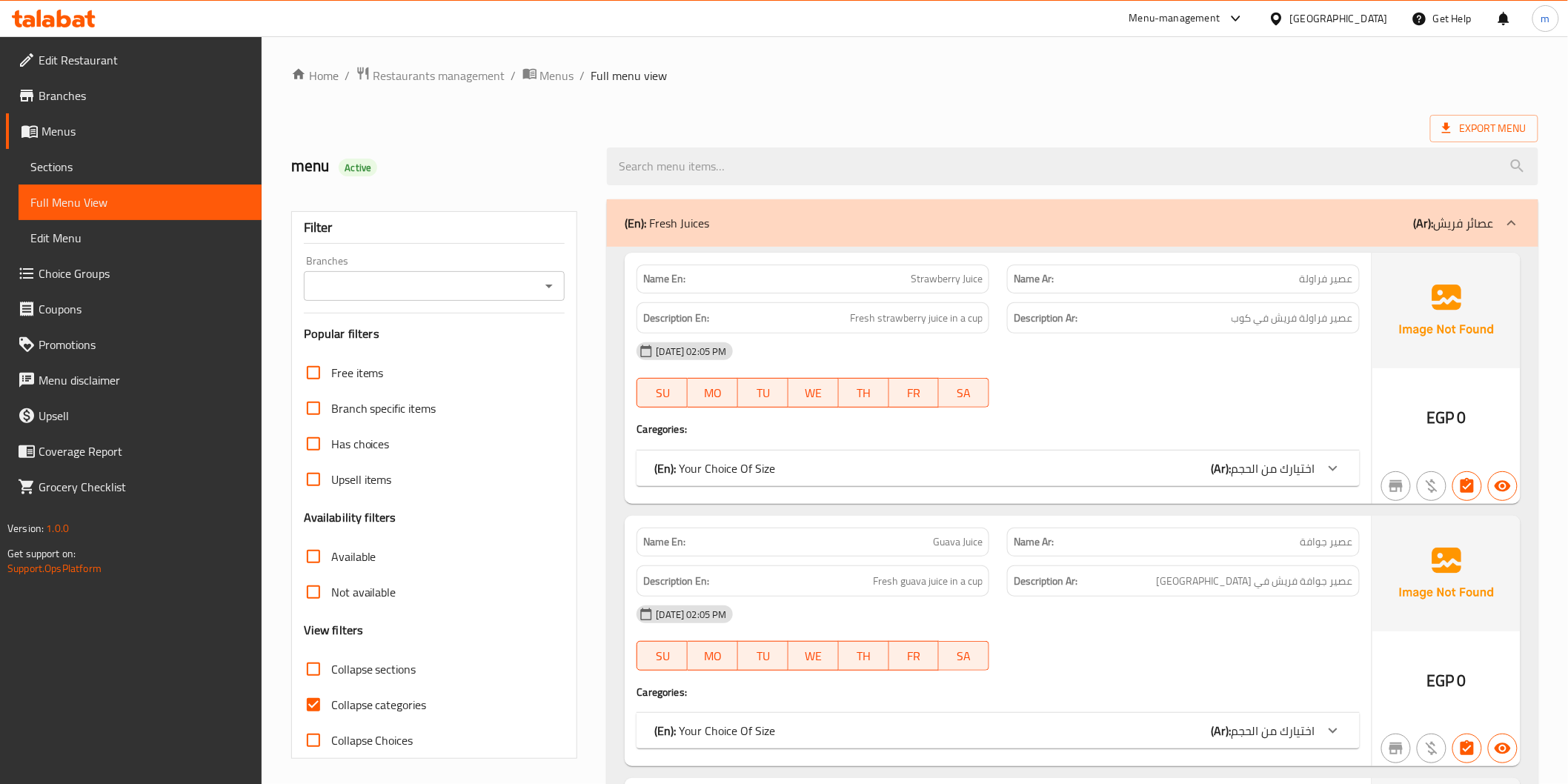
click at [353, 706] on span "Collapse categories" at bounding box center [379, 705] width 96 height 18
click at [332, 706] on input "Collapse categories" at bounding box center [314, 705] width 36 height 36
checkbox input "false"
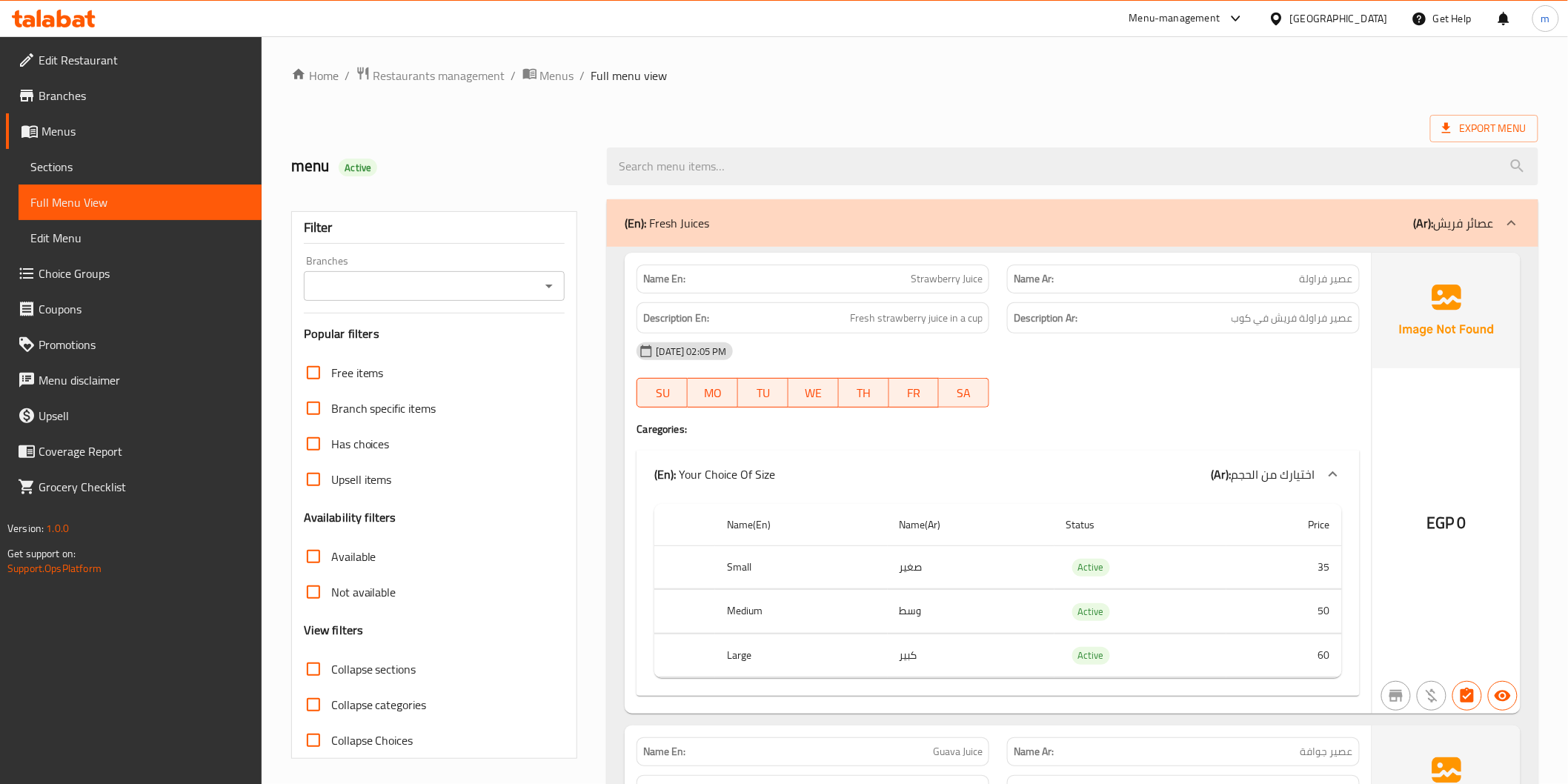
click at [333, 666] on span "Collapse sections" at bounding box center [374, 669] width 85 height 18
click at [332, 666] on input "Collapse sections" at bounding box center [314, 670] width 36 height 36
checkbox input "true"
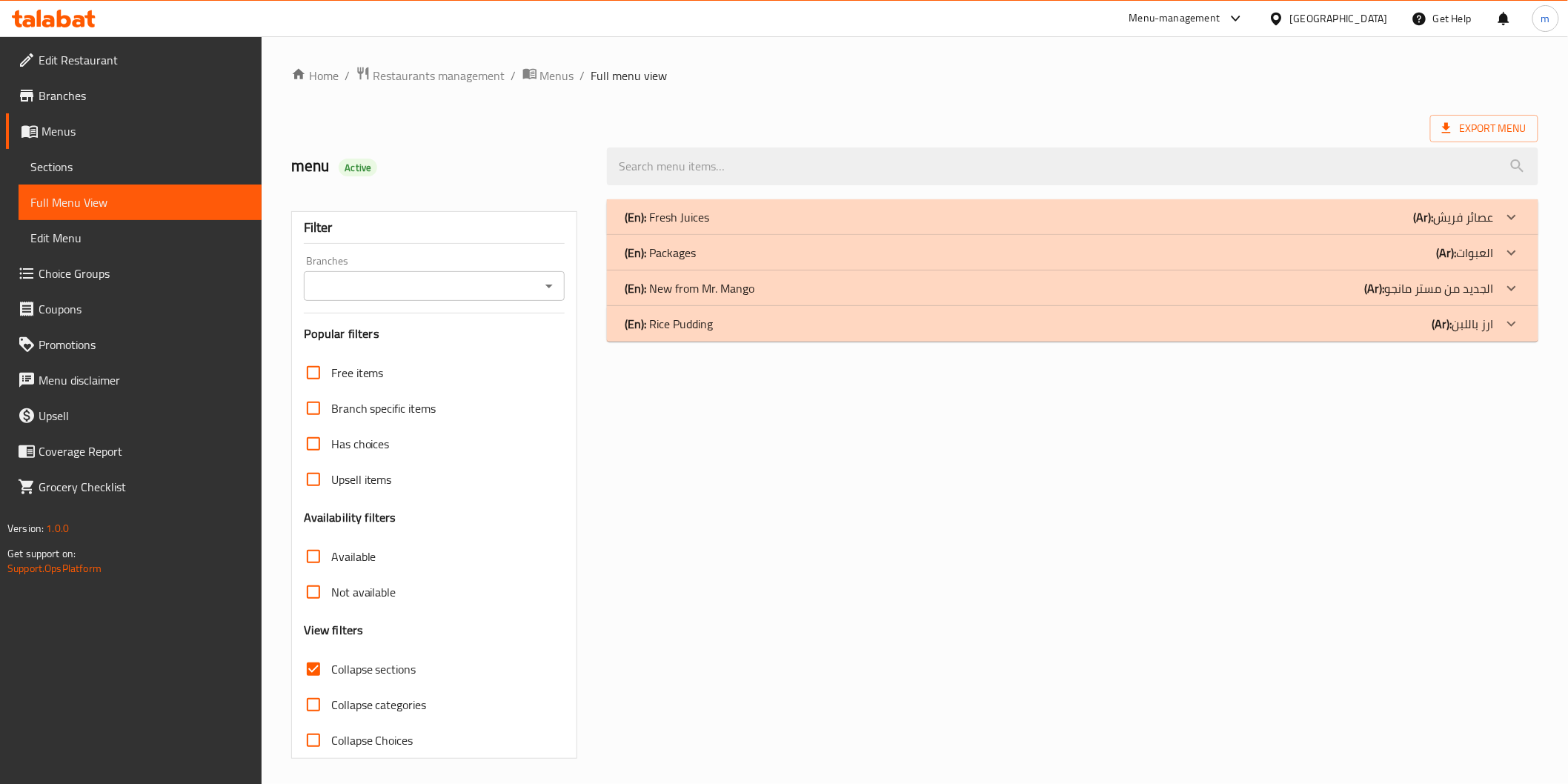
click at [915, 226] on div "(En): New from Mr. Mango (Ar): الجديد من مستر مانجو" at bounding box center [1060, 217] width 869 height 18
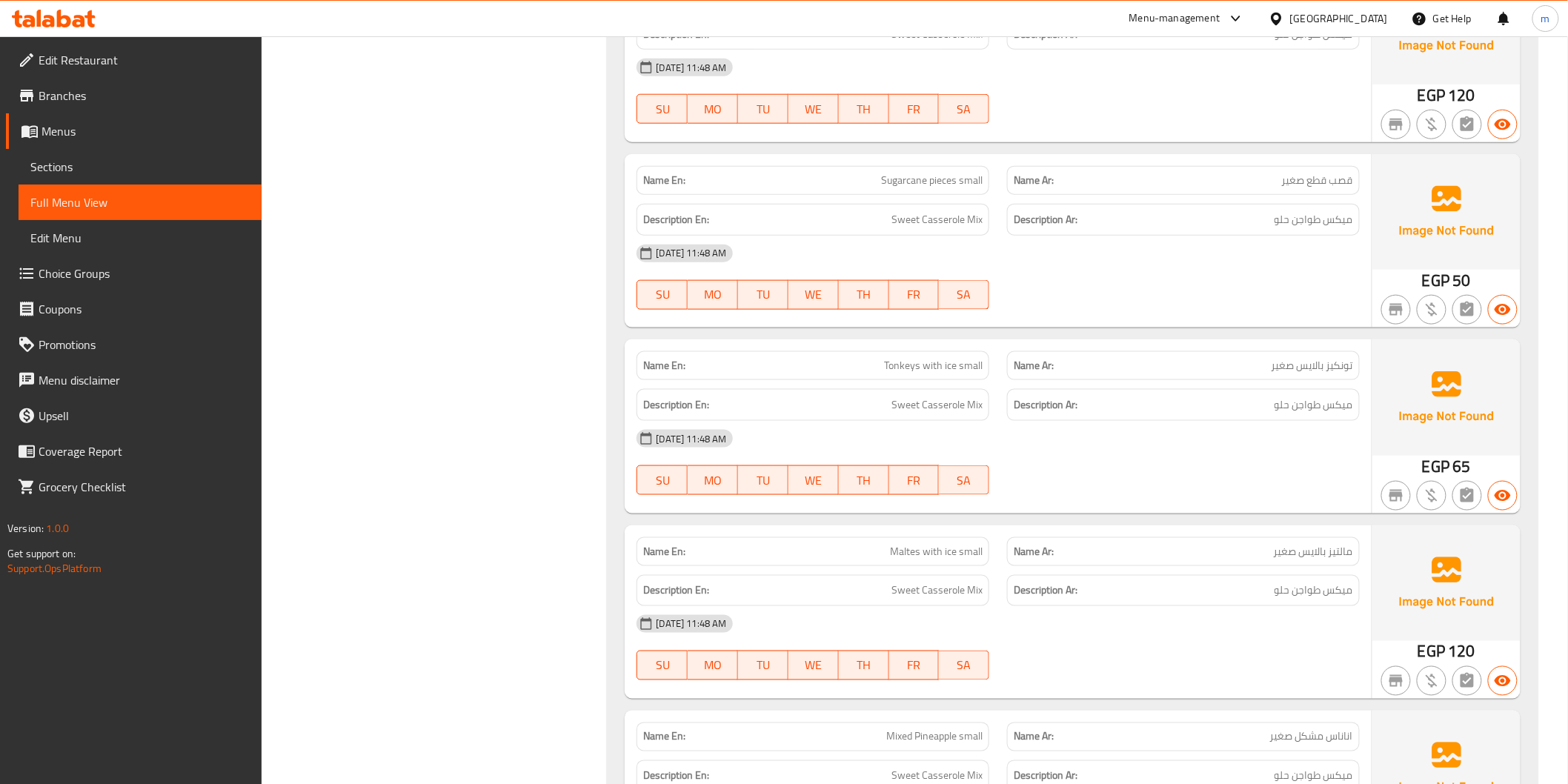
scroll to position [3074, 0]
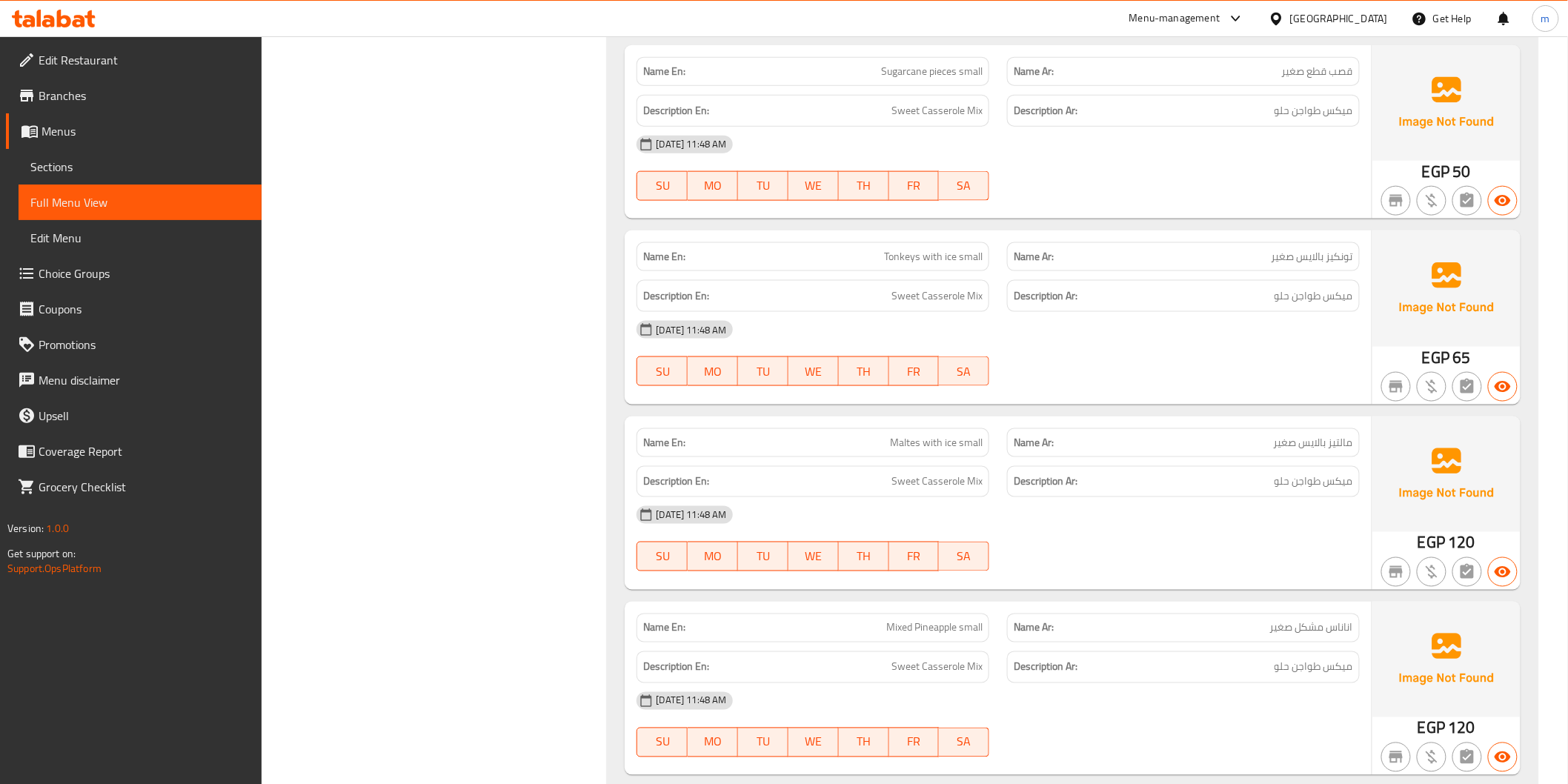
click at [1345, 445] on span "مالتيز بالايس صغير" at bounding box center [1314, 443] width 79 height 16
copy span "مالتيز"
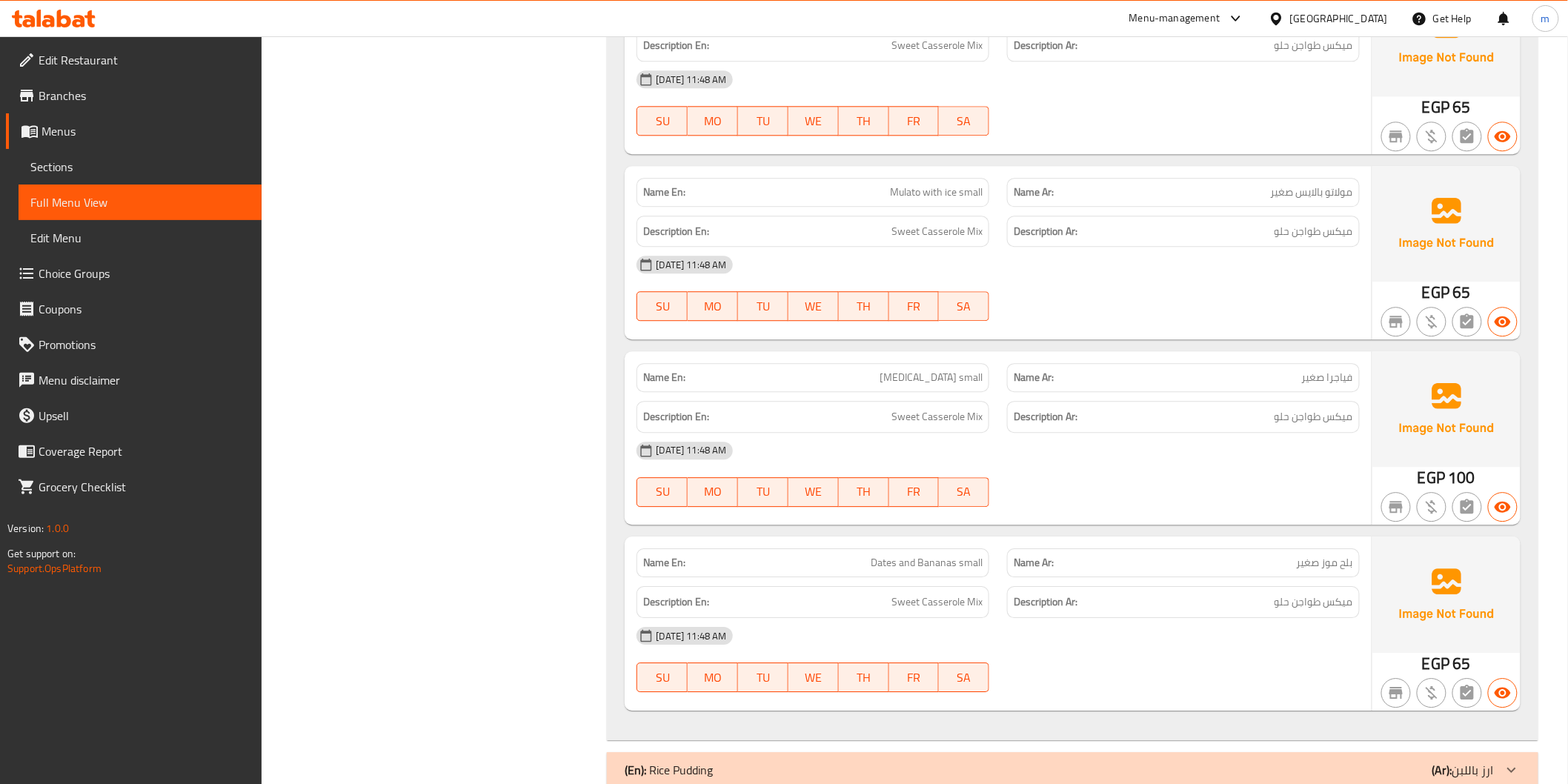
scroll to position [3914, 0]
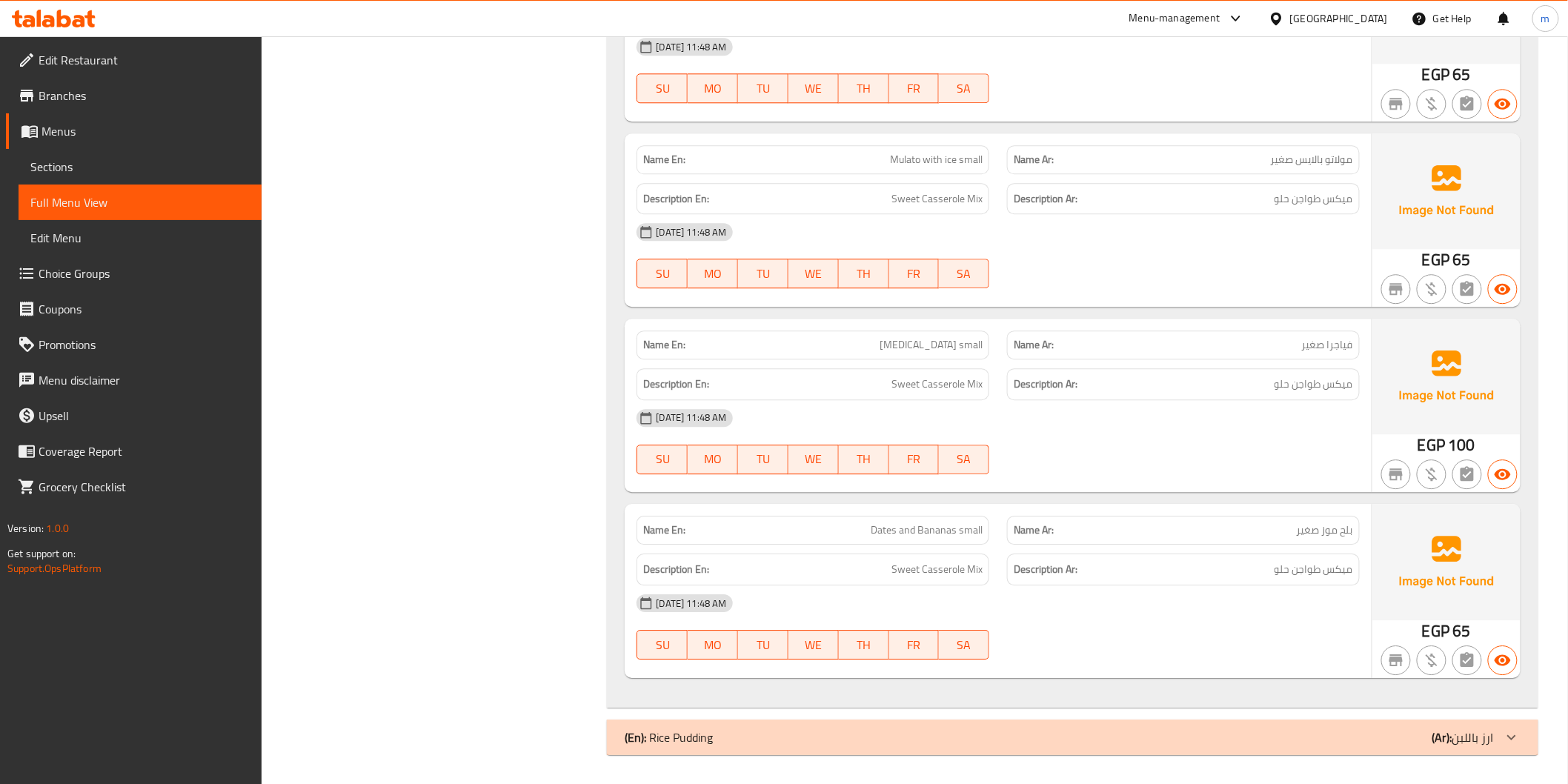
drag, startPoint x: 1521, startPoint y: 732, endPoint x: 1425, endPoint y: 640, distance: 133.0
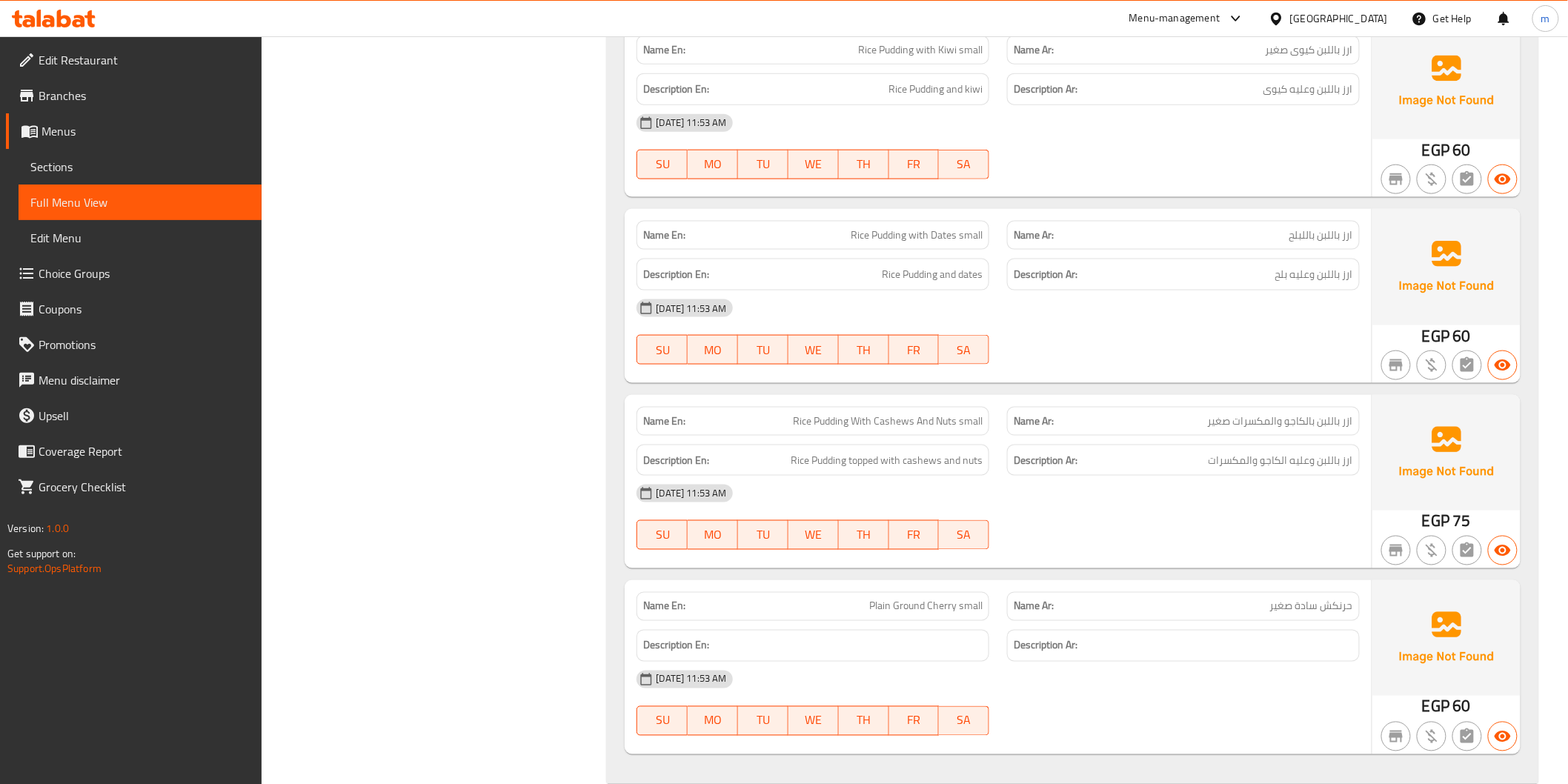
scroll to position [5434, 0]
